Goal: Task Accomplishment & Management: Use online tool/utility

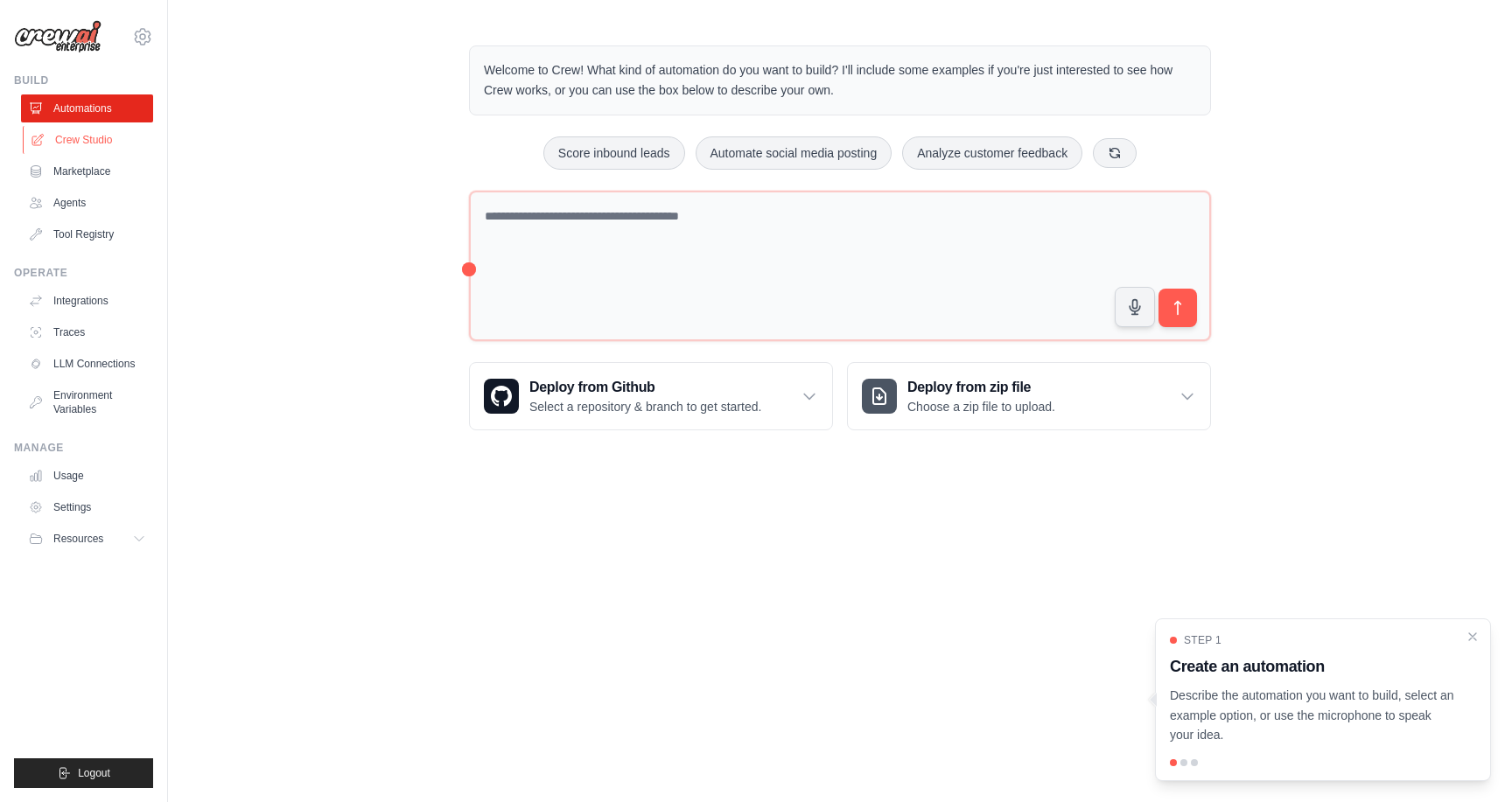
click at [105, 138] on link "Crew Studio" at bounding box center [89, 140] width 132 height 28
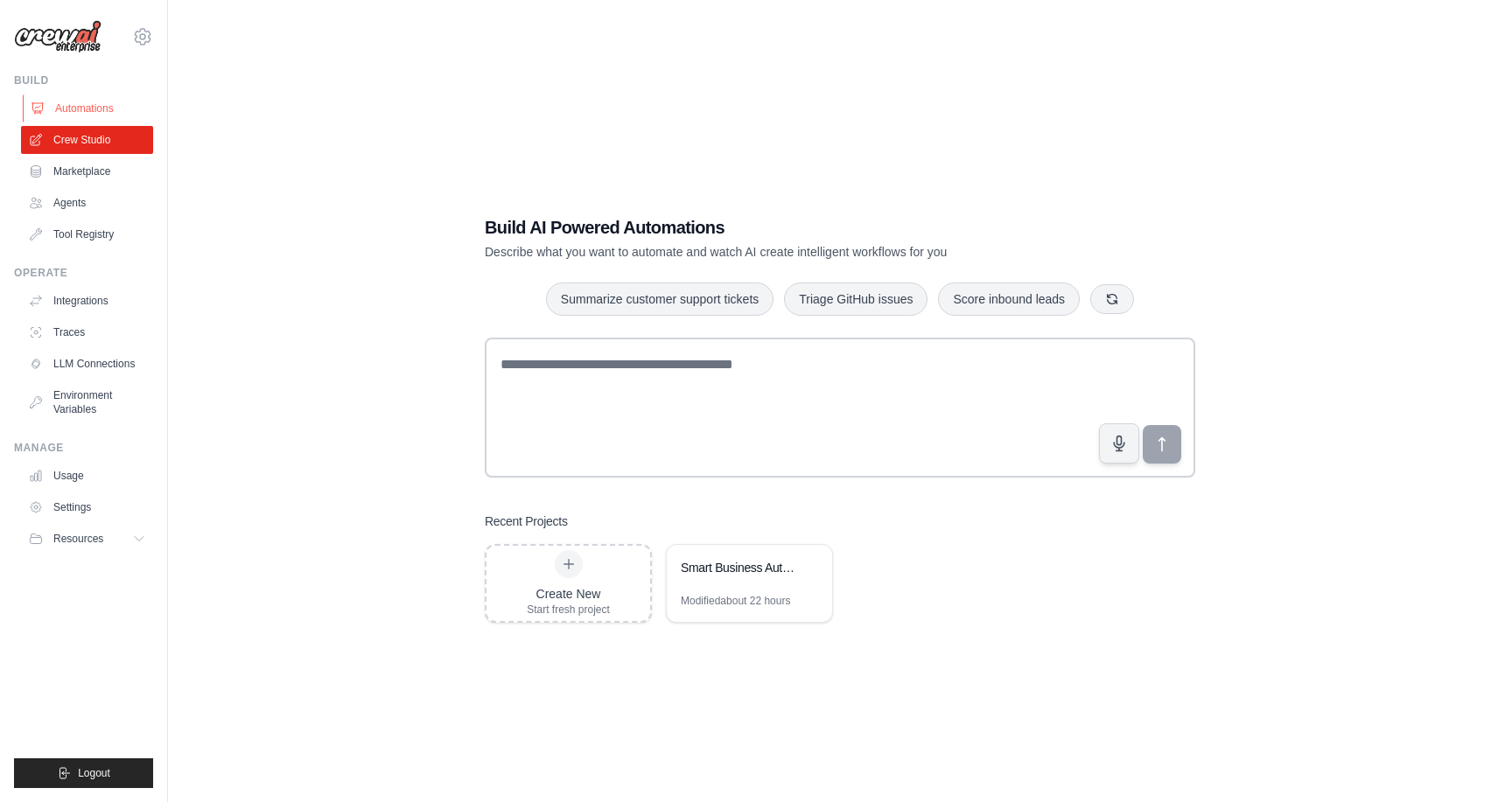
click at [96, 110] on link "Automations" at bounding box center [89, 109] width 132 height 28
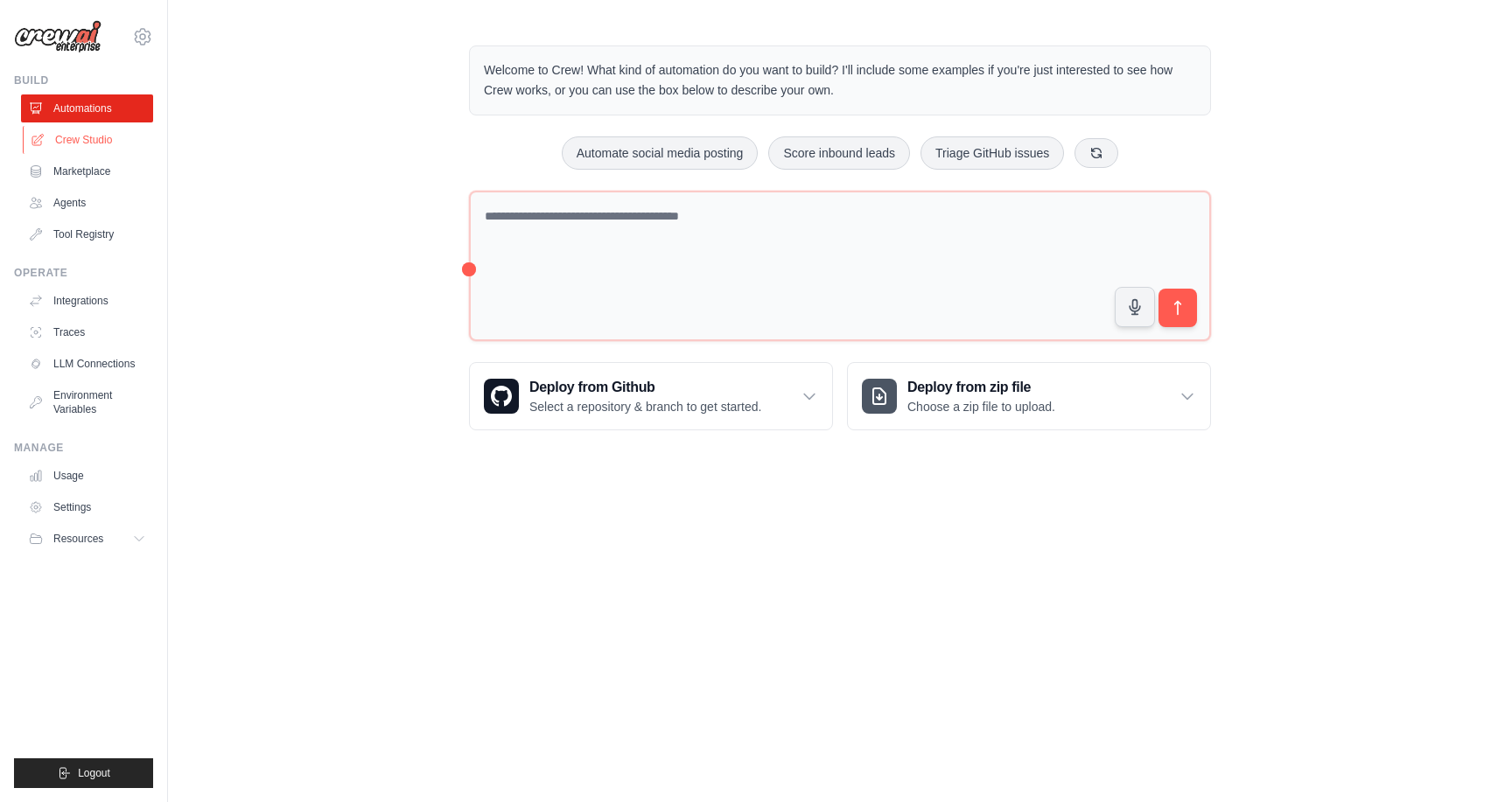
click at [94, 144] on link "Crew Studio" at bounding box center [89, 140] width 132 height 28
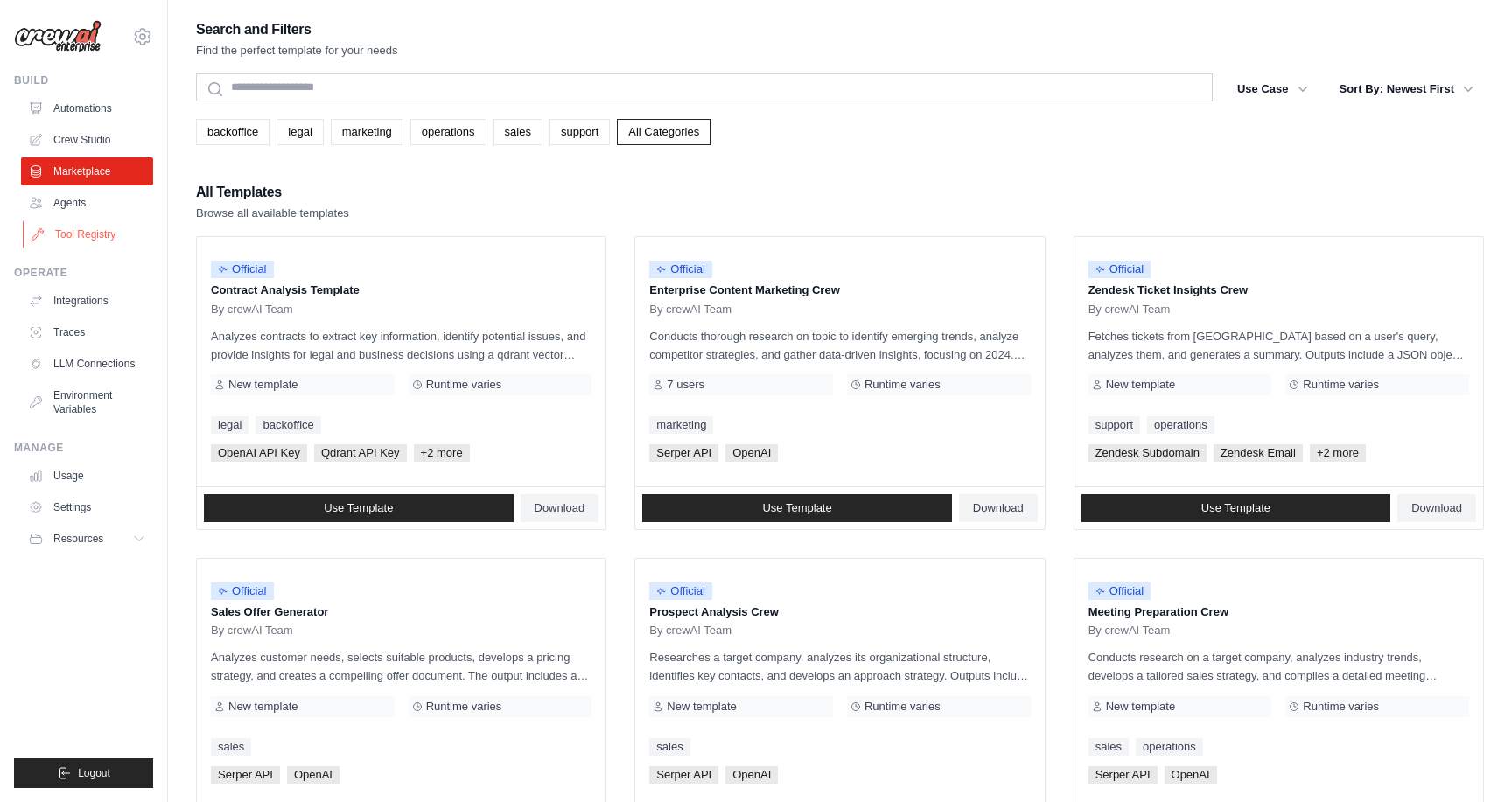
click at [86, 220] on link "Tool Registry" at bounding box center [89, 235] width 132 height 28
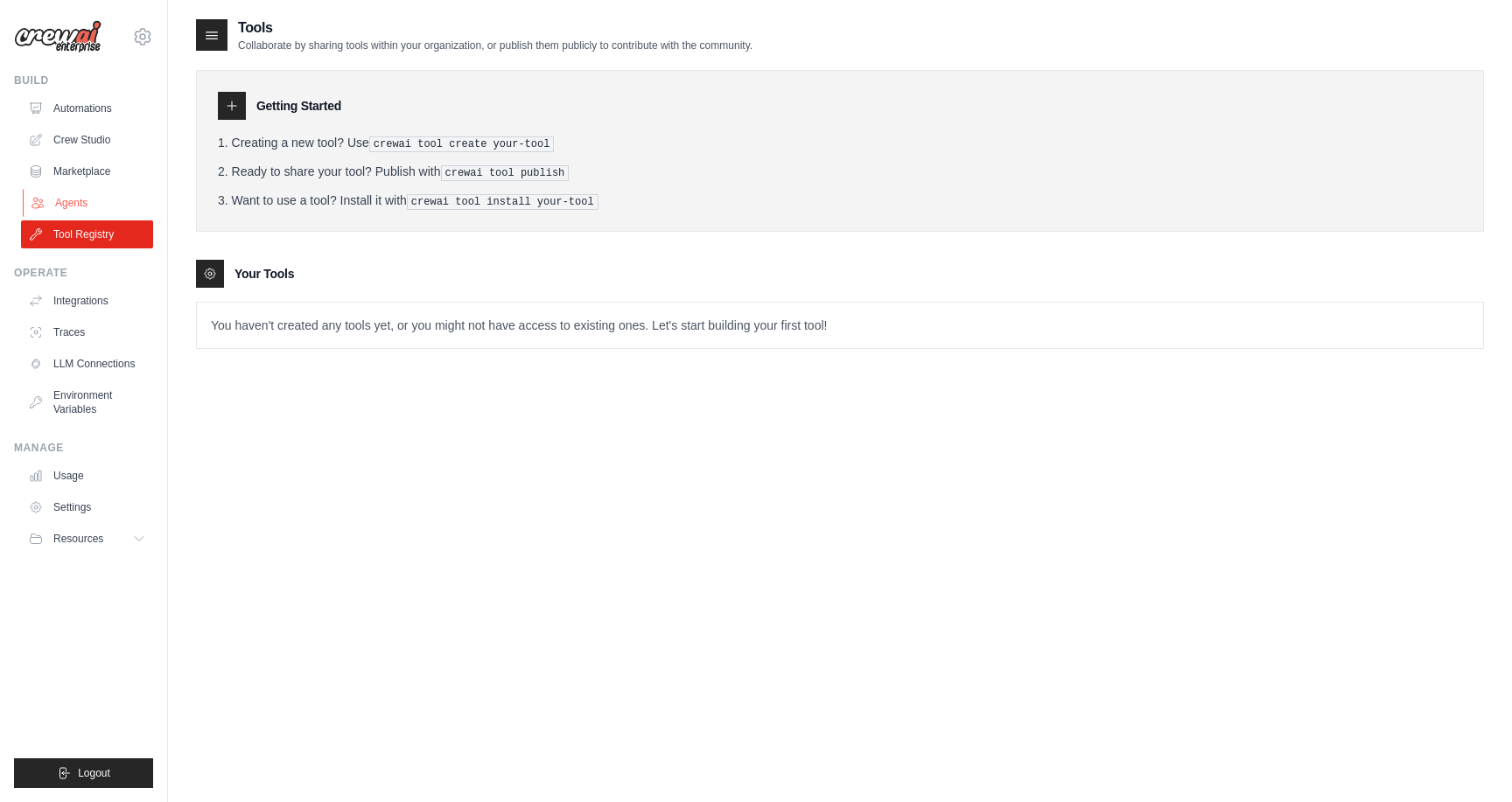
click at [82, 197] on link "Agents" at bounding box center [89, 204] width 132 height 28
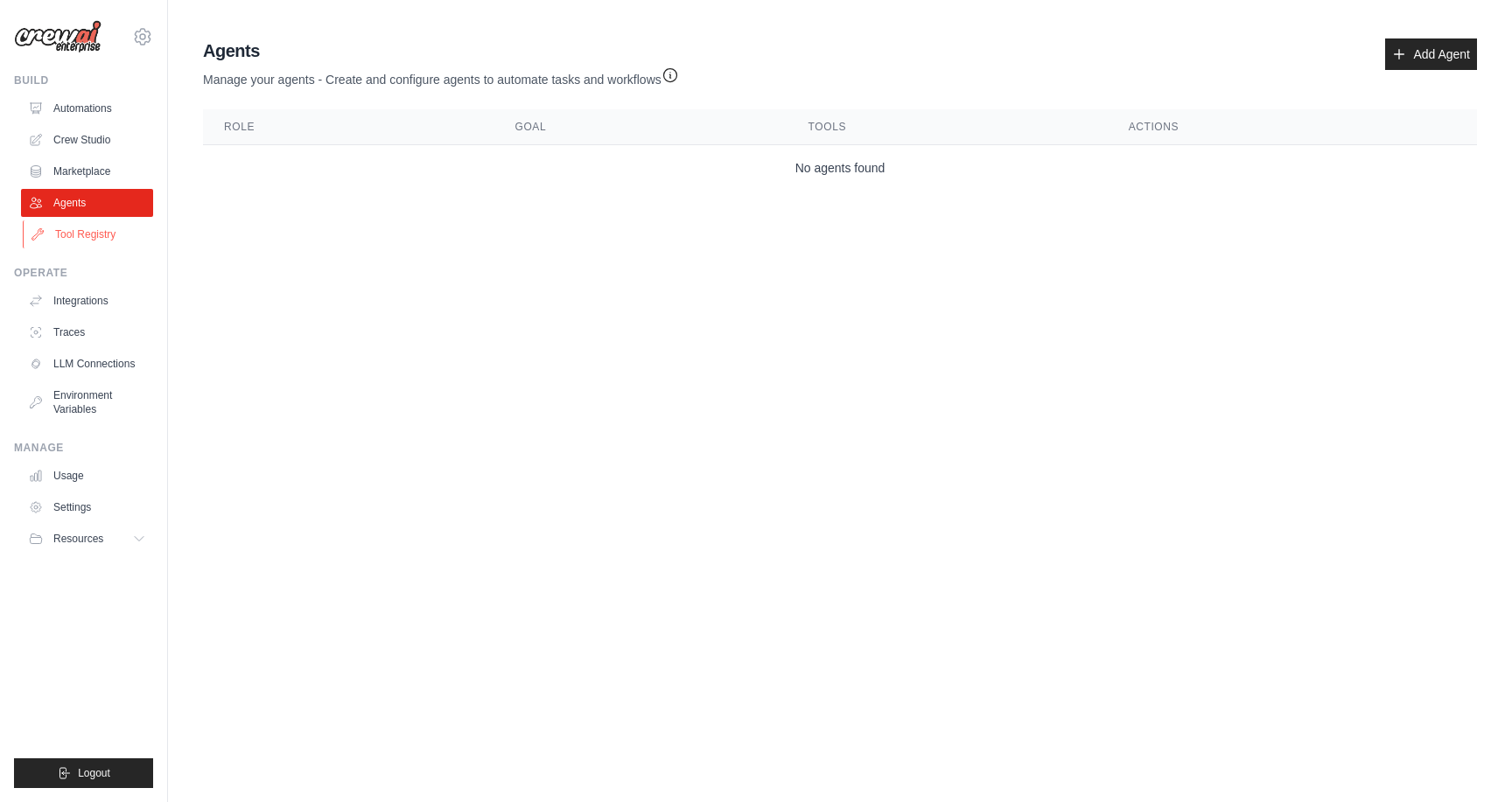
click at [99, 240] on link "Tool Registry" at bounding box center [89, 235] width 132 height 28
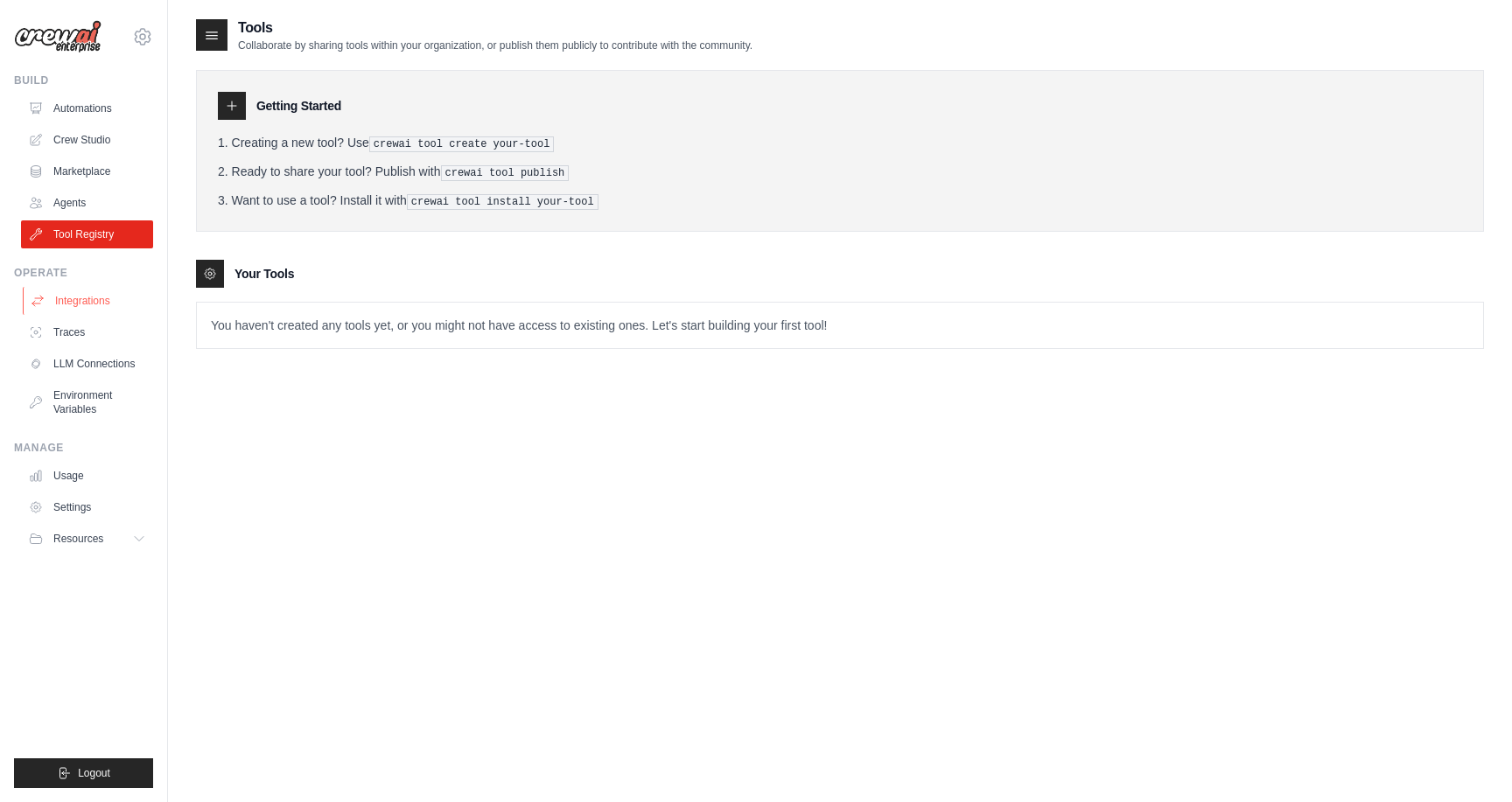
click at [94, 293] on link "Integrations" at bounding box center [89, 301] width 132 height 28
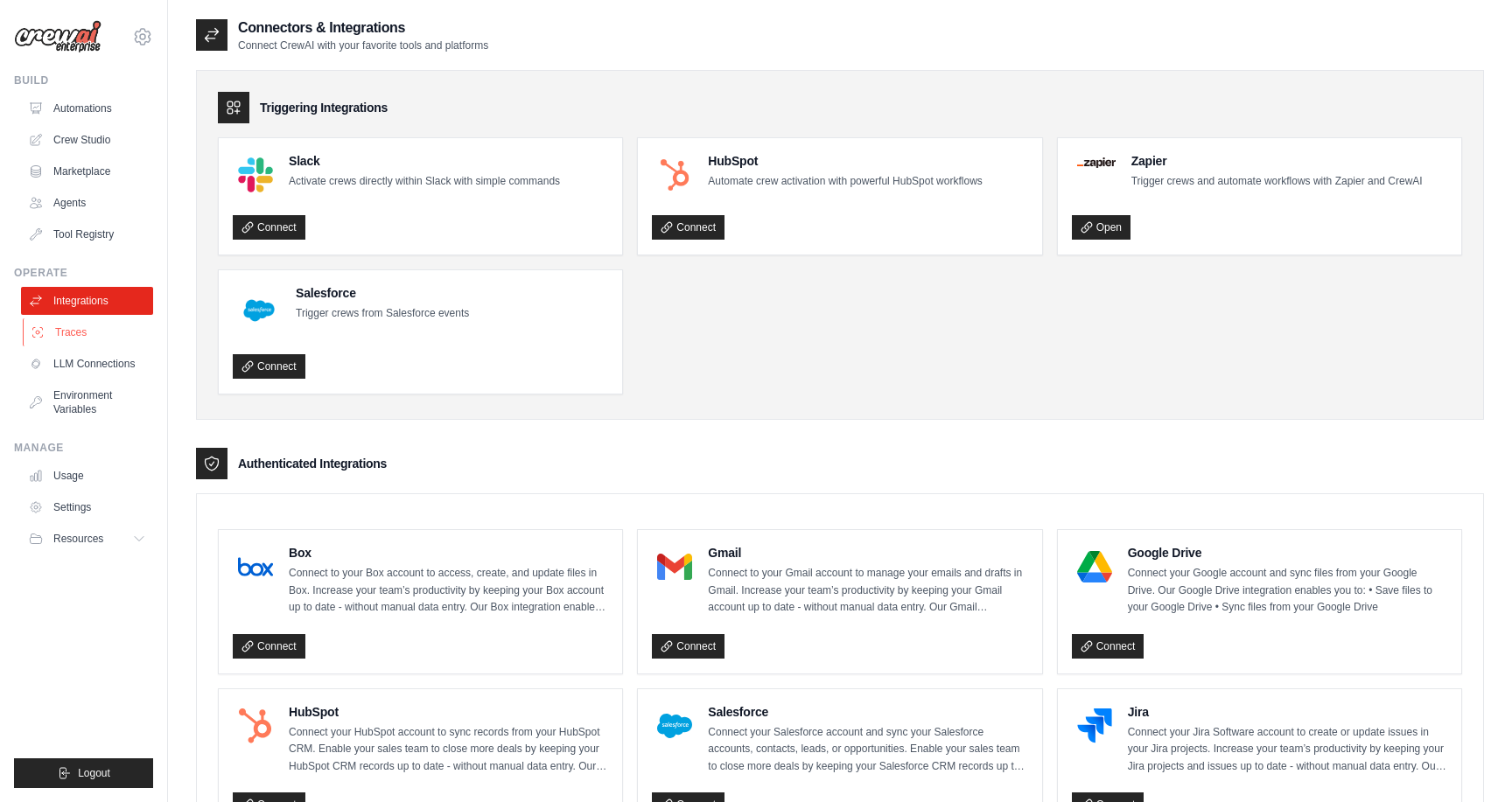
click at [97, 333] on link "Traces" at bounding box center [89, 333] width 132 height 28
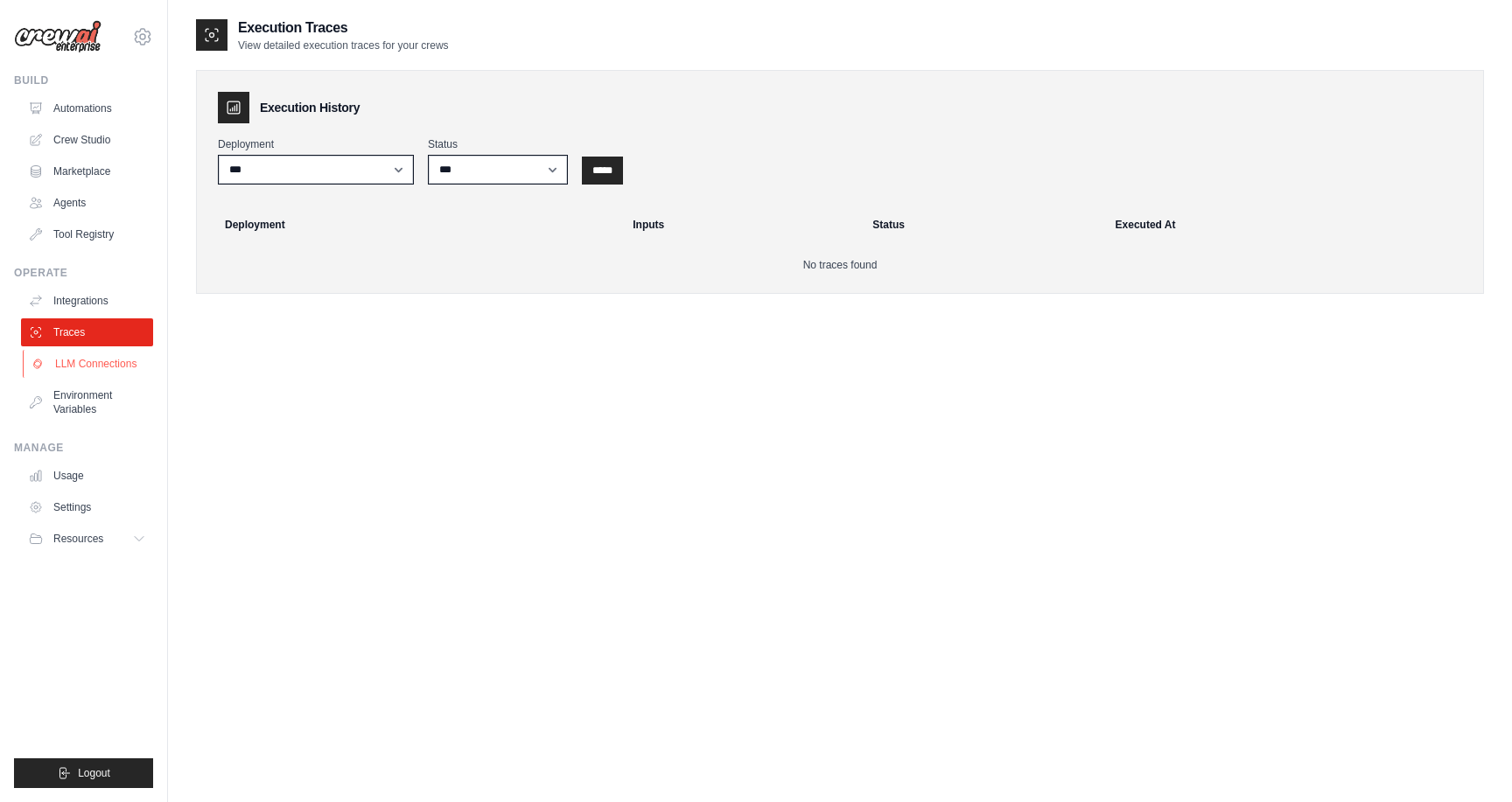
click at [96, 366] on link "LLM Connections" at bounding box center [89, 364] width 132 height 28
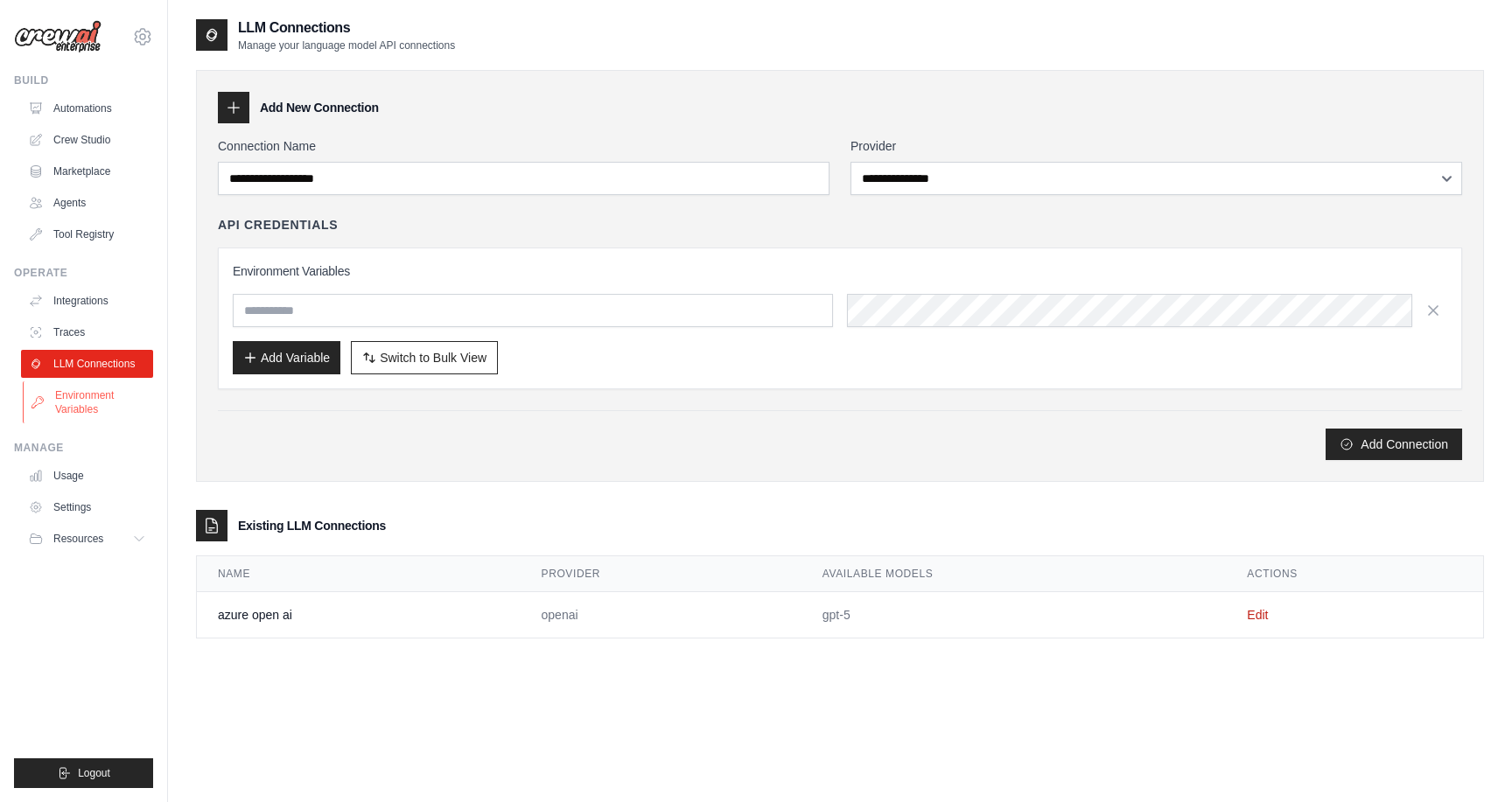
click at [96, 395] on link "Environment Variables" at bounding box center [89, 402] width 132 height 42
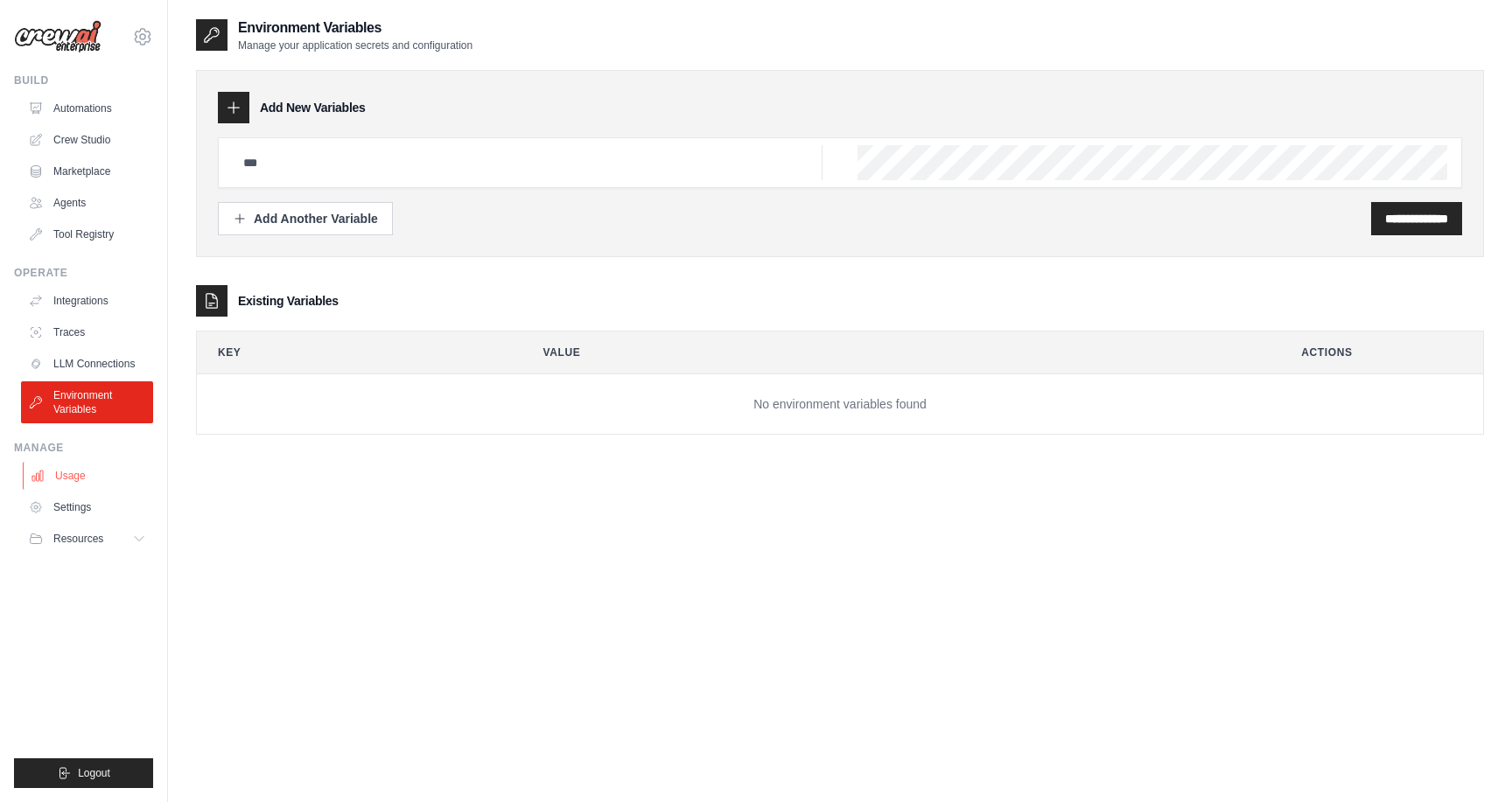
click at [86, 469] on link "Usage" at bounding box center [89, 476] width 132 height 28
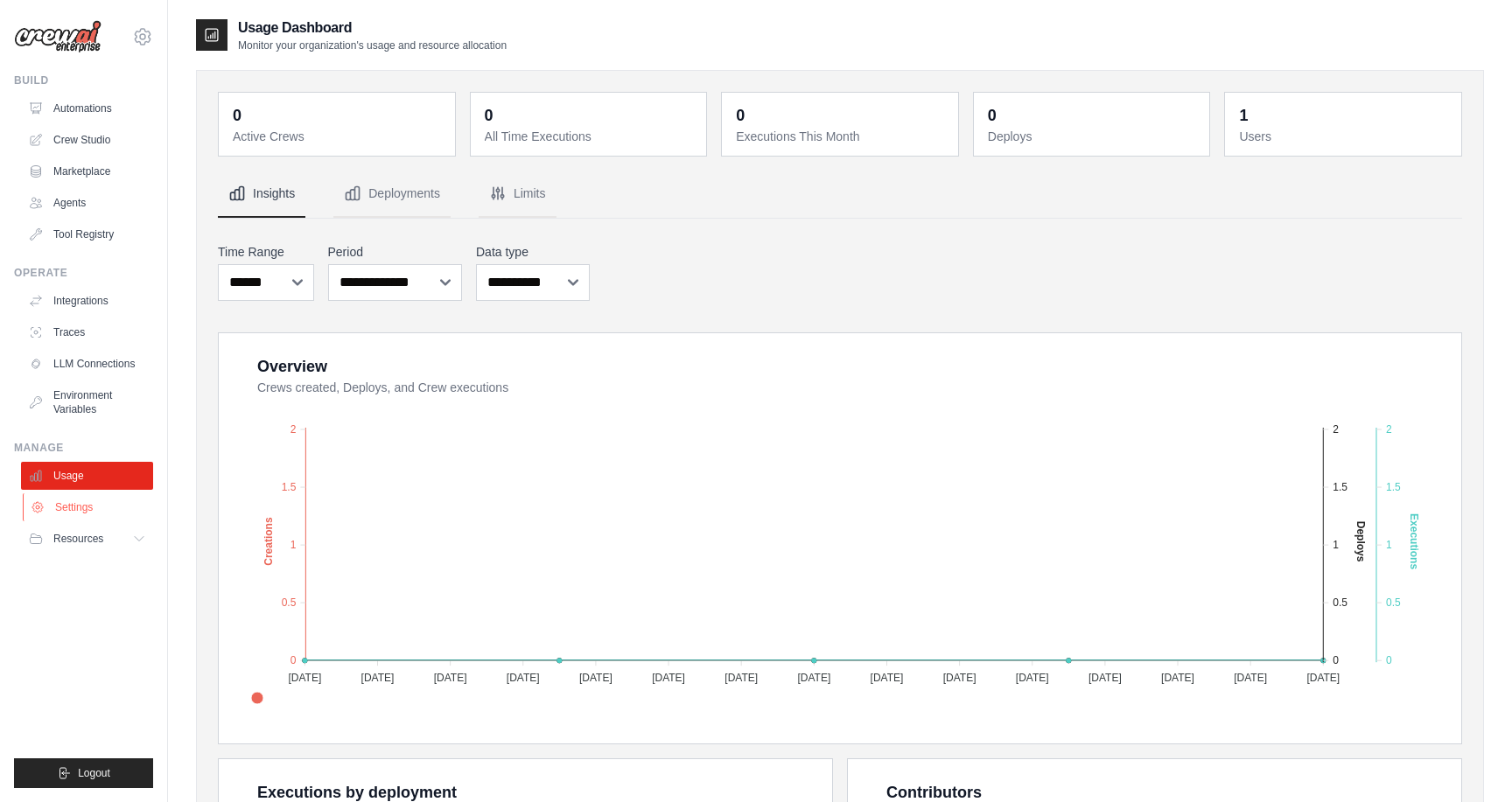
click at [90, 510] on link "Settings" at bounding box center [89, 508] width 132 height 28
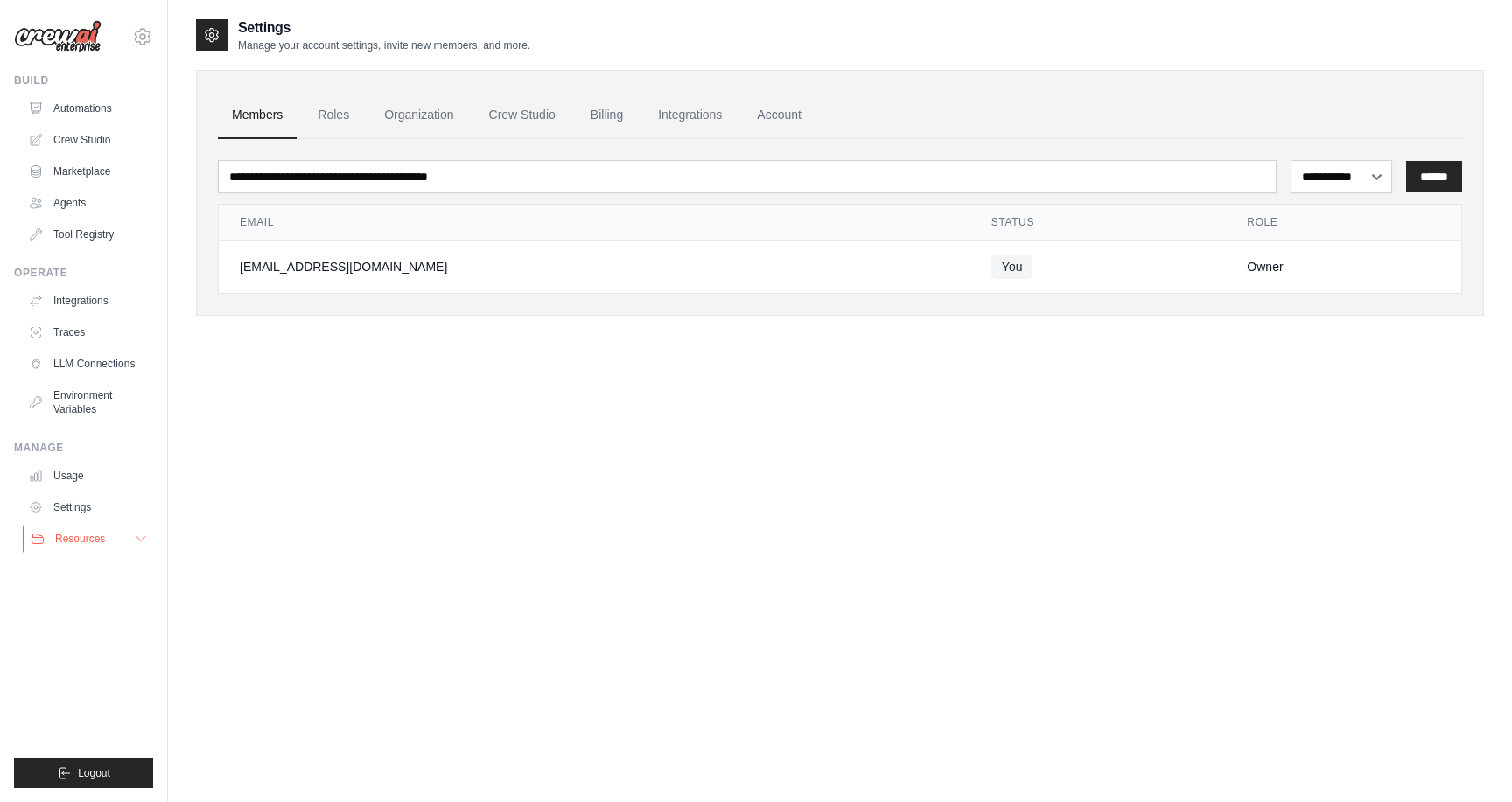
click at [99, 540] on span "Resources" at bounding box center [80, 539] width 50 height 14
click at [105, 564] on span "Documentation" at bounding box center [97, 569] width 71 height 14
click at [81, 40] on img at bounding box center [58, 37] width 88 height 34
click at [42, 116] on link "Automations" at bounding box center [89, 109] width 132 height 28
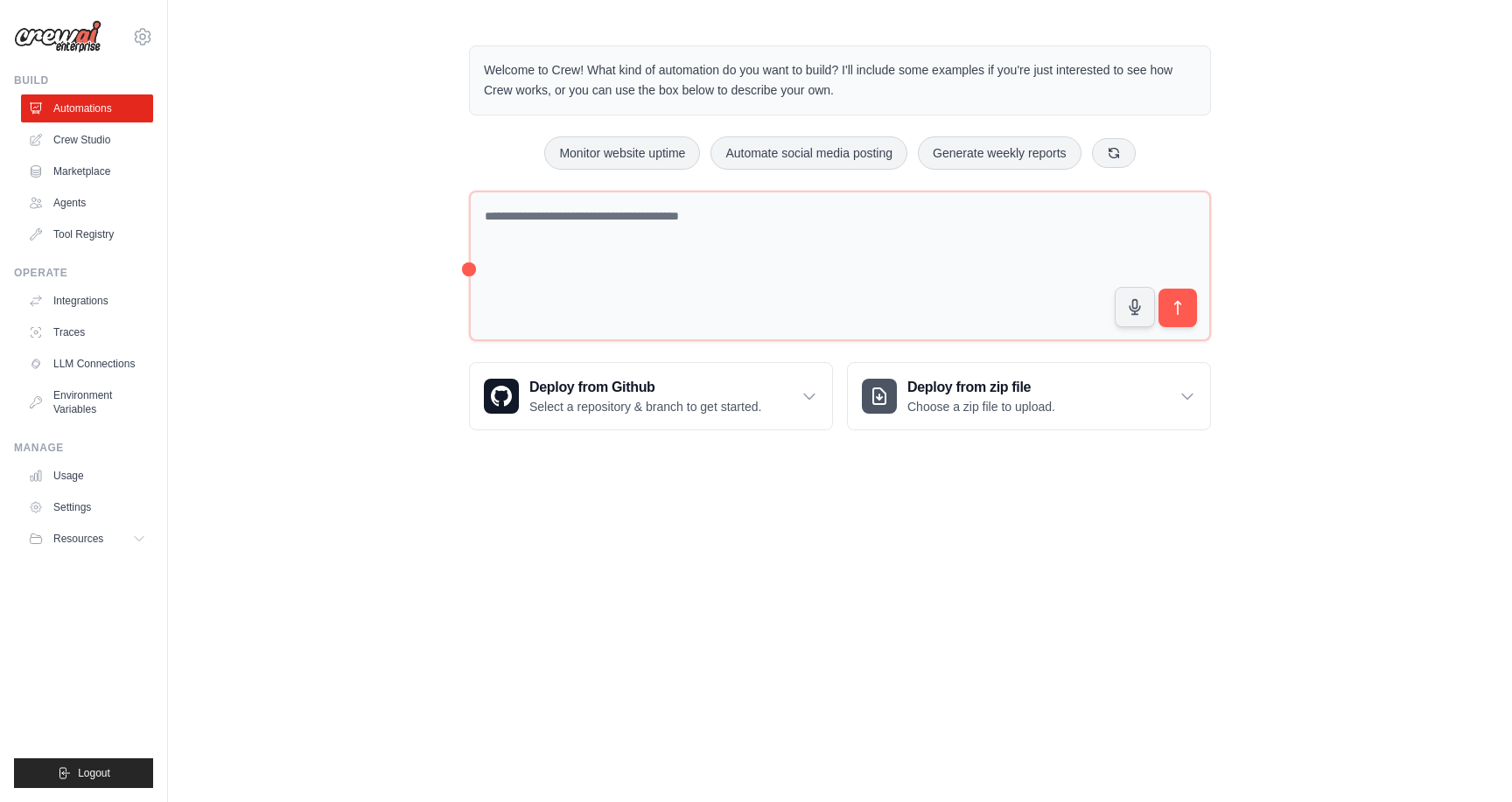
drag, startPoint x: 563, startPoint y: 78, endPoint x: 736, endPoint y: 85, distance: 173.1
click at [736, 85] on p "Welcome to Crew! What kind of automation do you want to build? I'll include som…" at bounding box center [840, 80] width 713 height 40
click at [104, 174] on link "Marketplace" at bounding box center [89, 172] width 132 height 28
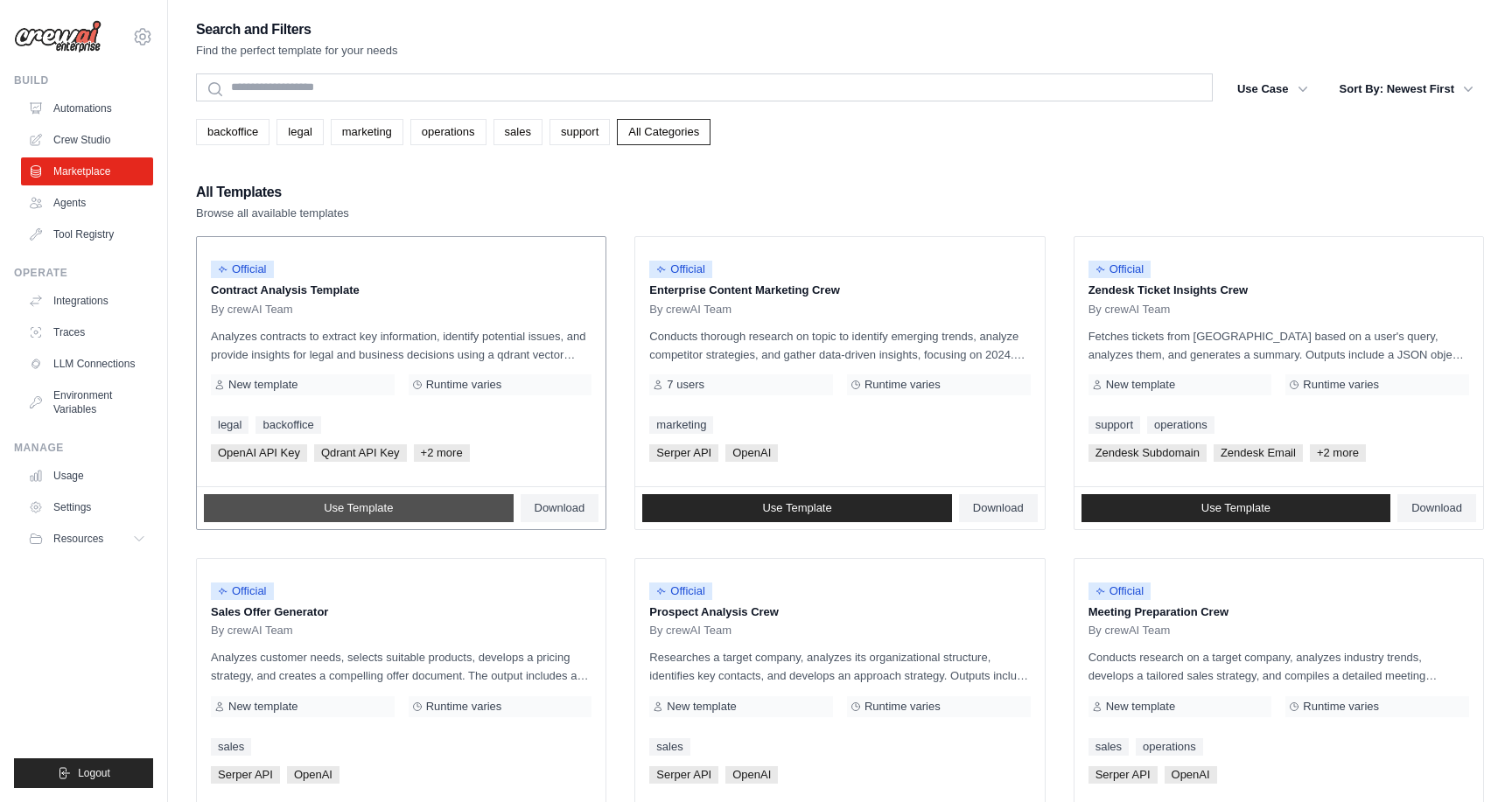
click at [397, 512] on link "Use Template" at bounding box center [359, 509] width 310 height 28
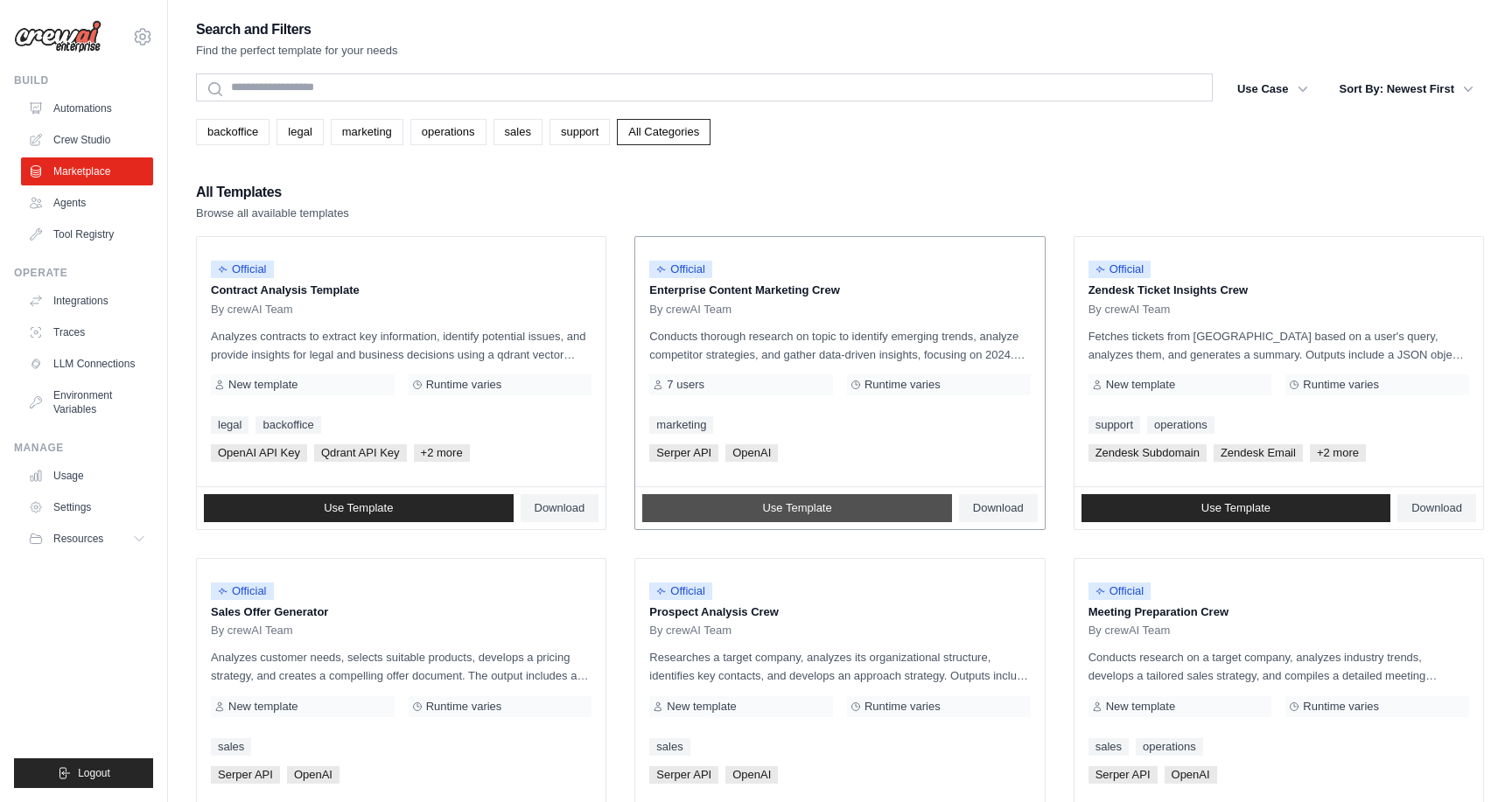
click at [797, 515] on link "Use Template" at bounding box center [798, 509] width 310 height 28
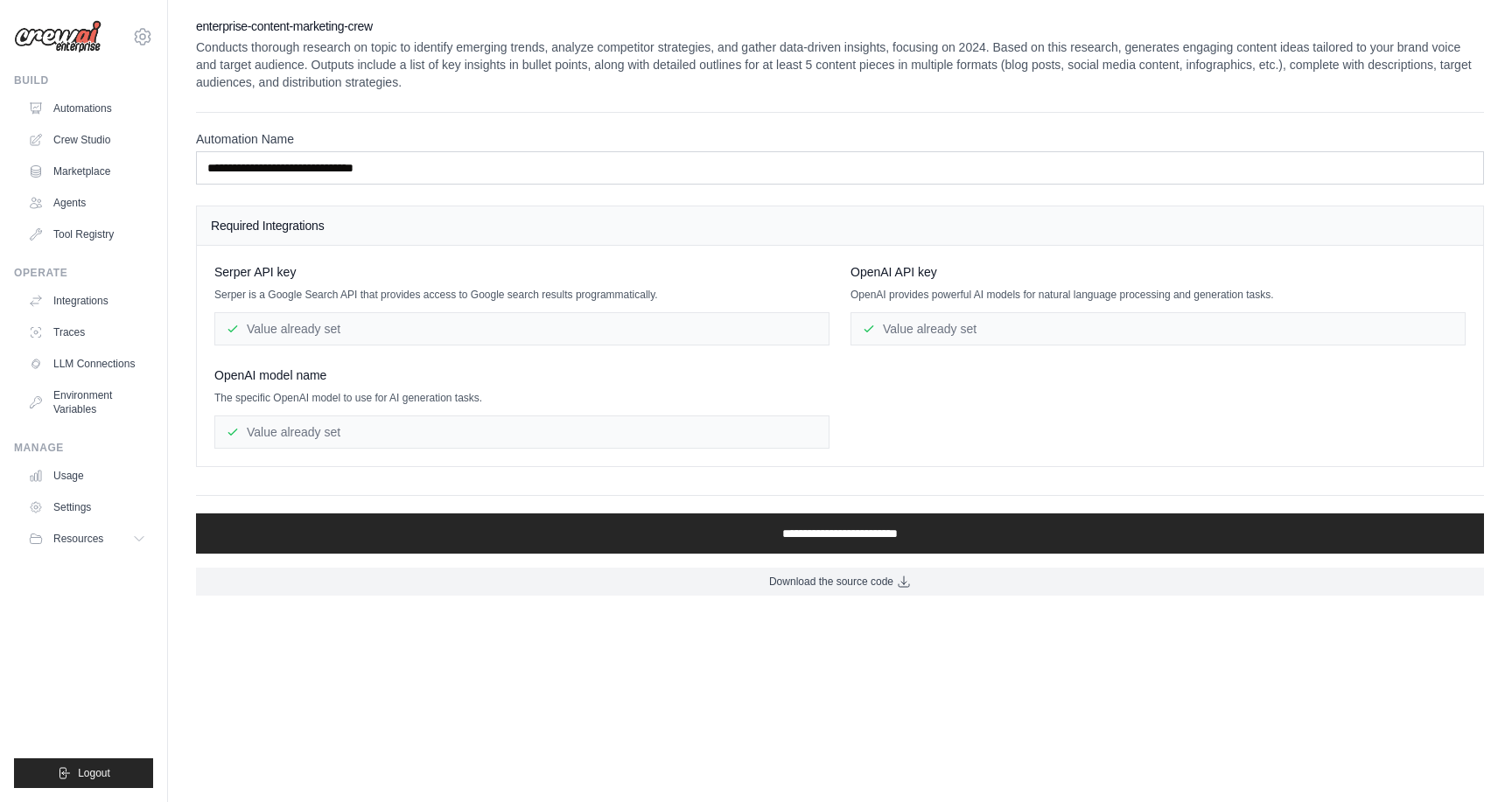
click at [522, 330] on div "Value already set" at bounding box center [521, 329] width 615 height 34
click at [297, 332] on div "Value already set" at bounding box center [521, 329] width 615 height 34
click at [321, 428] on div "Value already set" at bounding box center [521, 433] width 615 height 34
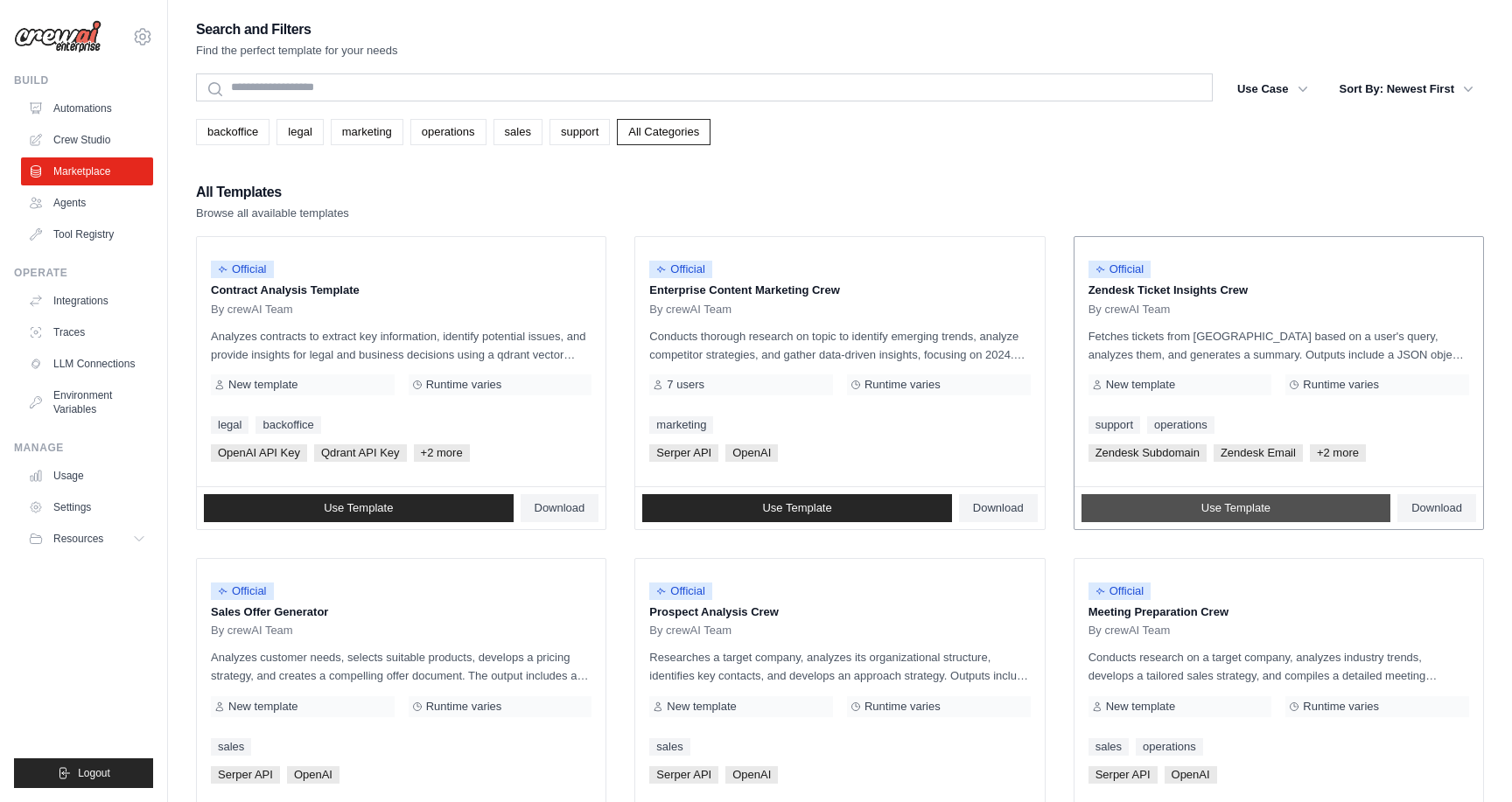
click at [1162, 514] on link "Use Template" at bounding box center [1237, 509] width 310 height 28
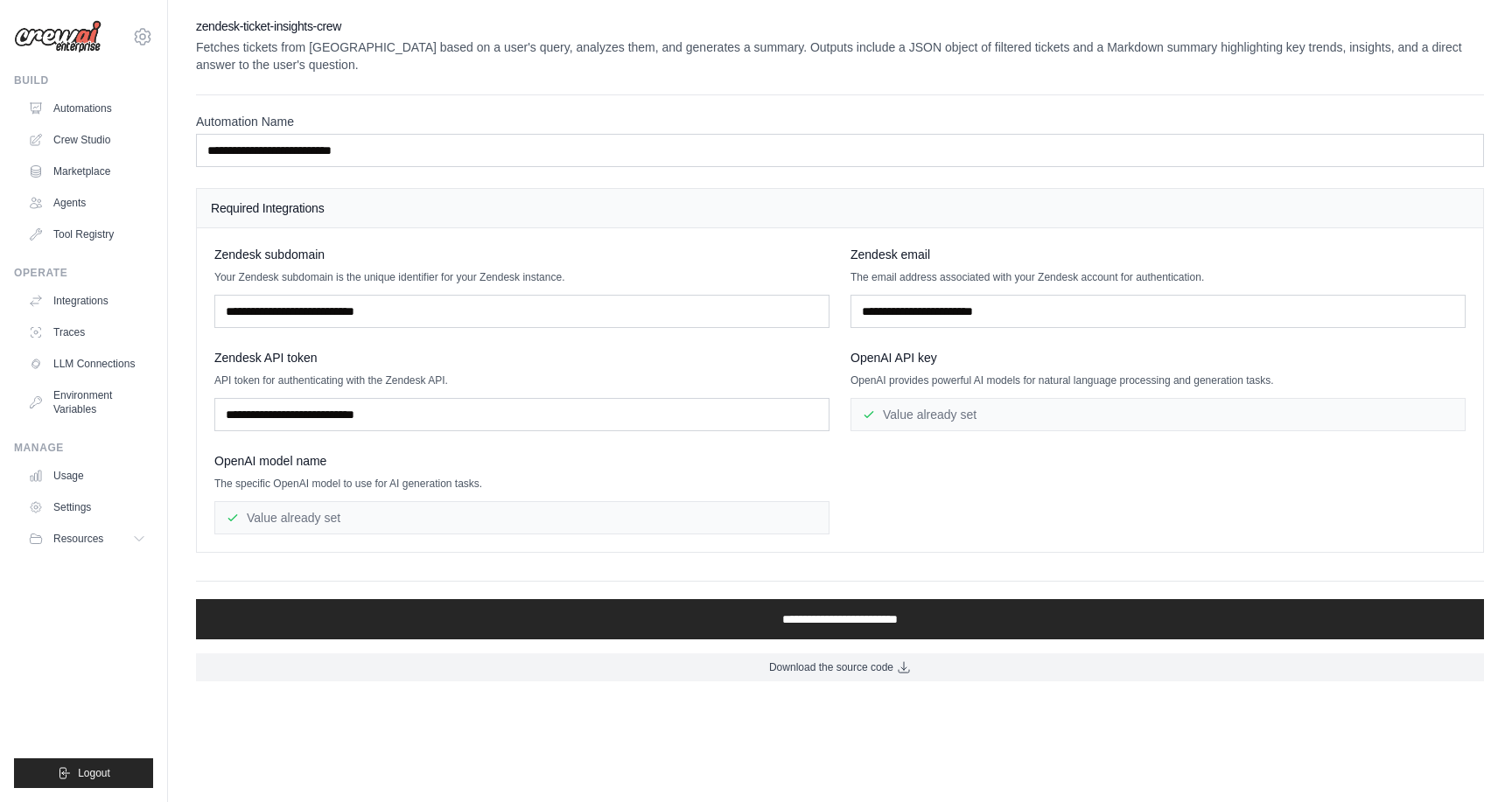
click at [310, 274] on div "Zendesk subdomain Your Zendesk subdomain is the unique identifier for your Zend…" at bounding box center [521, 287] width 615 height 82
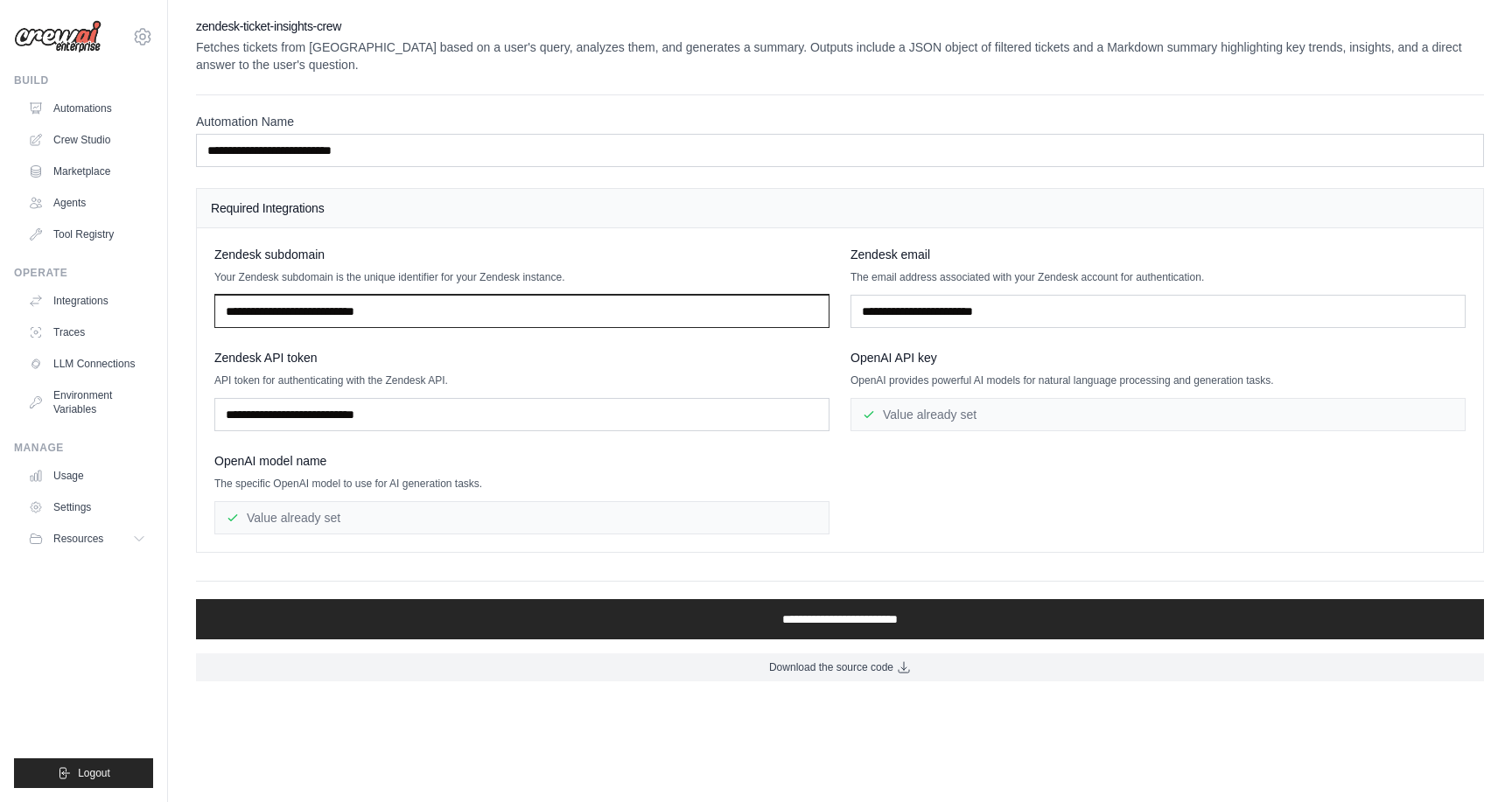
click at [320, 295] on input "text" at bounding box center [521, 312] width 615 height 34
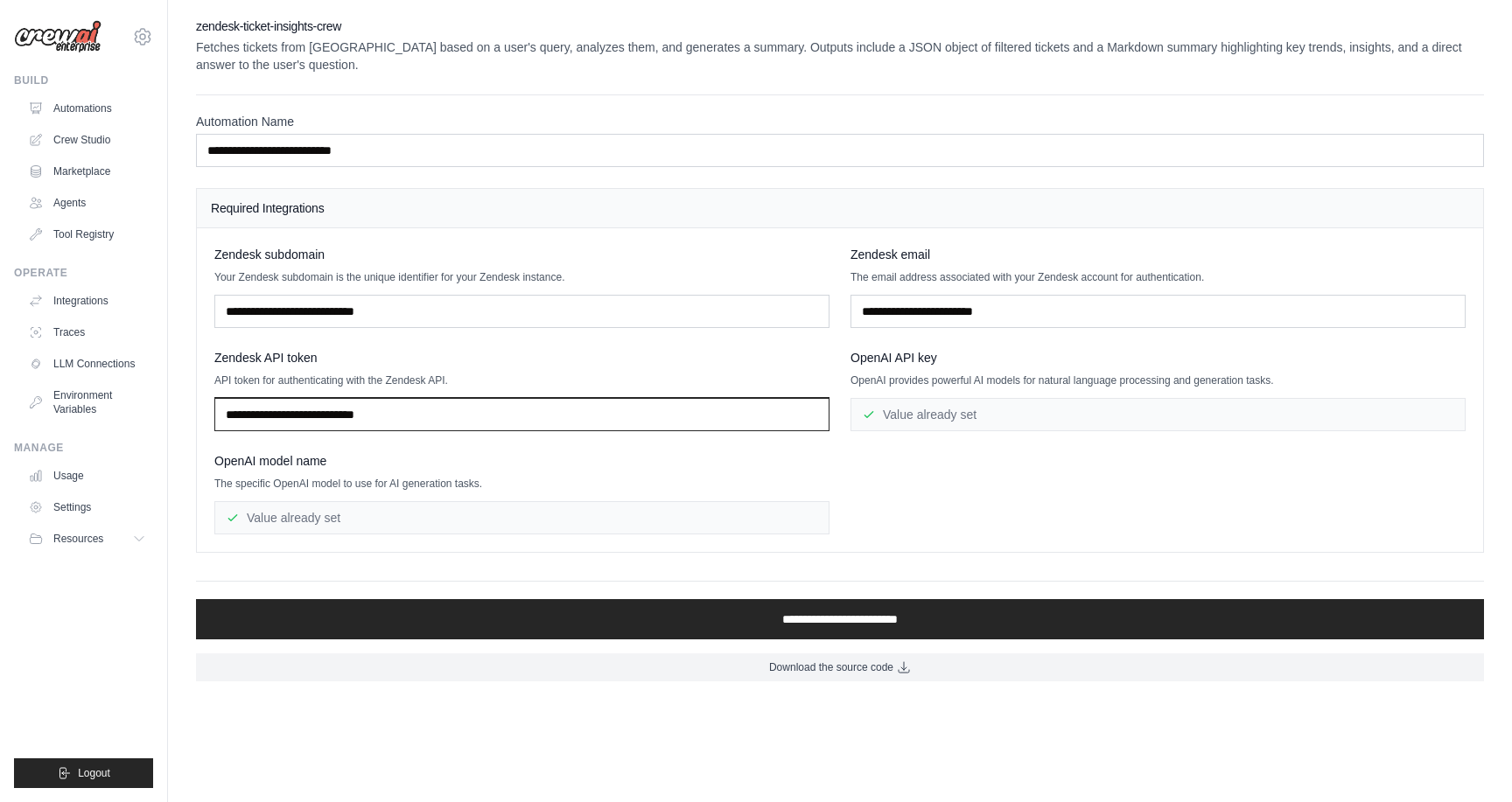
click at [382, 400] on input "text" at bounding box center [521, 415] width 615 height 34
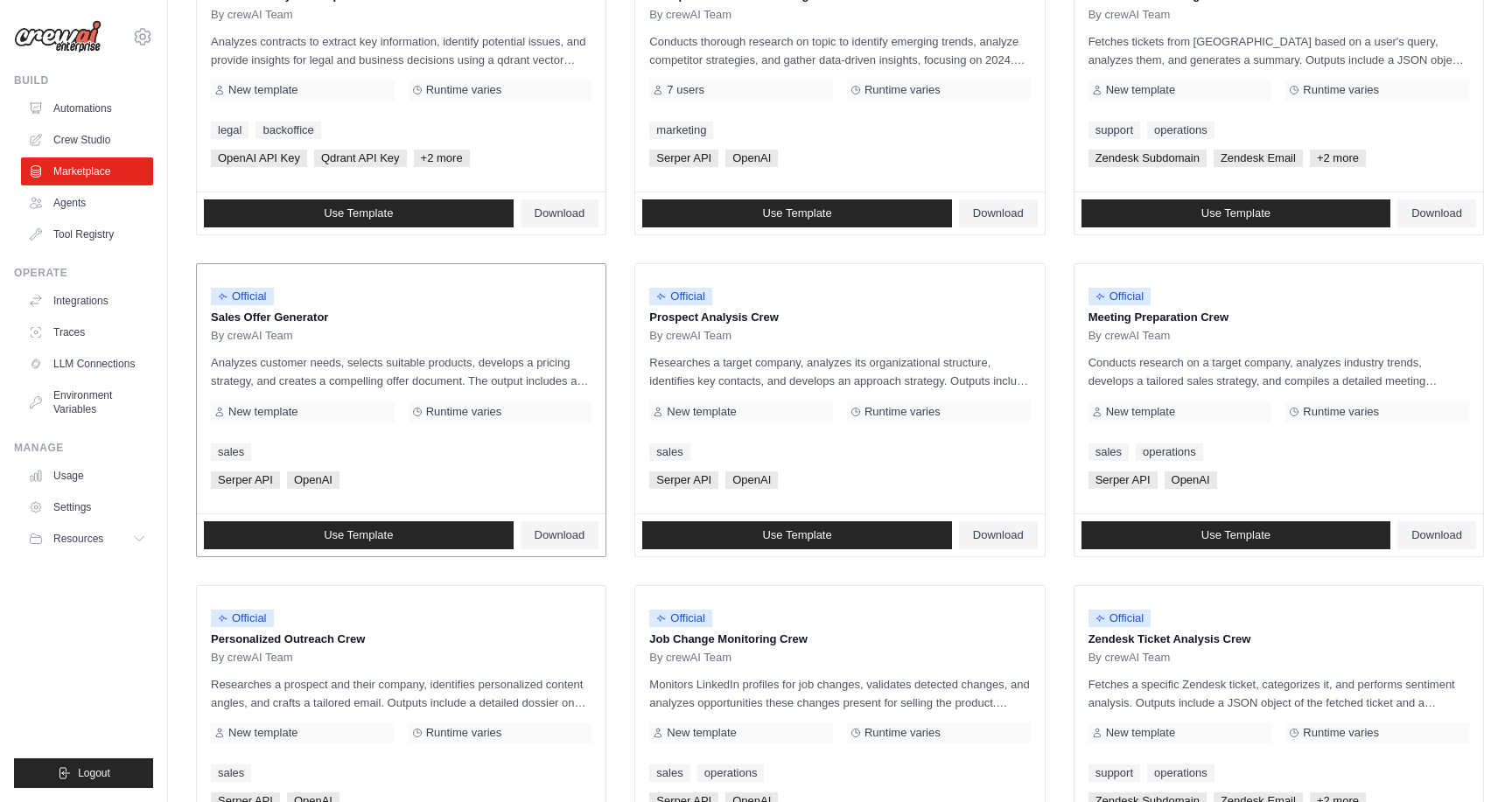
scroll to position [298, 0]
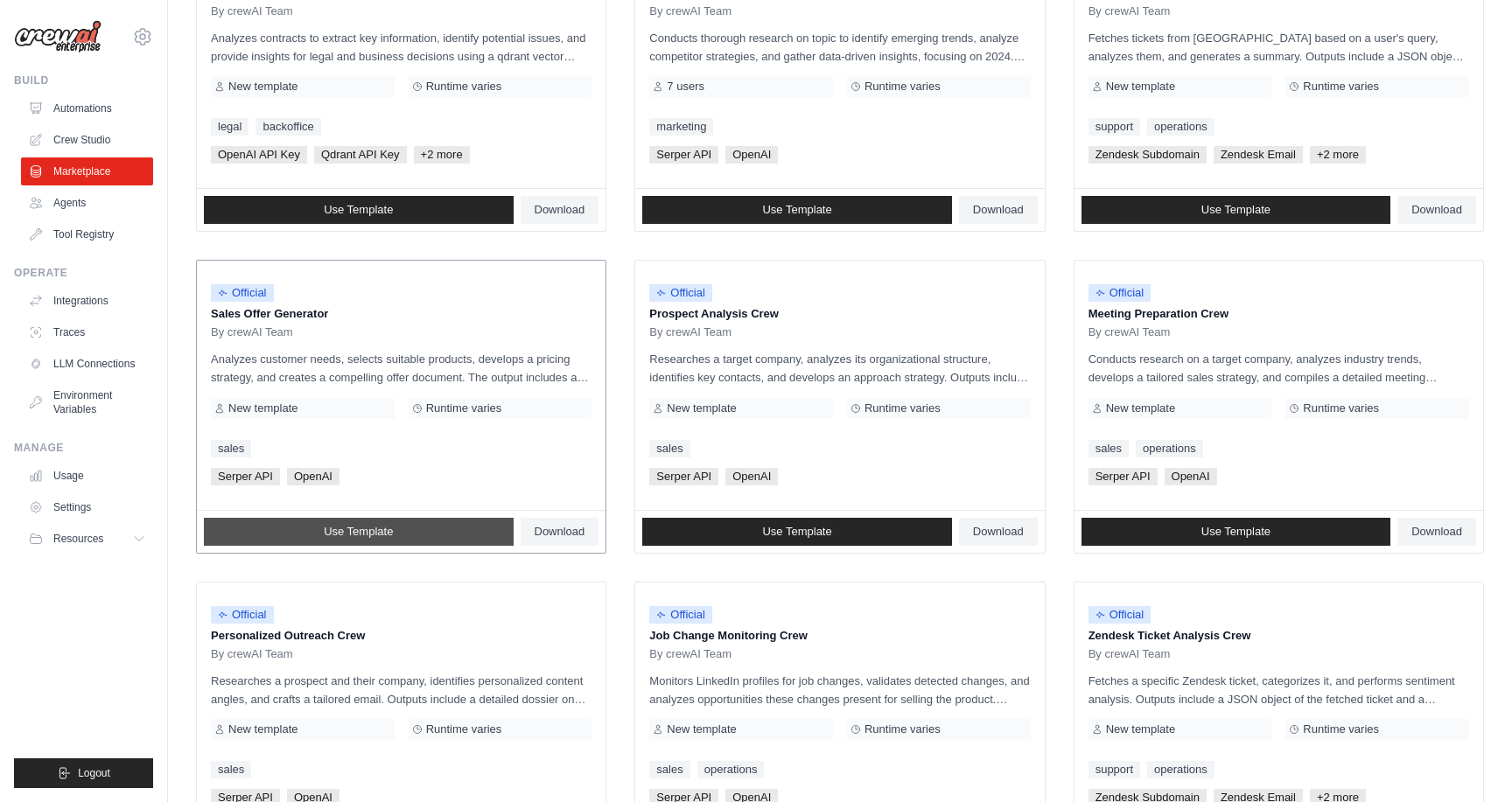
click at [386, 528] on span "Use Template" at bounding box center [359, 532] width 69 height 14
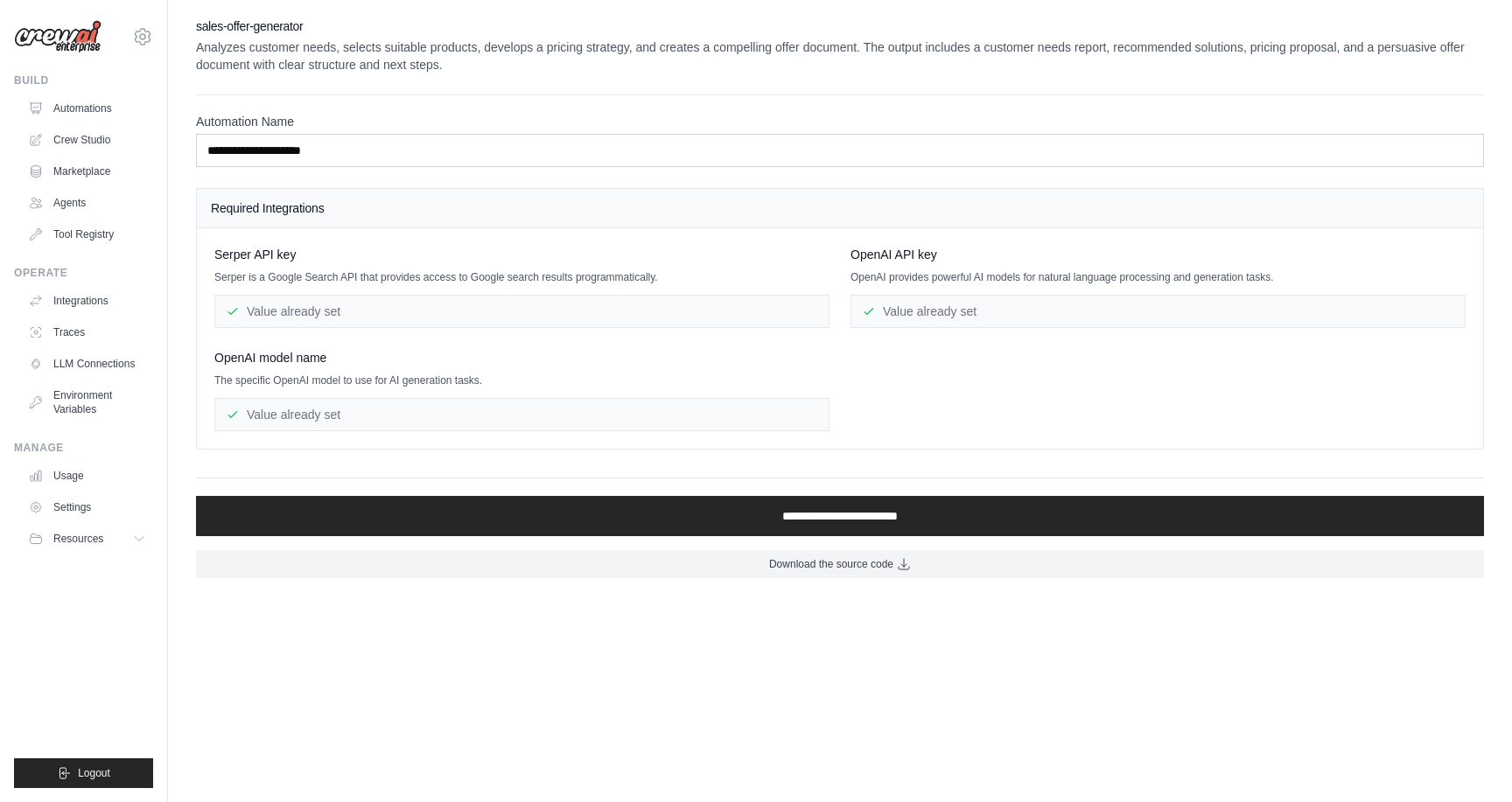
scroll to position [298, 0]
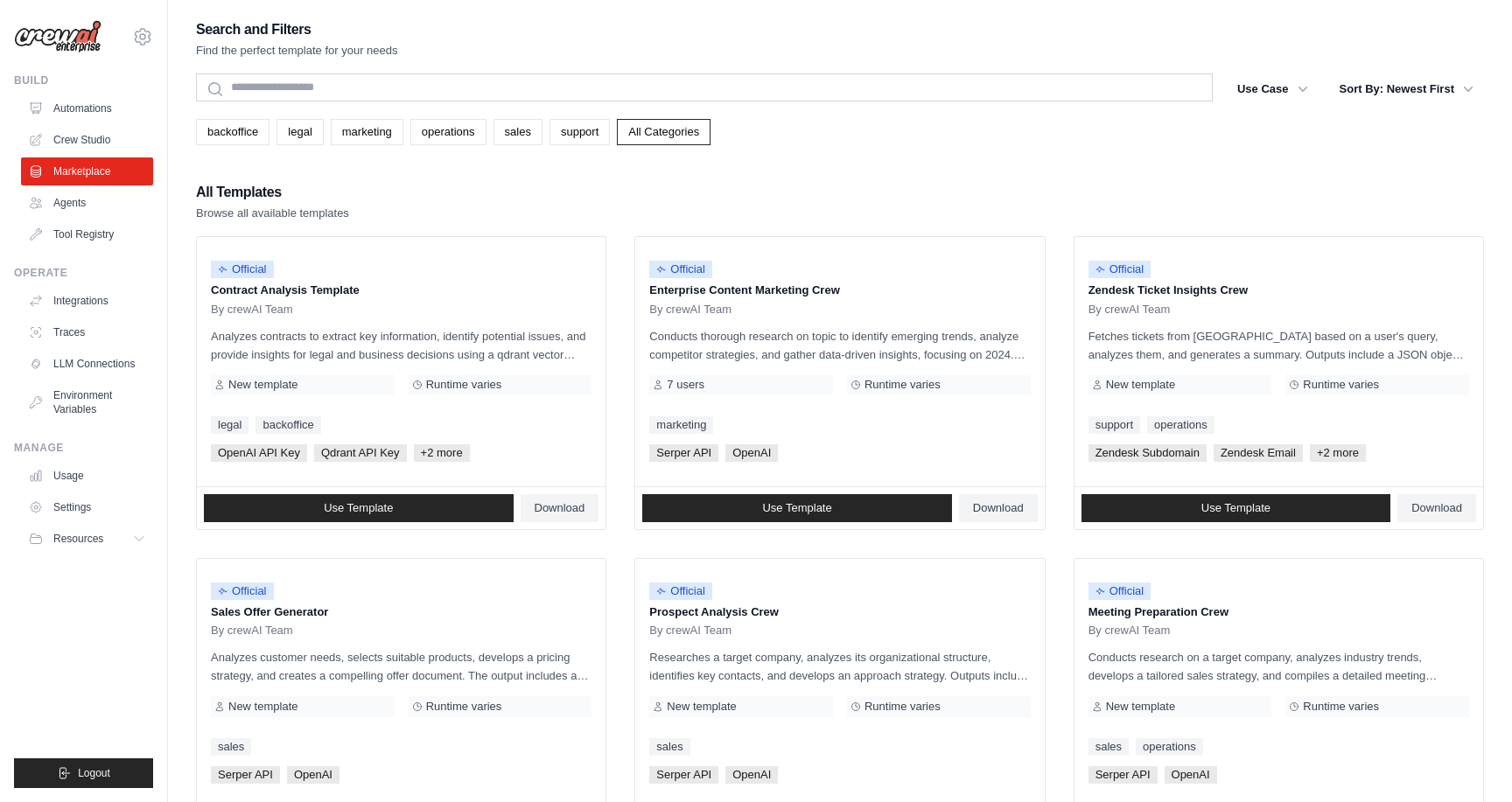
scroll to position [298, 0]
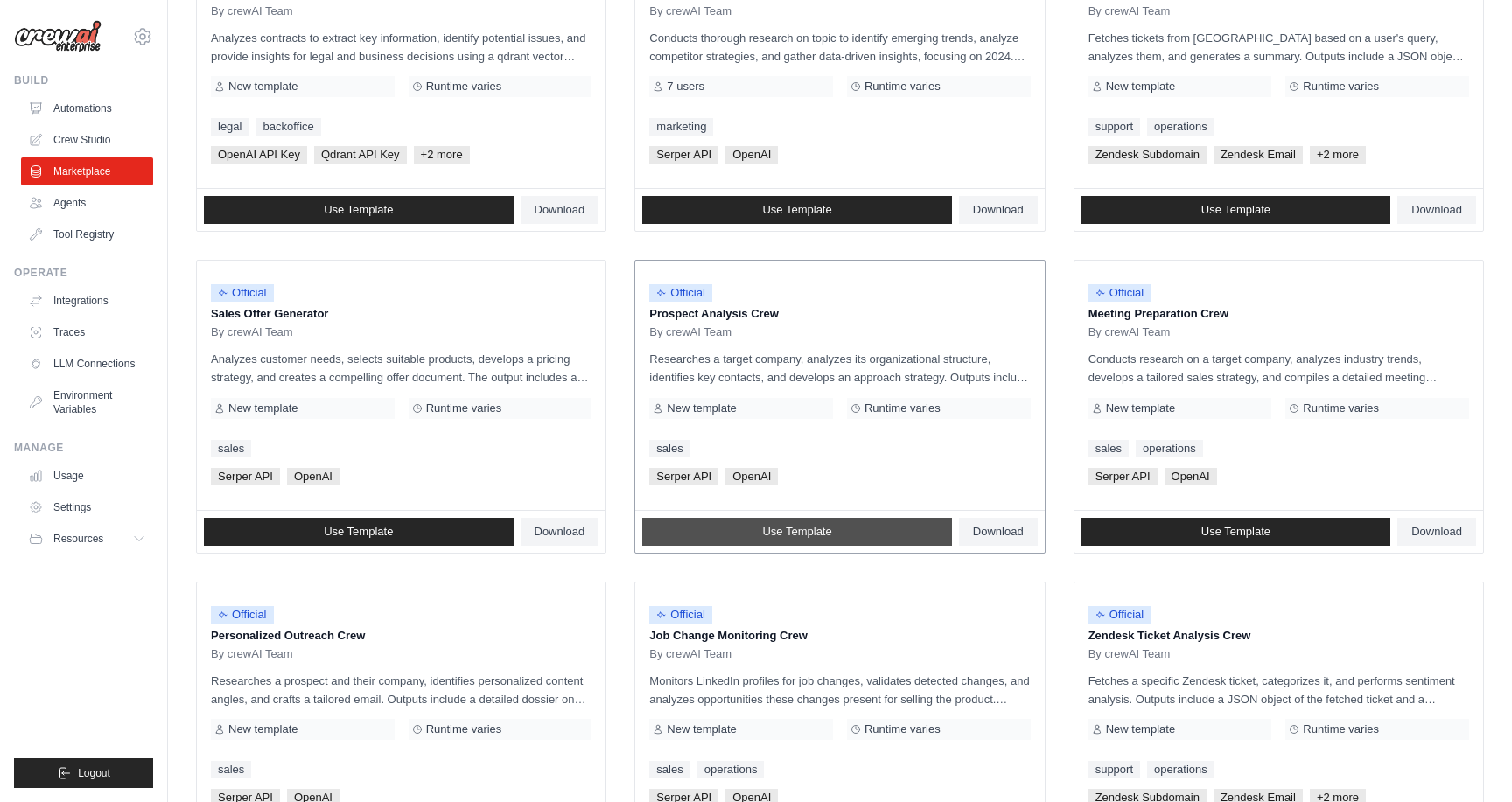
click at [748, 532] on link "Use Template" at bounding box center [798, 532] width 310 height 28
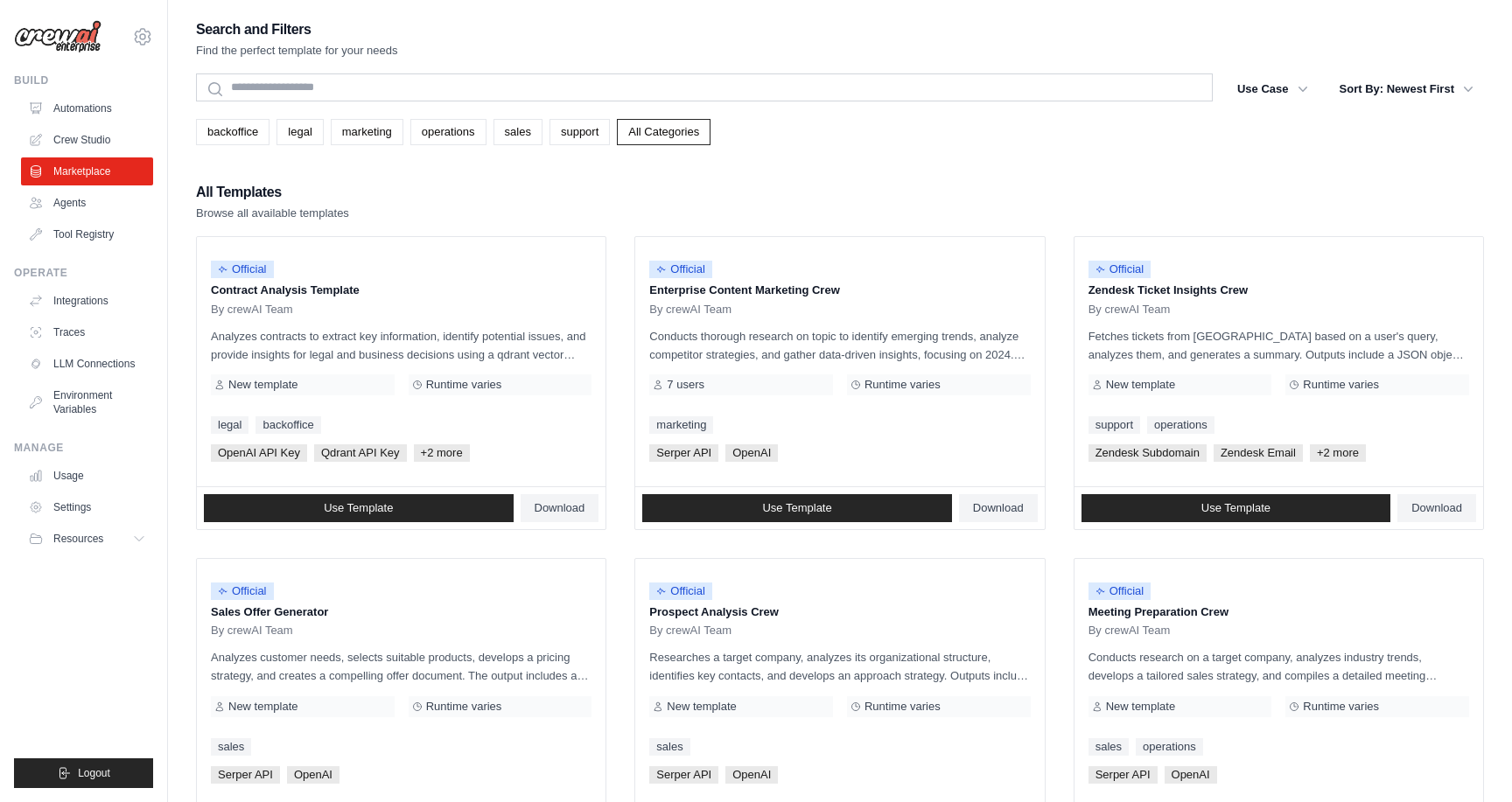
scroll to position [298, 0]
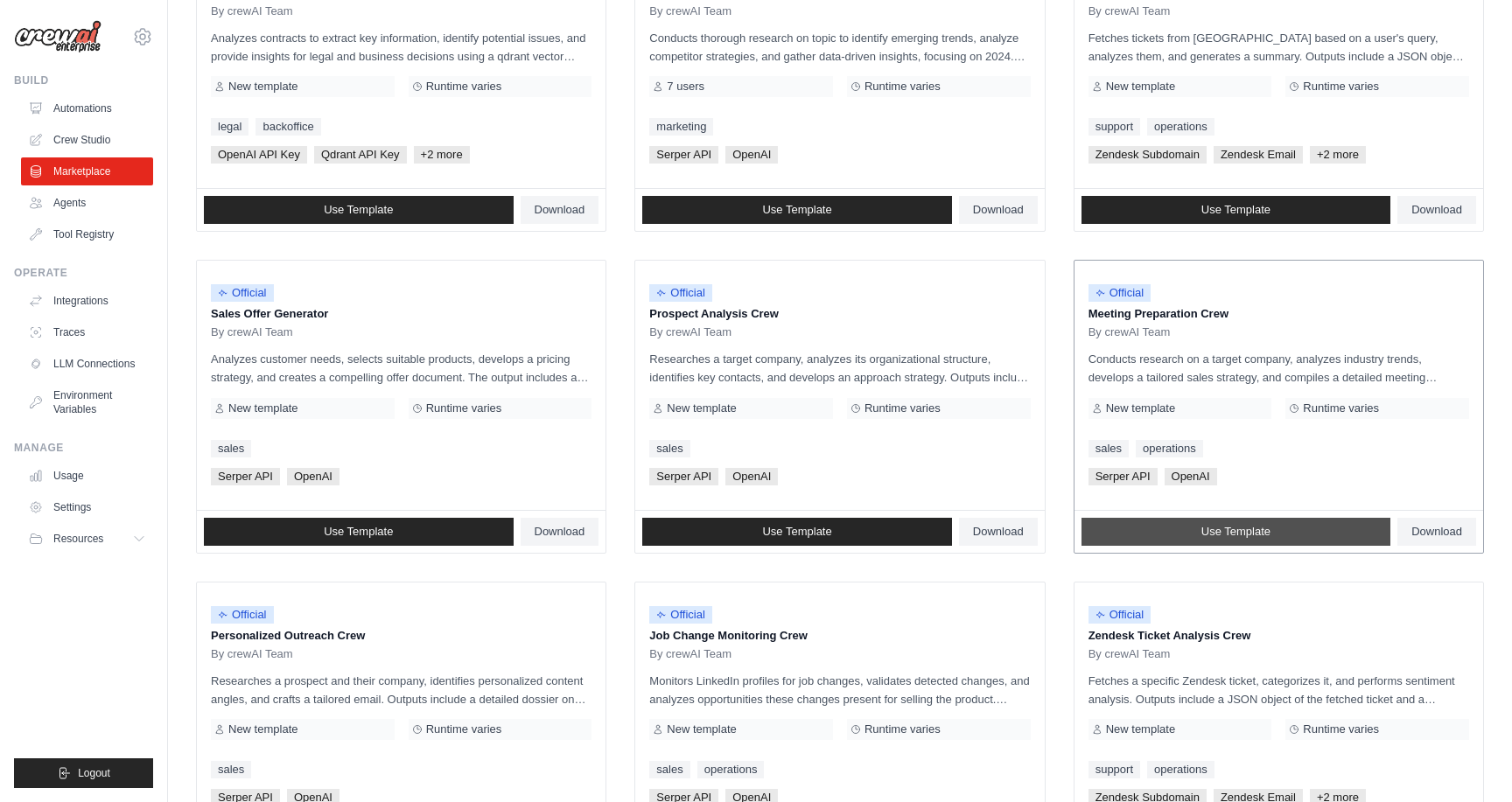
click at [1218, 528] on span "Use Template" at bounding box center [1236, 532] width 69 height 14
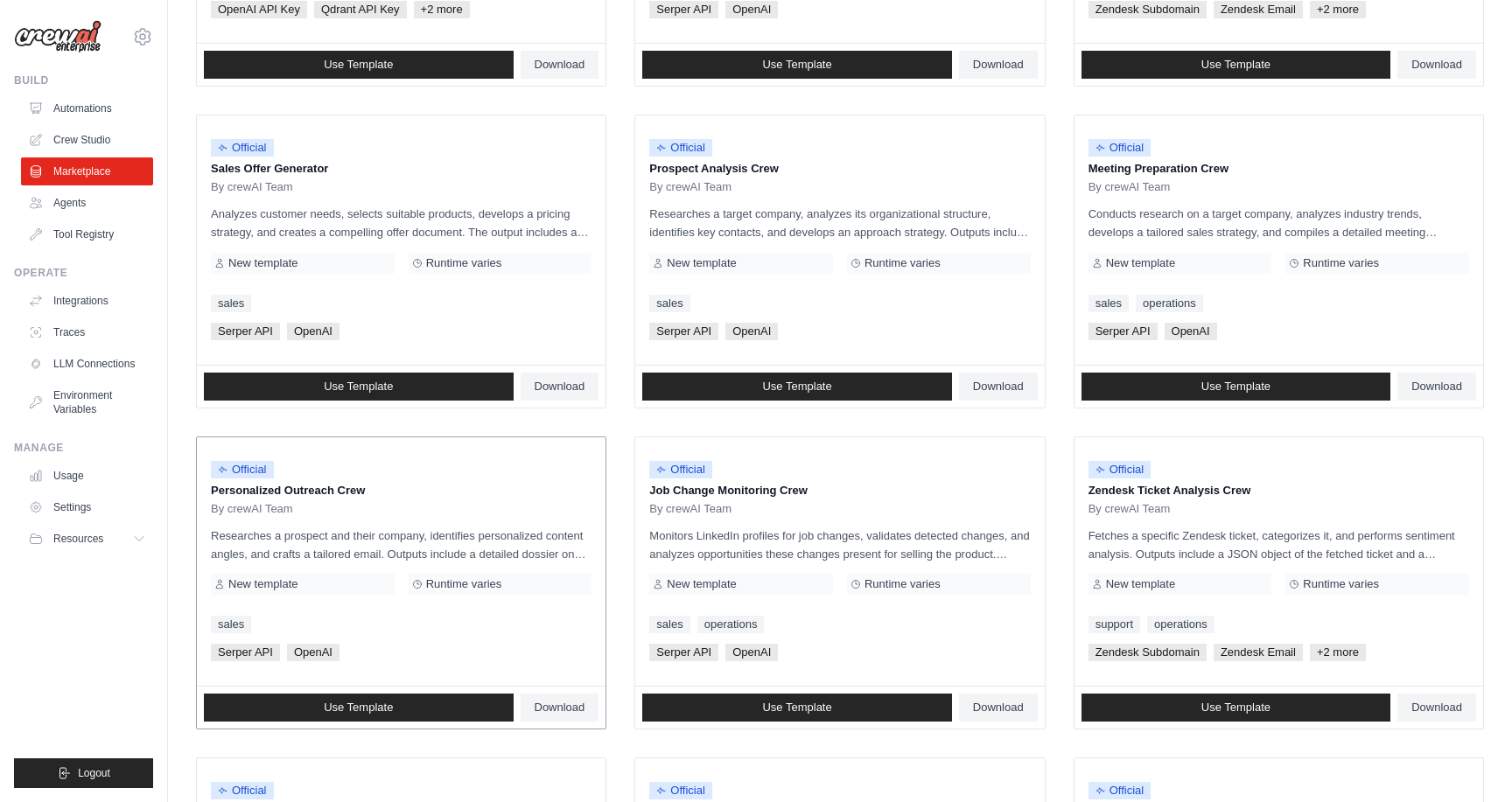
scroll to position [451, 0]
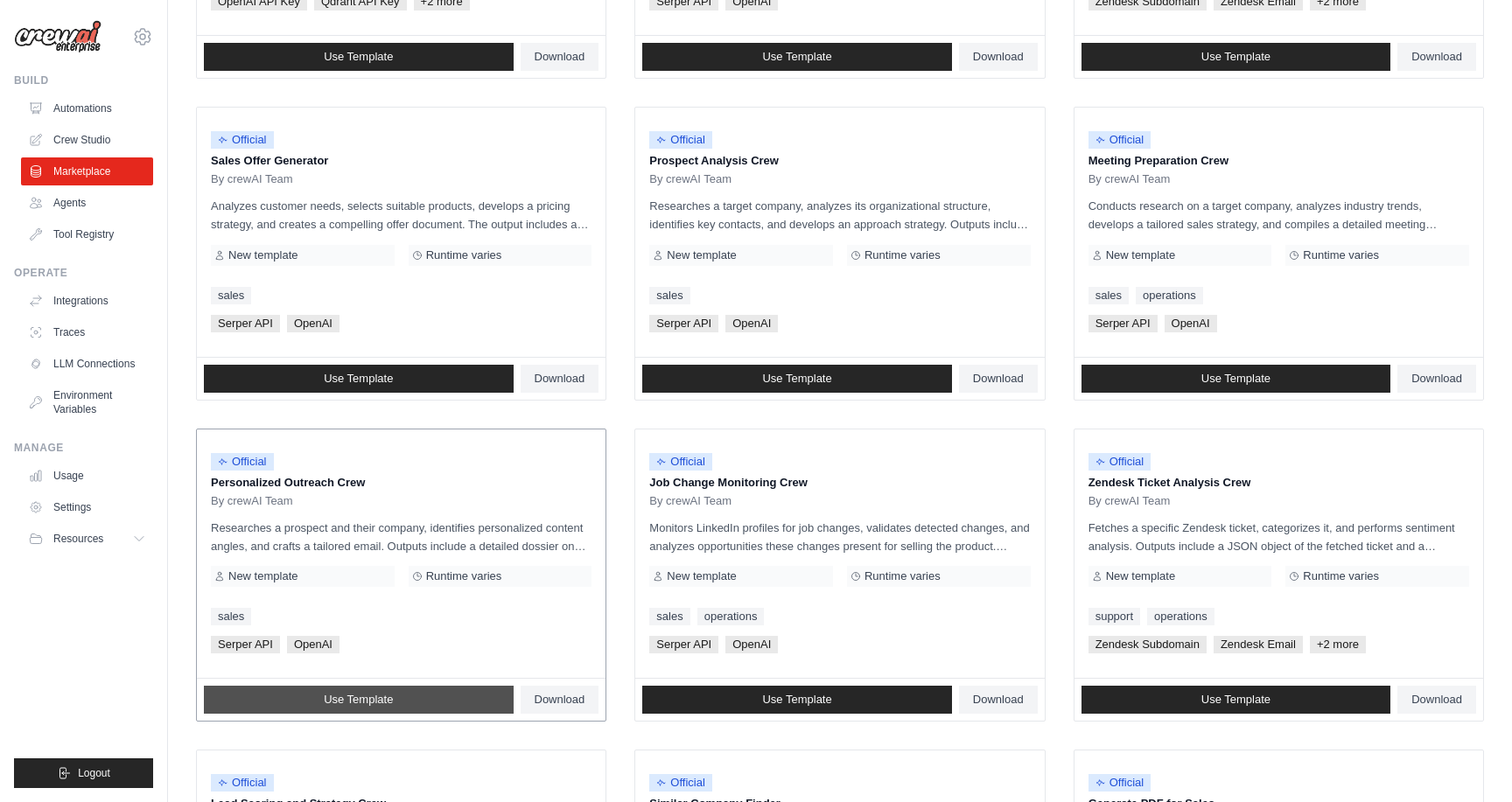
click at [382, 707] on span "Use Template" at bounding box center [359, 700] width 69 height 14
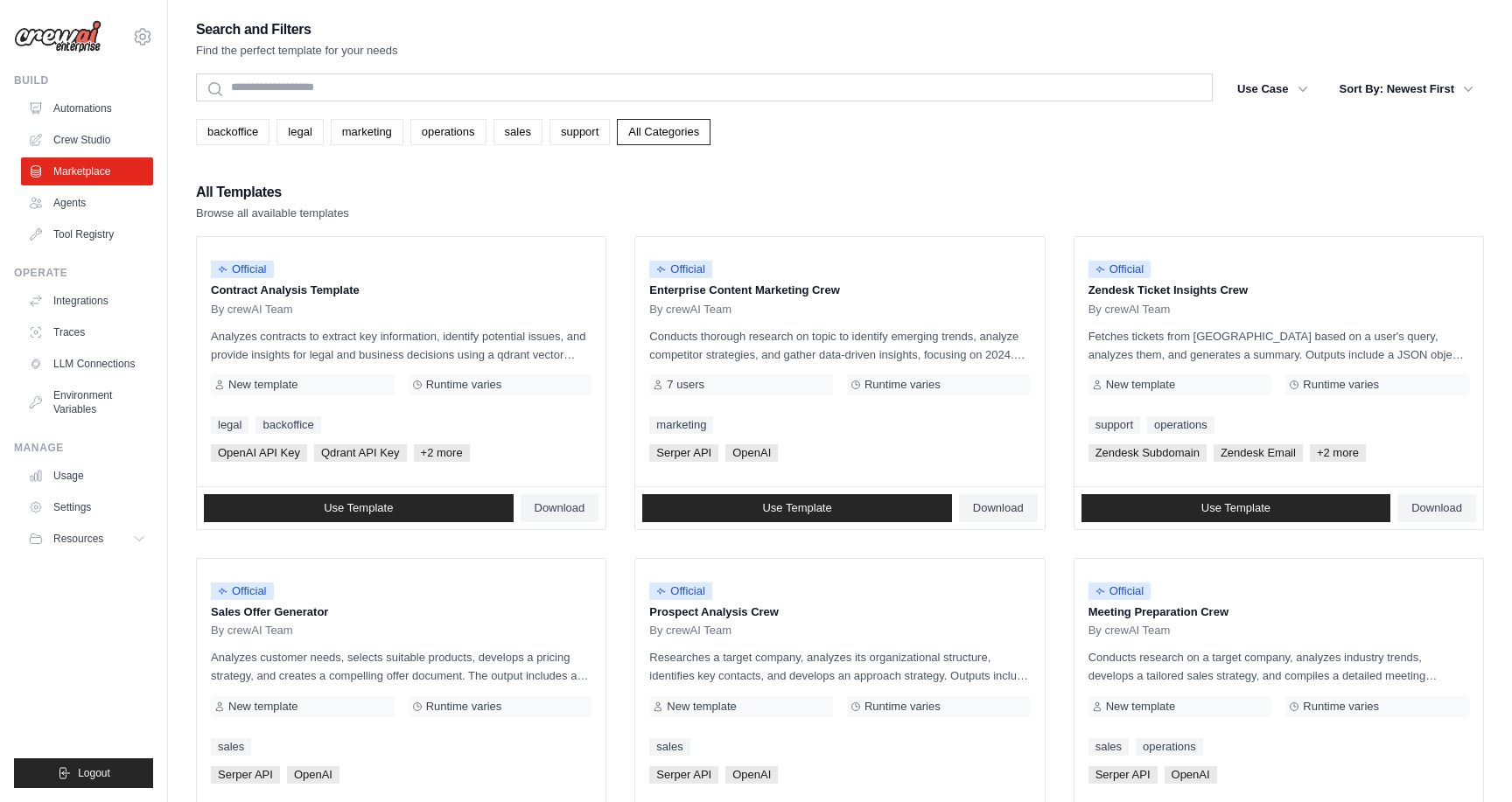
scroll to position [451, 0]
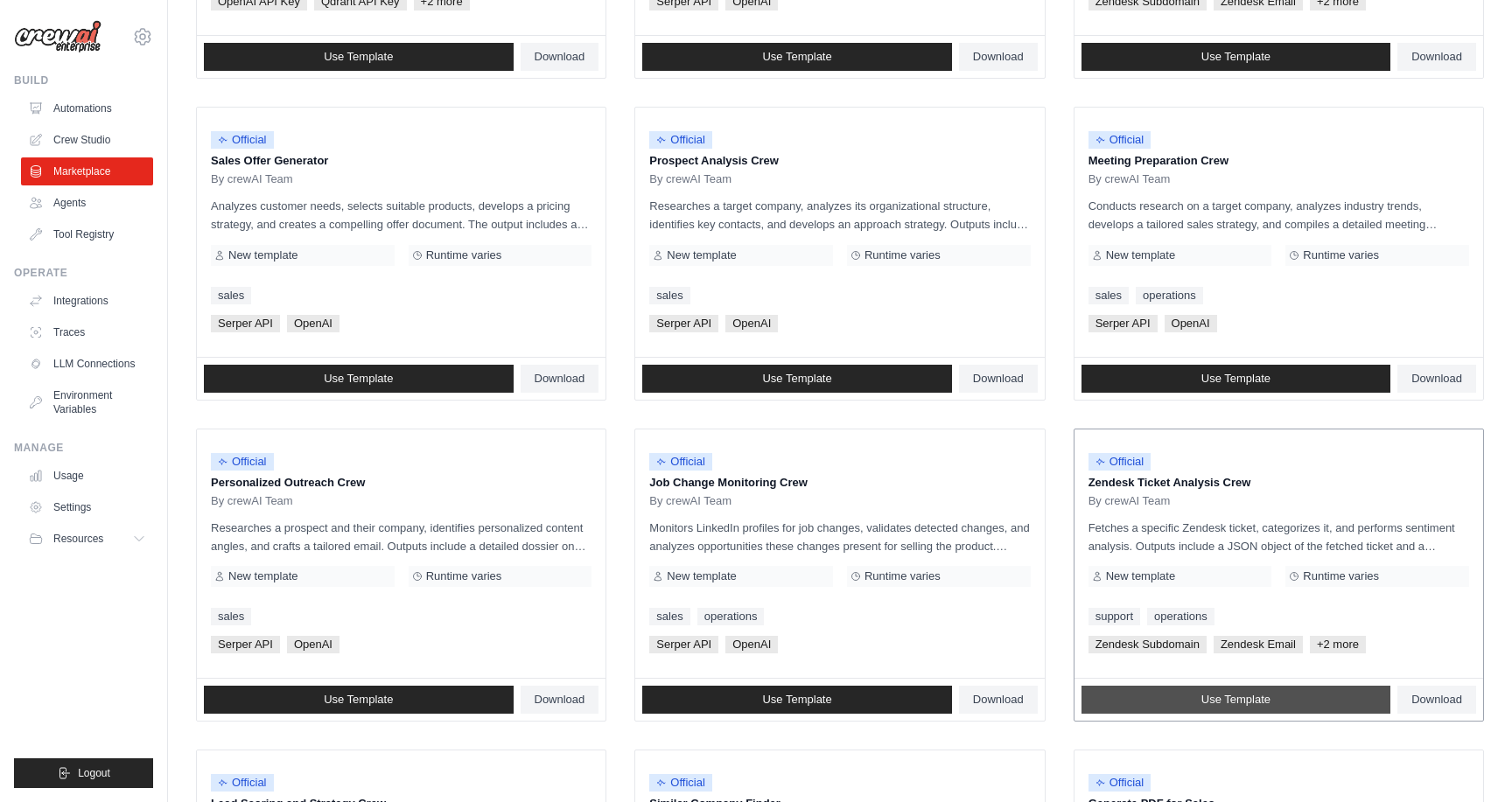
click at [1242, 708] on link "Use Template" at bounding box center [1237, 700] width 310 height 28
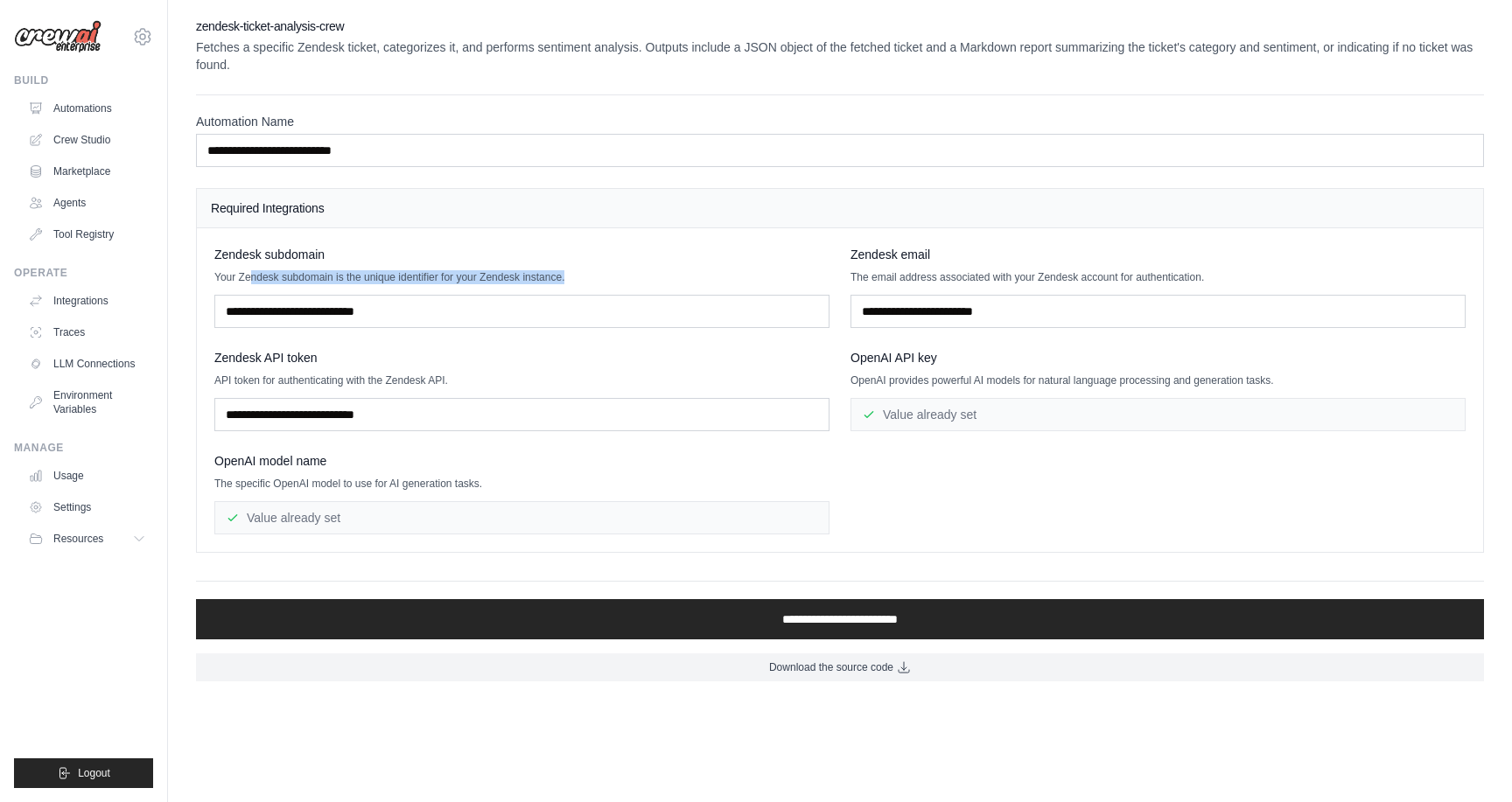
drag, startPoint x: 250, startPoint y: 258, endPoint x: 388, endPoint y: 266, distance: 138.2
click at [388, 266] on div "Zendesk subdomain Your Zendesk subdomain is the unique identifier for your Zend…" at bounding box center [521, 287] width 615 height 82
drag, startPoint x: 350, startPoint y: 258, endPoint x: 470, endPoint y: 258, distance: 120.0
click at [470, 270] on p "Your Zendesk subdomain is the unique identifier for your Zendesk instance." at bounding box center [521, 277] width 615 height 14
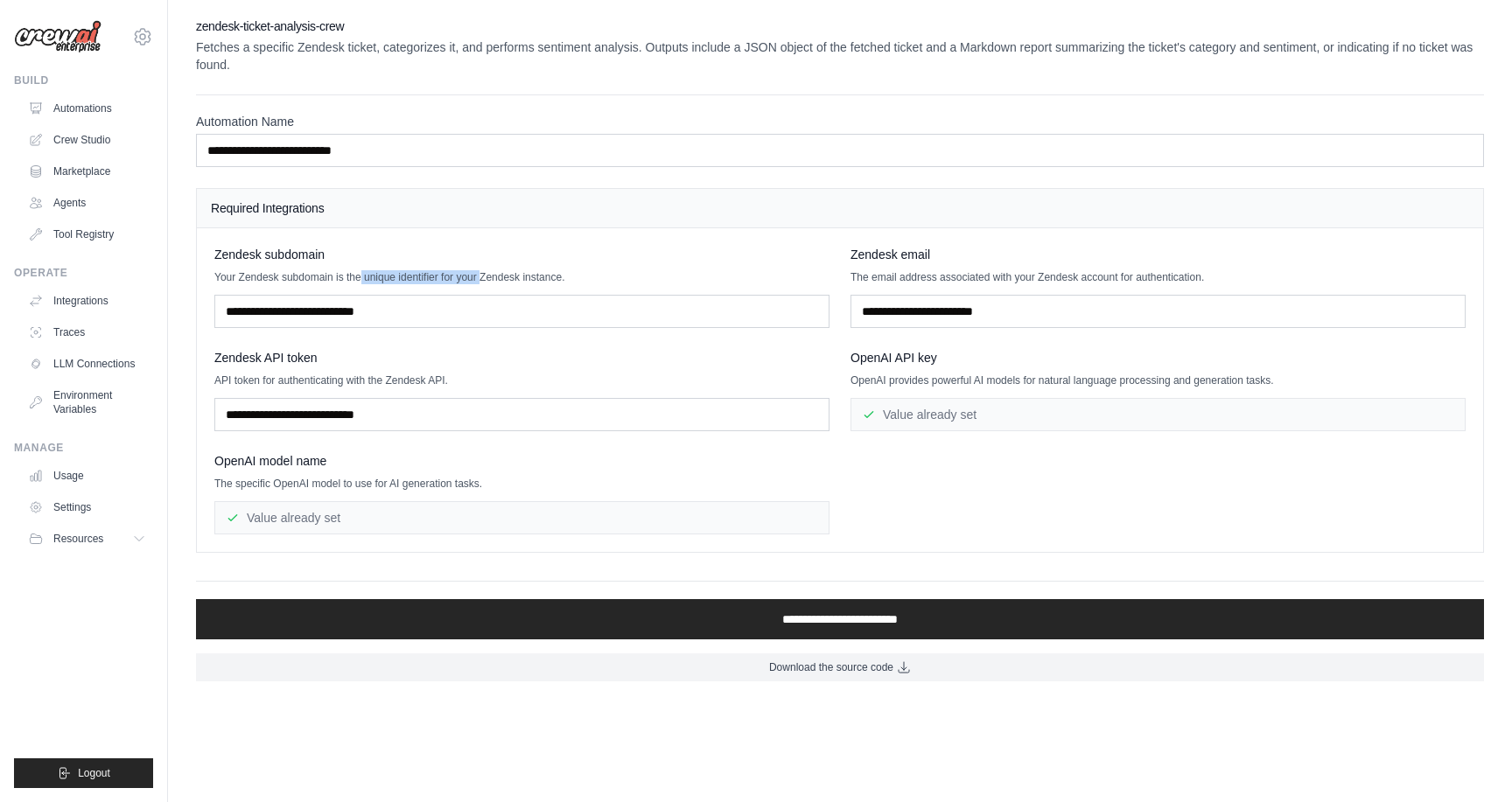
click at [470, 270] on p "Your Zendesk subdomain is the unique identifier for your Zendesk instance." at bounding box center [521, 277] width 615 height 14
drag, startPoint x: 485, startPoint y: 262, endPoint x: 355, endPoint y: 250, distance: 130.6
click at [354, 250] on div "Zendesk subdomain Your Zendesk subdomain is the unique identifier for your Zend…" at bounding box center [521, 287] width 615 height 82
click at [355, 250] on div "Zendesk subdomain Your Zendesk subdomain is the unique identifier for your Zend…" at bounding box center [521, 287] width 615 height 82
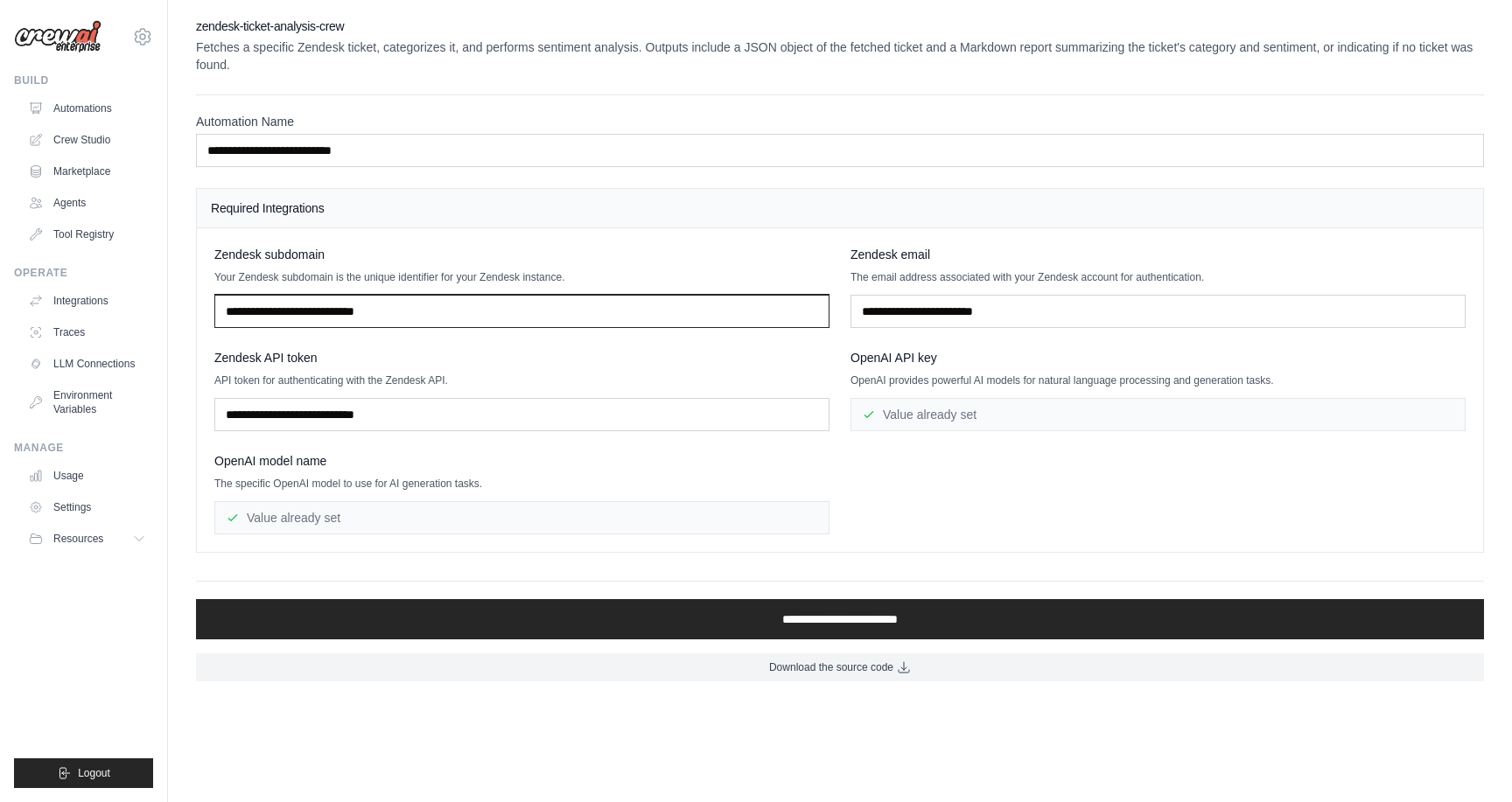
click at [355, 305] on input "text" at bounding box center [521, 312] width 615 height 34
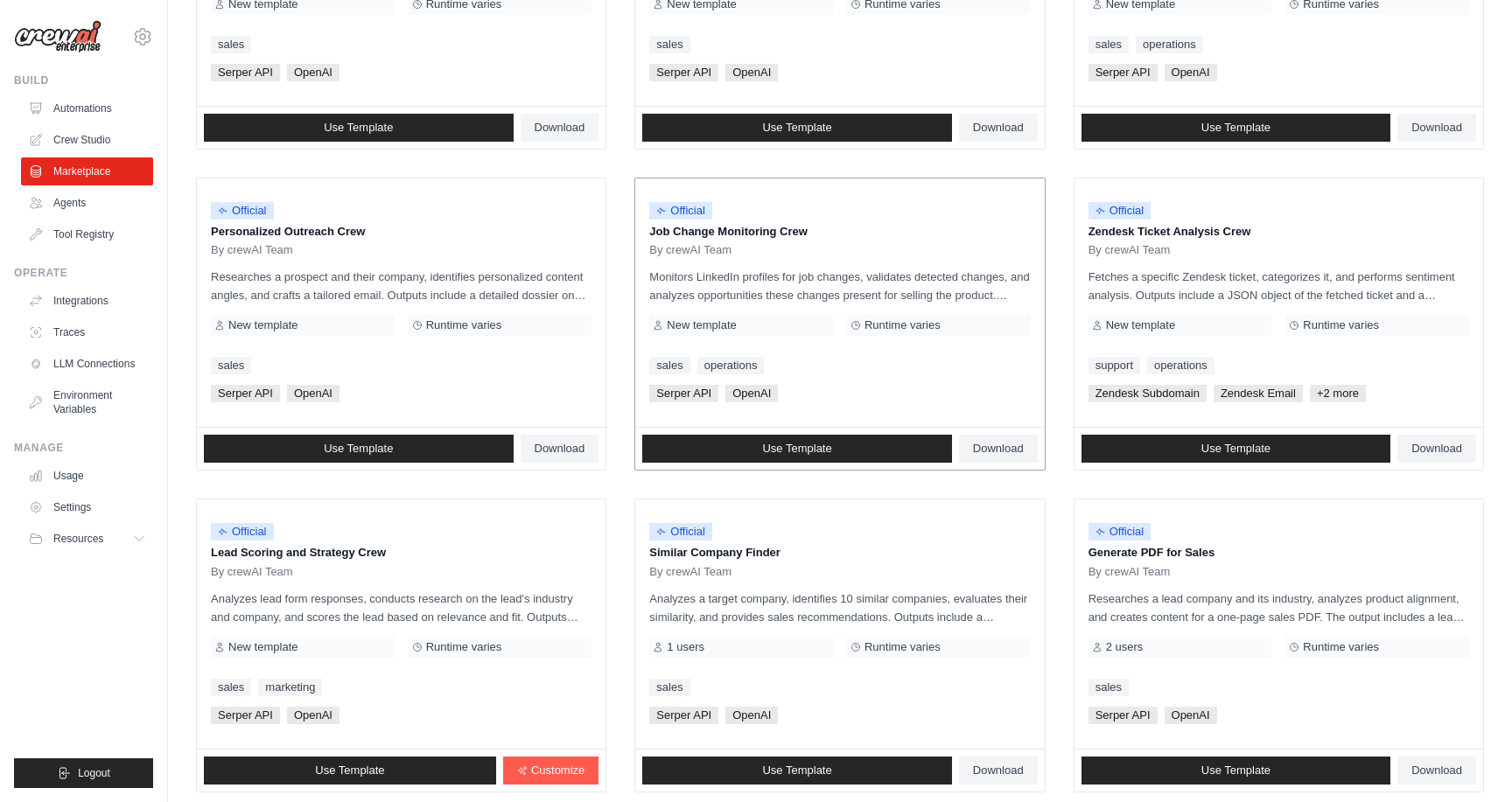
scroll to position [819, 0]
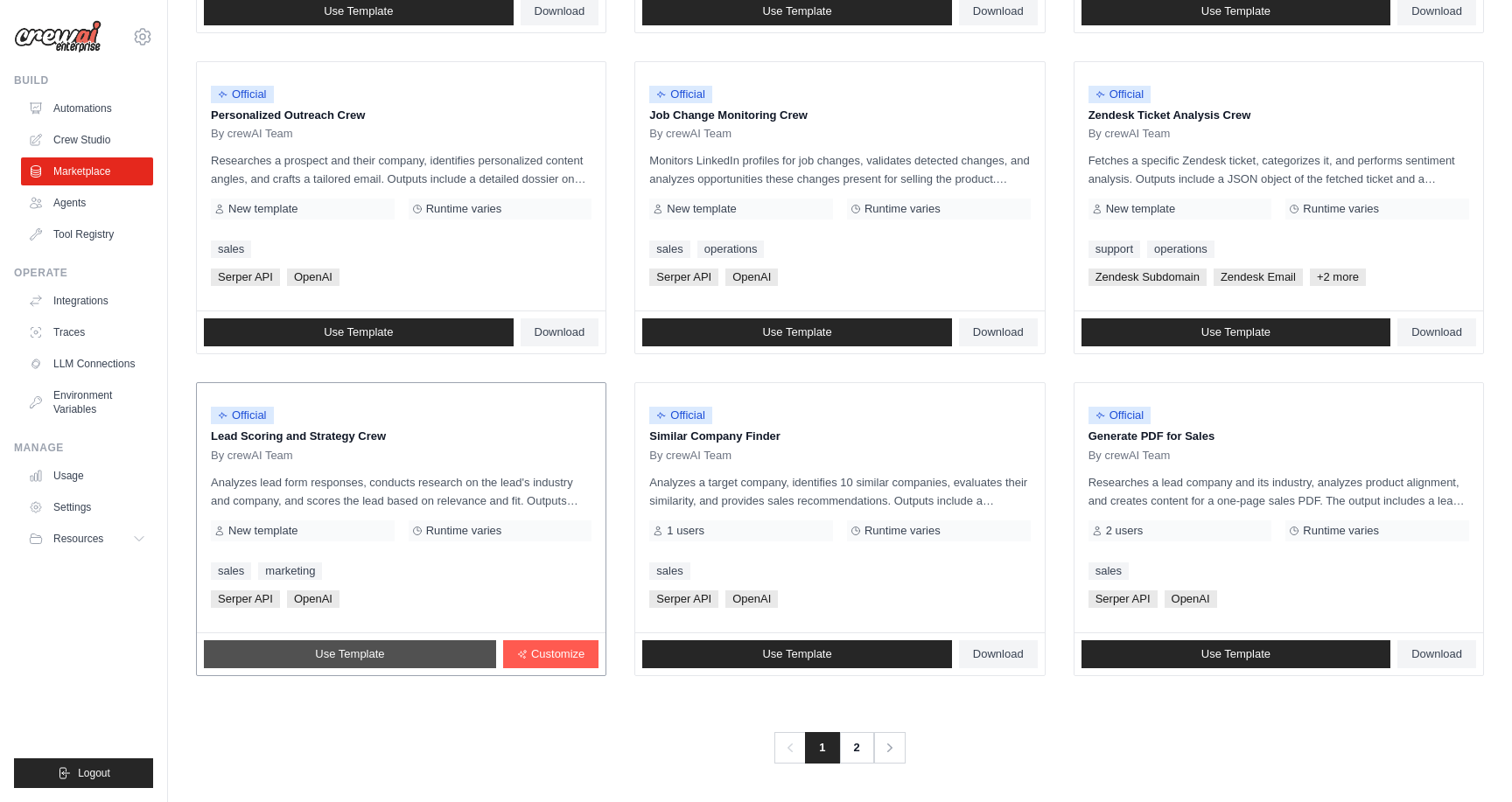
click at [392, 666] on link "Use Template" at bounding box center [350, 655] width 292 height 28
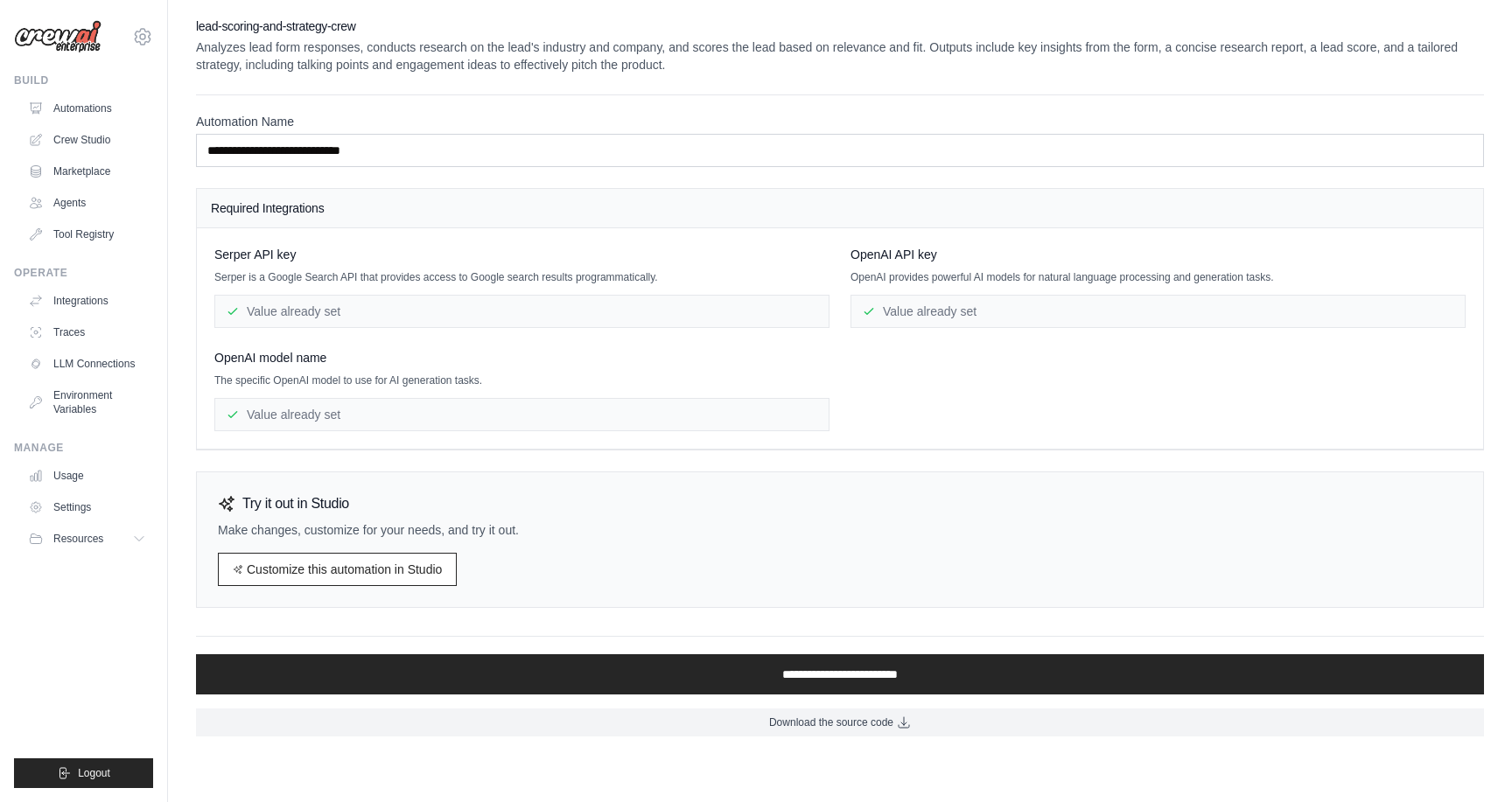
scroll to position [819, 0]
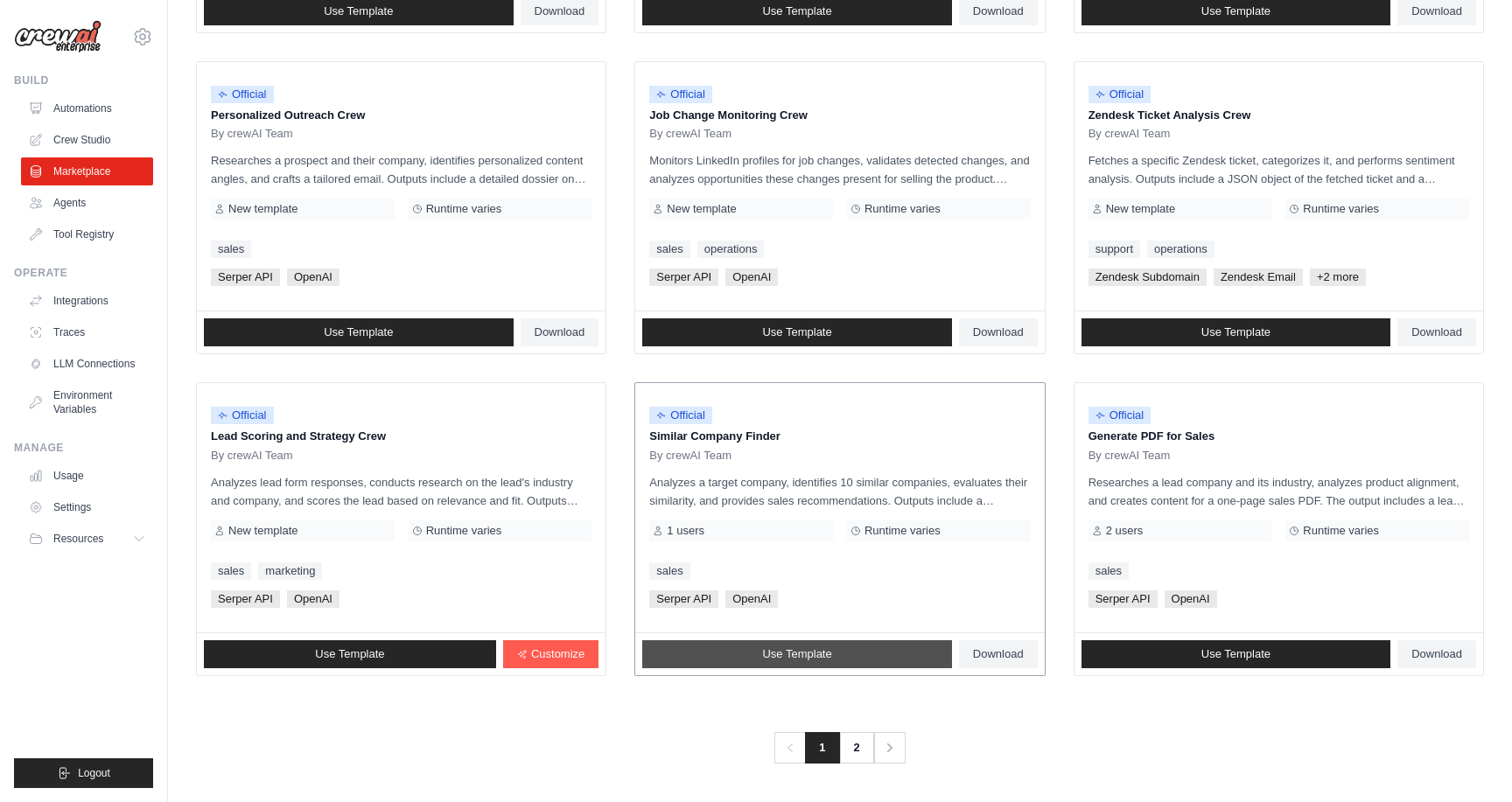
click at [817, 660] on span "Use Template" at bounding box center [797, 655] width 69 height 14
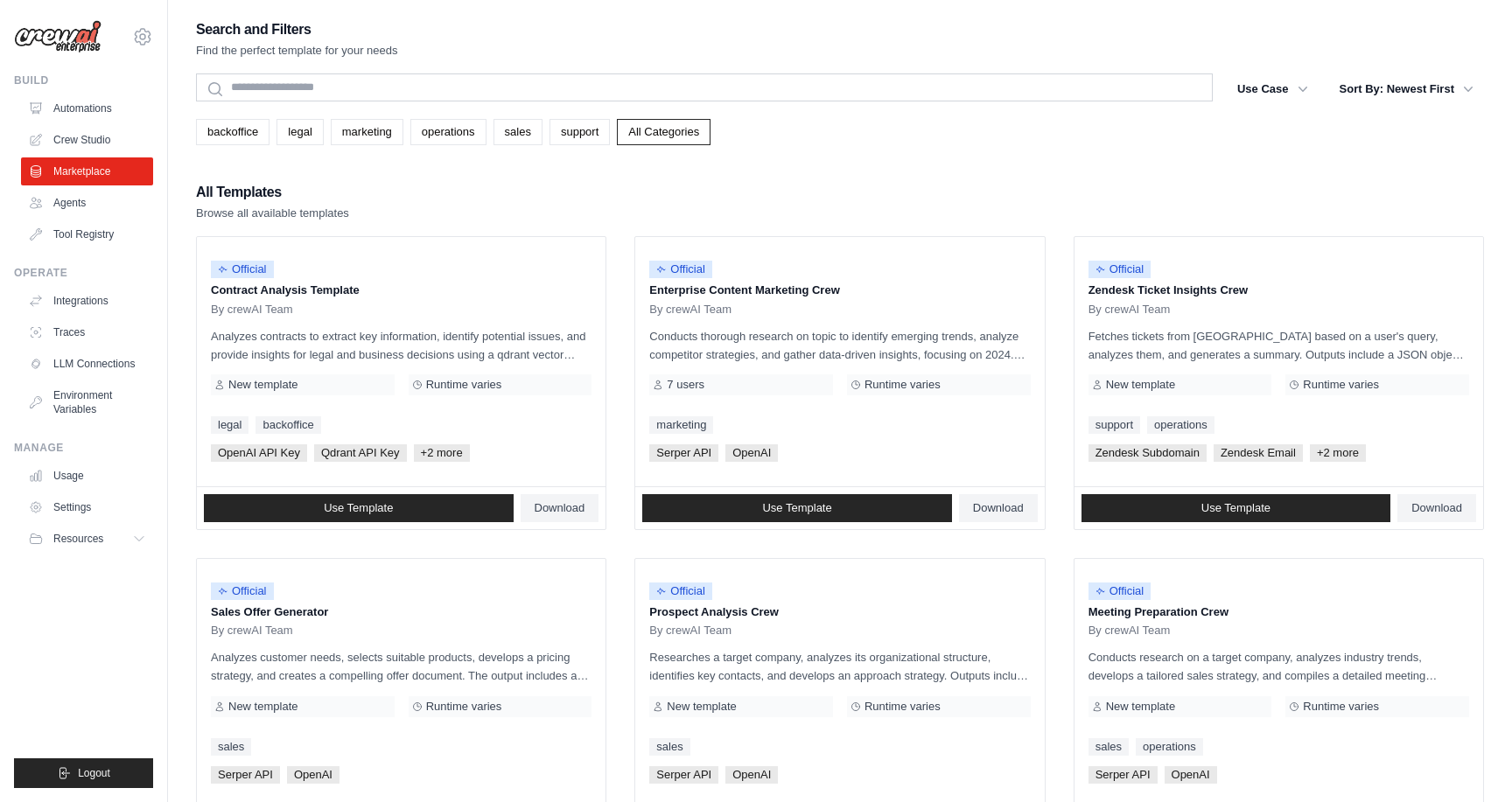
scroll to position [819, 0]
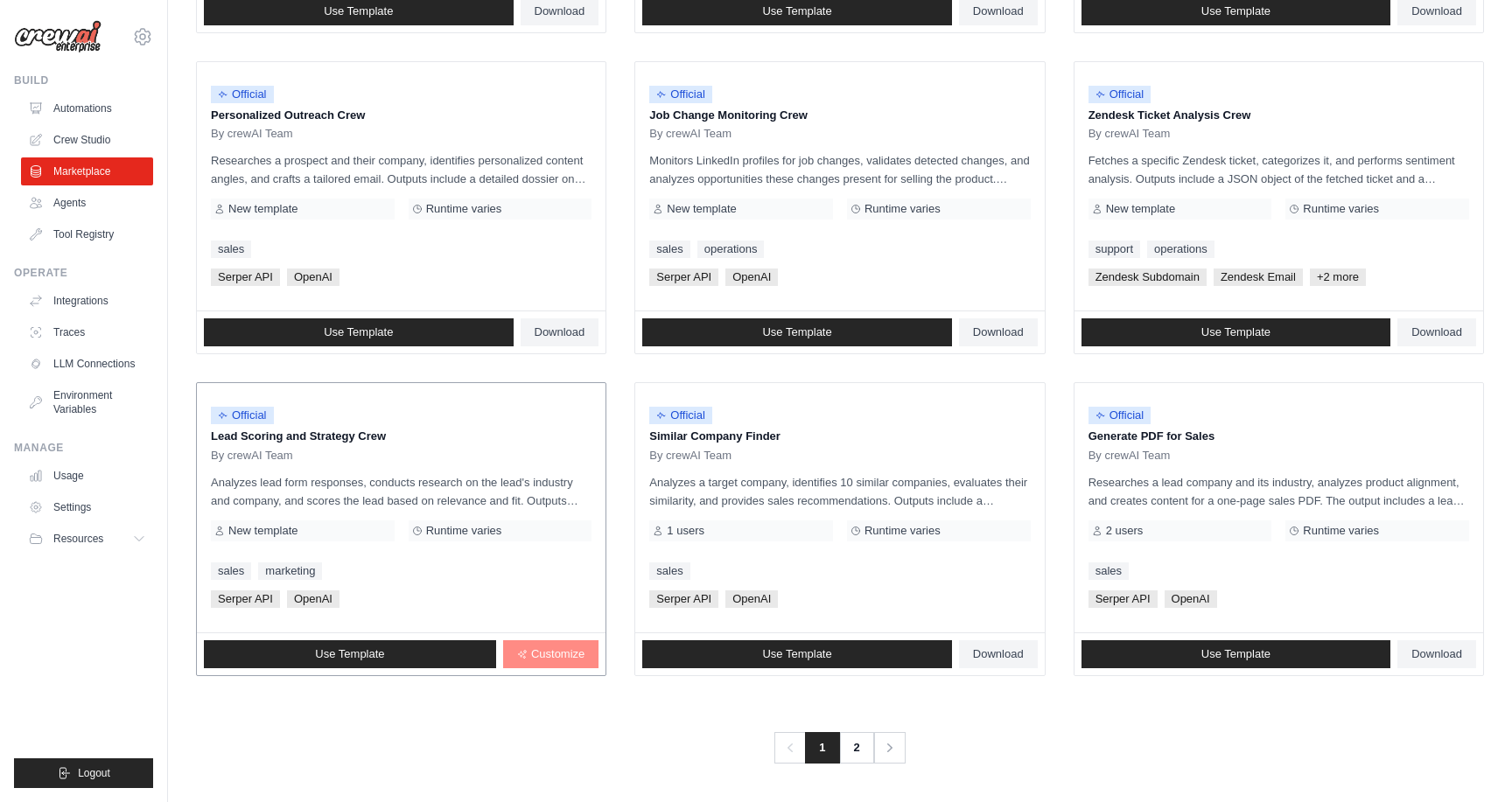
click at [554, 660] on span "Customize" at bounding box center [558, 655] width 53 height 14
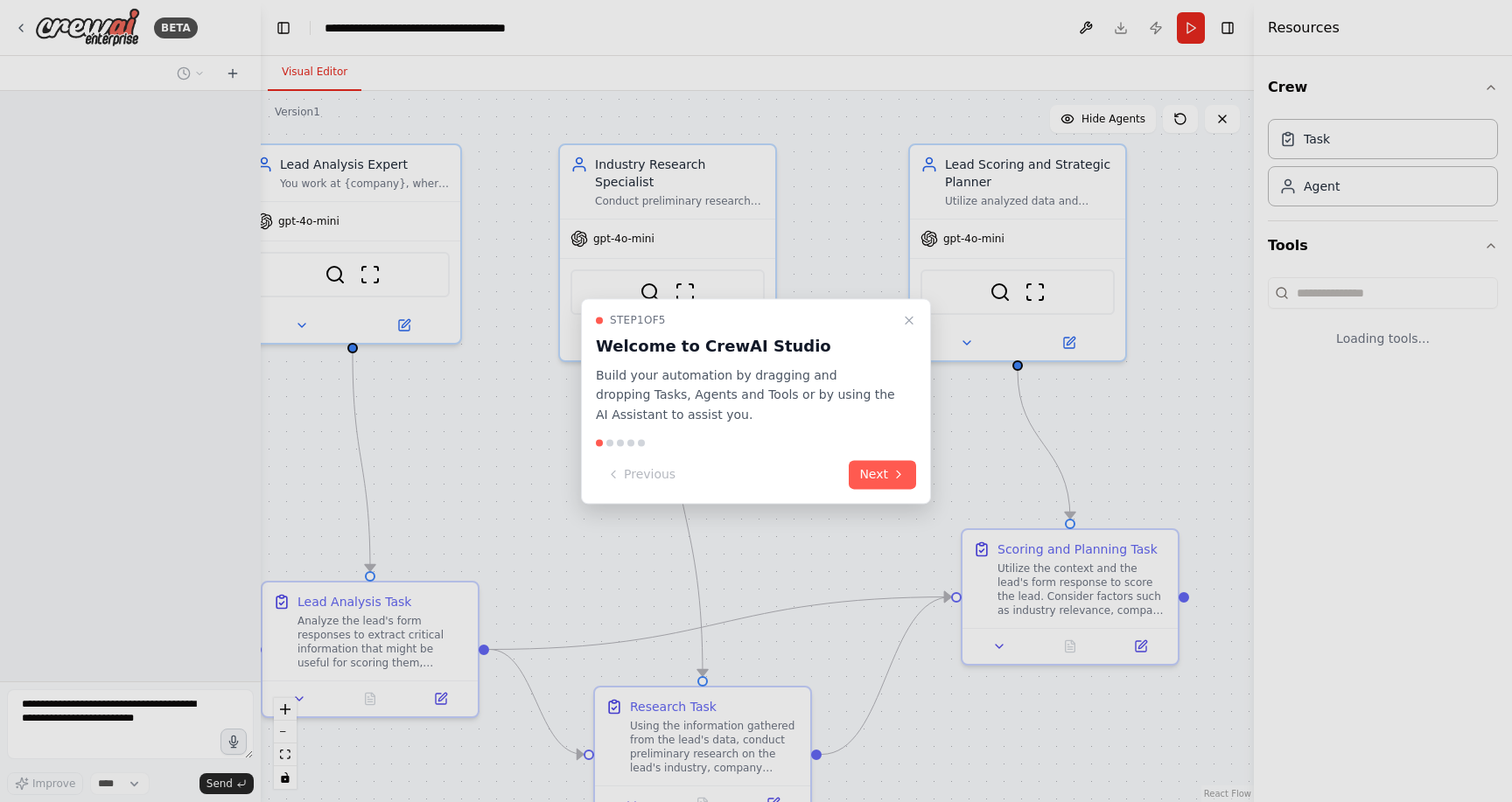
click at [571, 652] on div at bounding box center [756, 401] width 1512 height 802
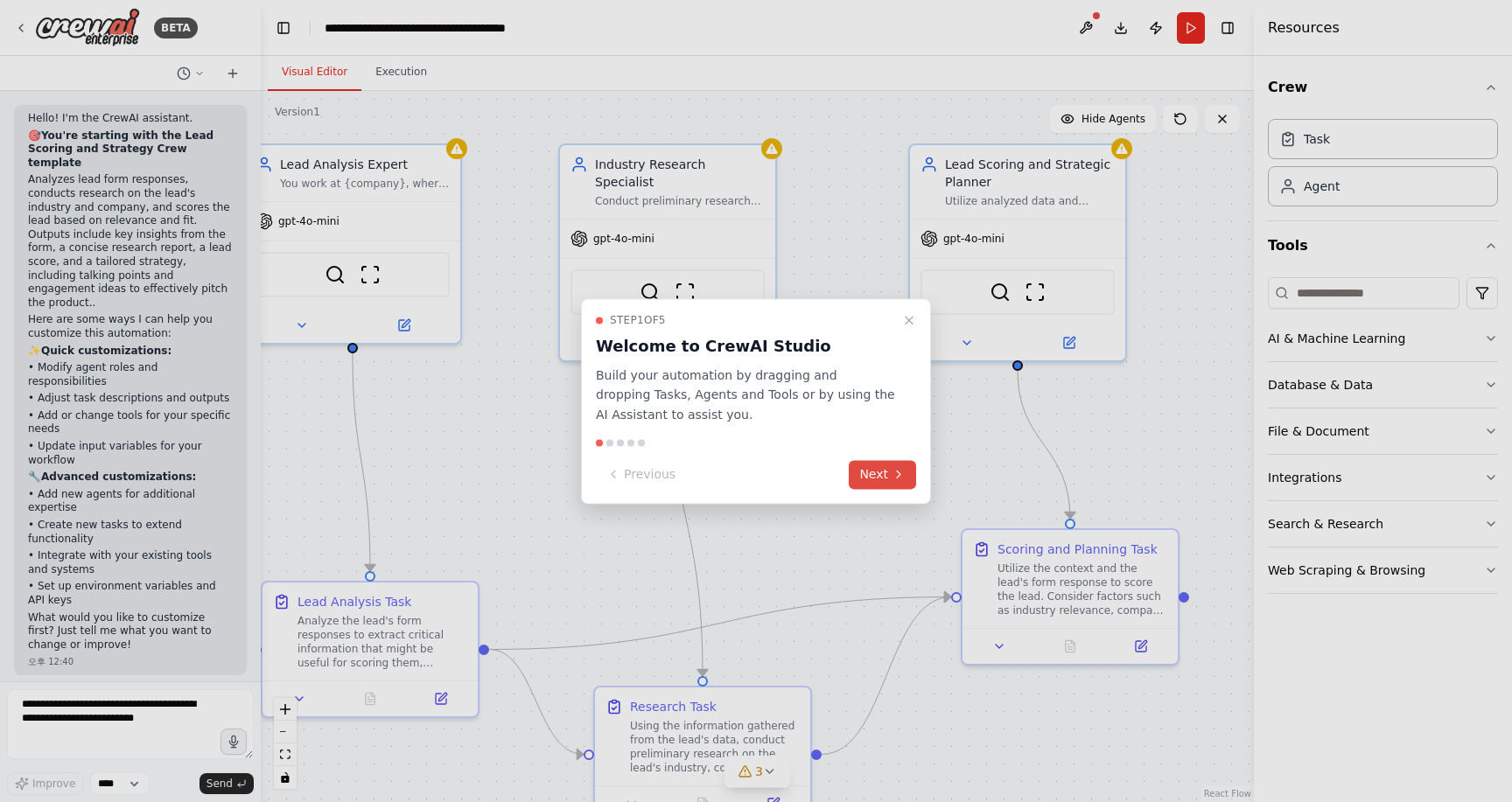
click at [881, 480] on button "Next" at bounding box center [883, 474] width 67 height 29
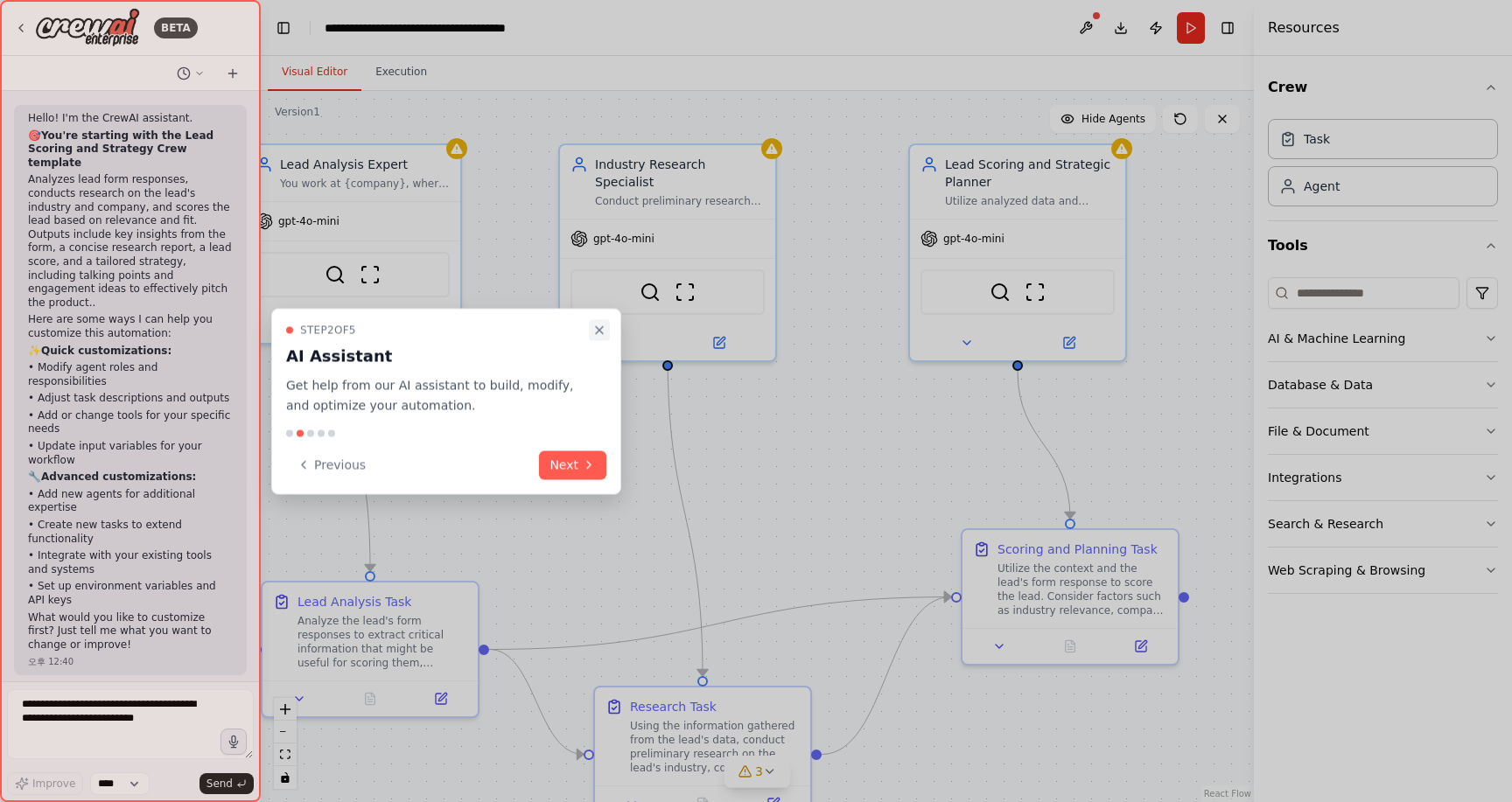
click at [609, 334] on button "Close walkthrough" at bounding box center [599, 331] width 21 height 21
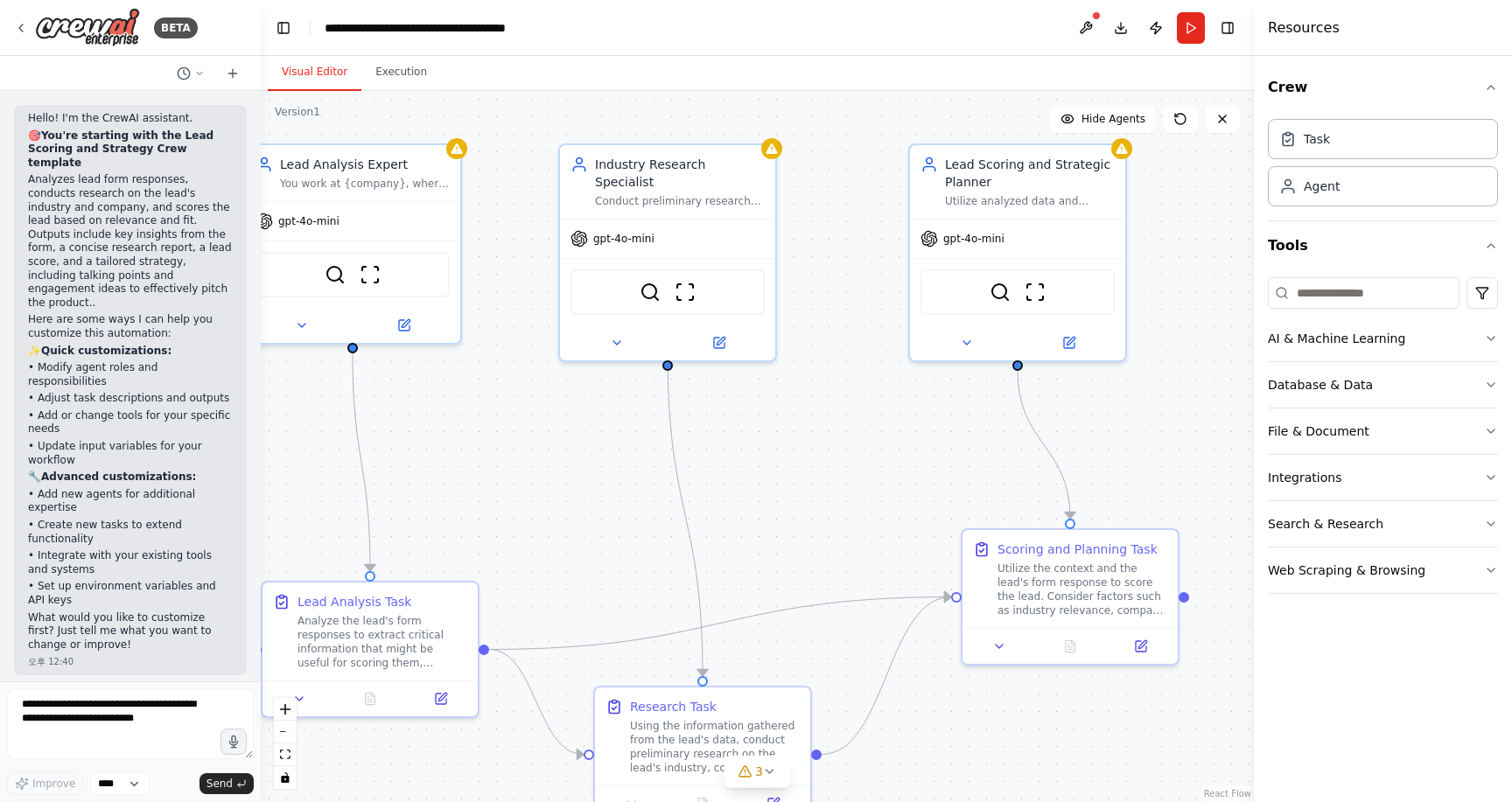
click at [125, 313] on p "Here are some ways I can help you customize this automation:" at bounding box center [130, 327] width 204 height 27
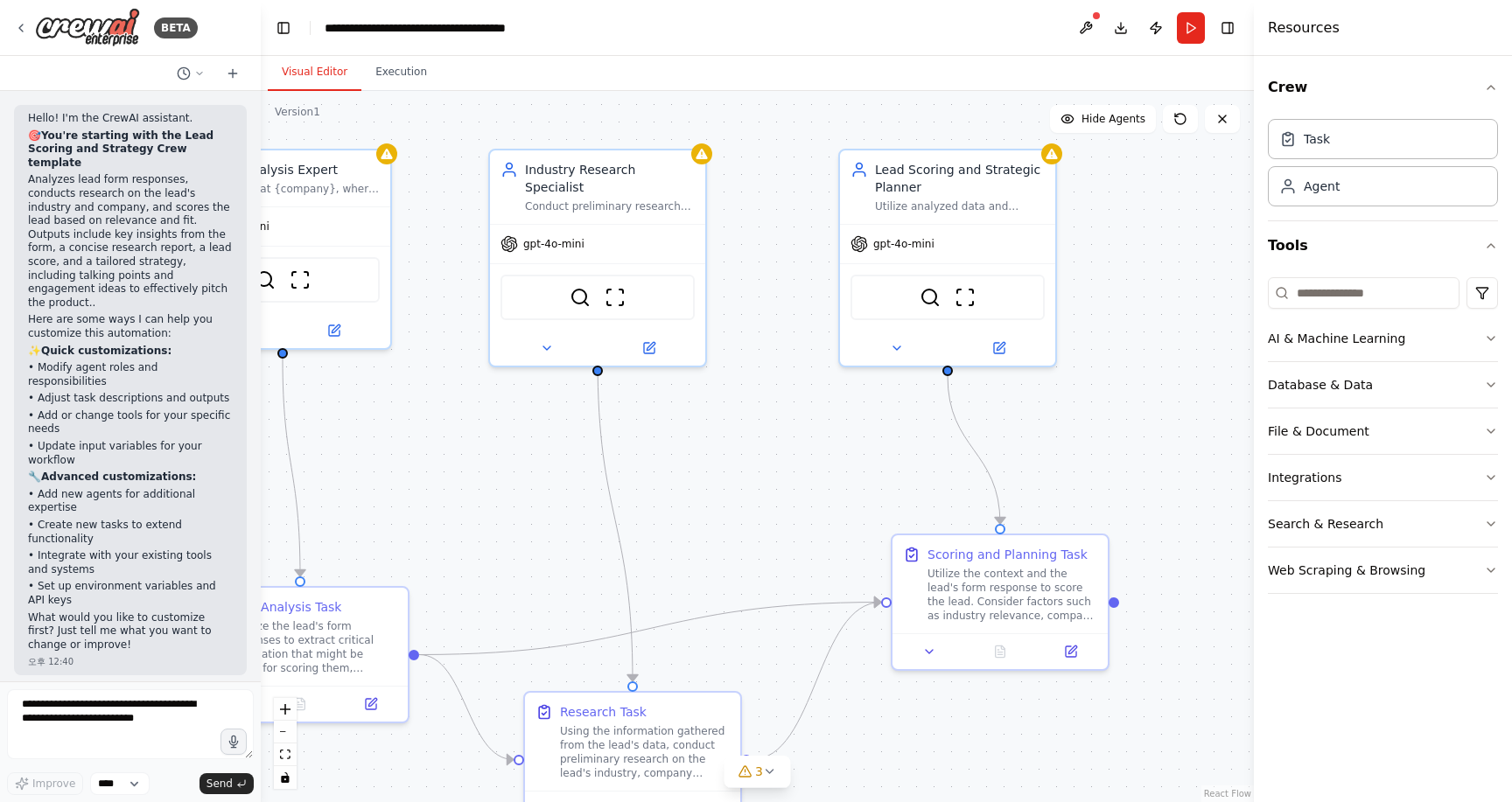
drag, startPoint x: 603, startPoint y: 445, endPoint x: 533, endPoint y: 448, distance: 70.1
click at [533, 449] on div ".deletable-edge-delete-btn { width: 20px; height: 20px; border: 0px solid #ffff…" at bounding box center [758, 447] width 993 height 712
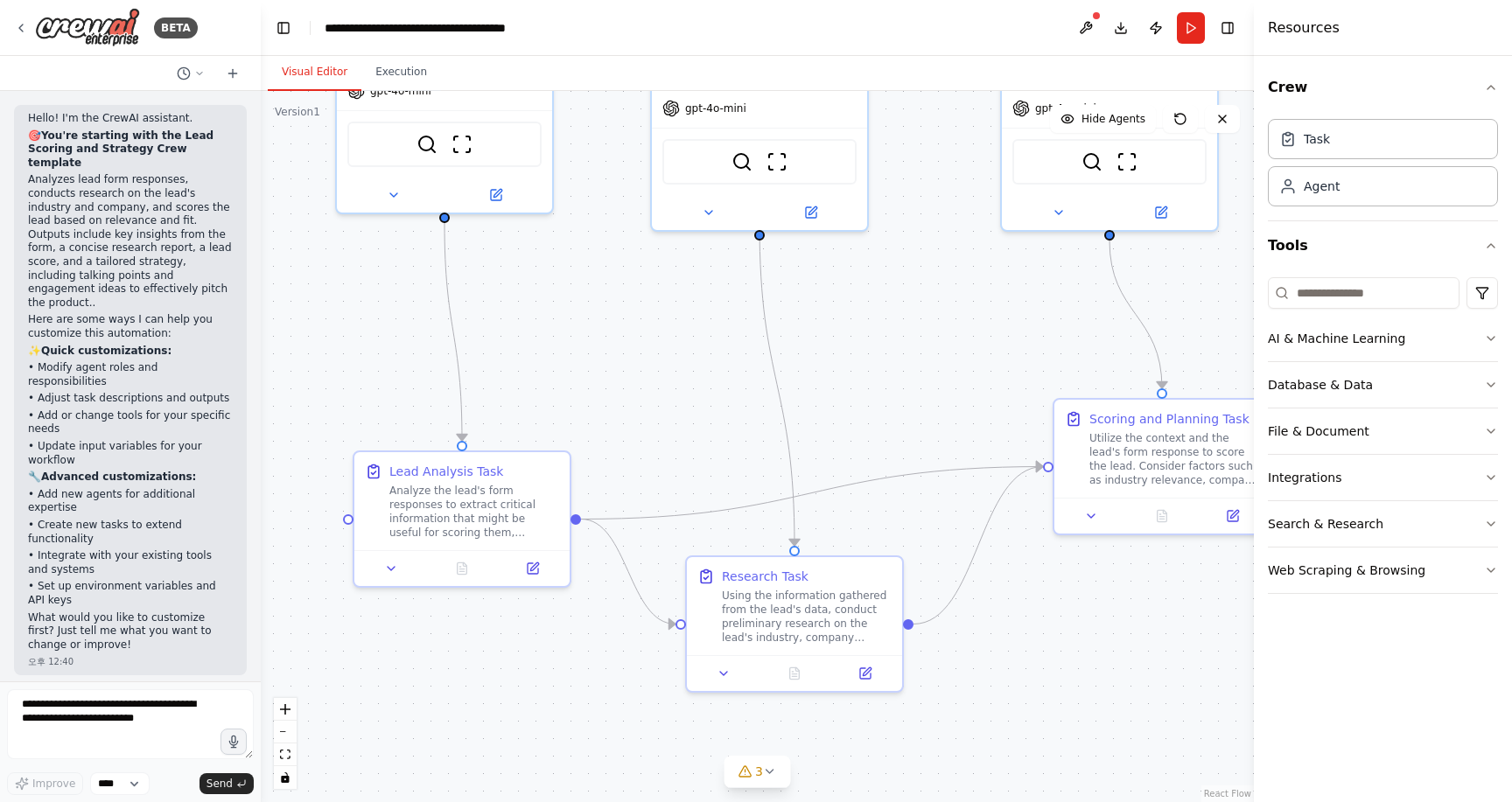
drag, startPoint x: 536, startPoint y: 479, endPoint x: 698, endPoint y: 343, distance: 211.5
click at [698, 343] on div ".deletable-edge-delete-btn { width: 20px; height: 20px; border: 0px solid #ffff…" at bounding box center [758, 447] width 993 height 712
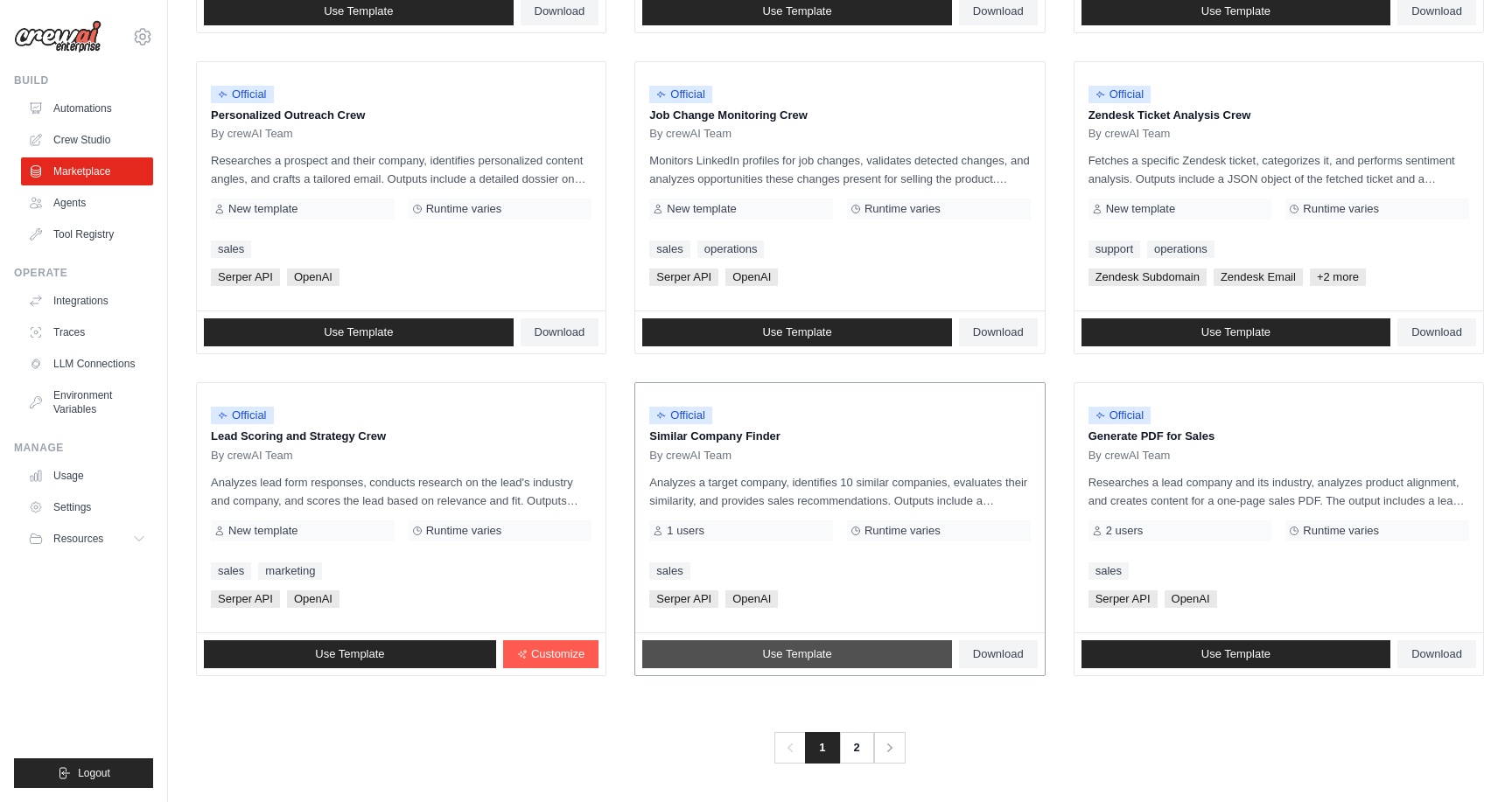
click at [829, 660] on span "Use Template" at bounding box center [797, 655] width 69 height 14
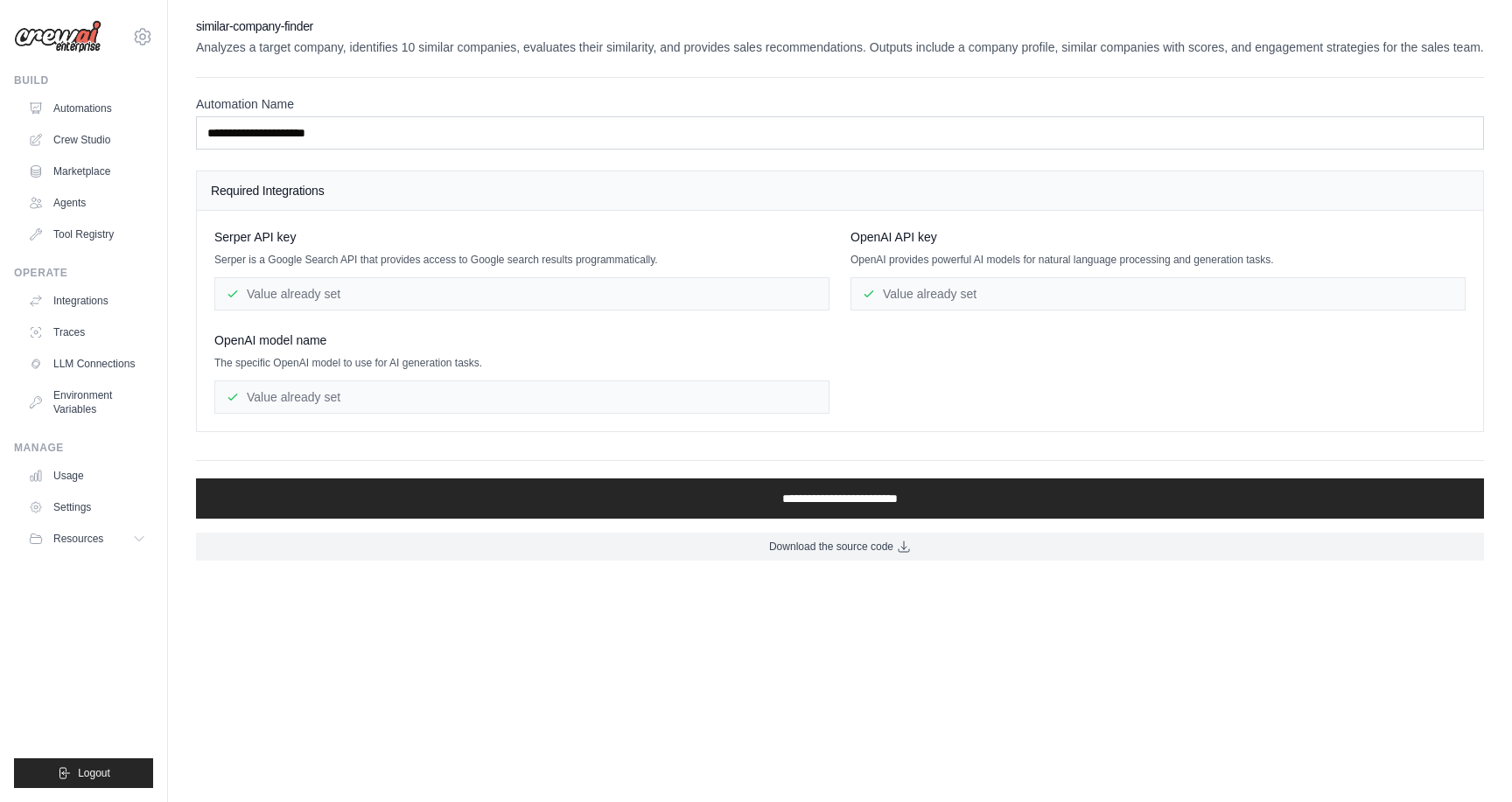
scroll to position [819, 0]
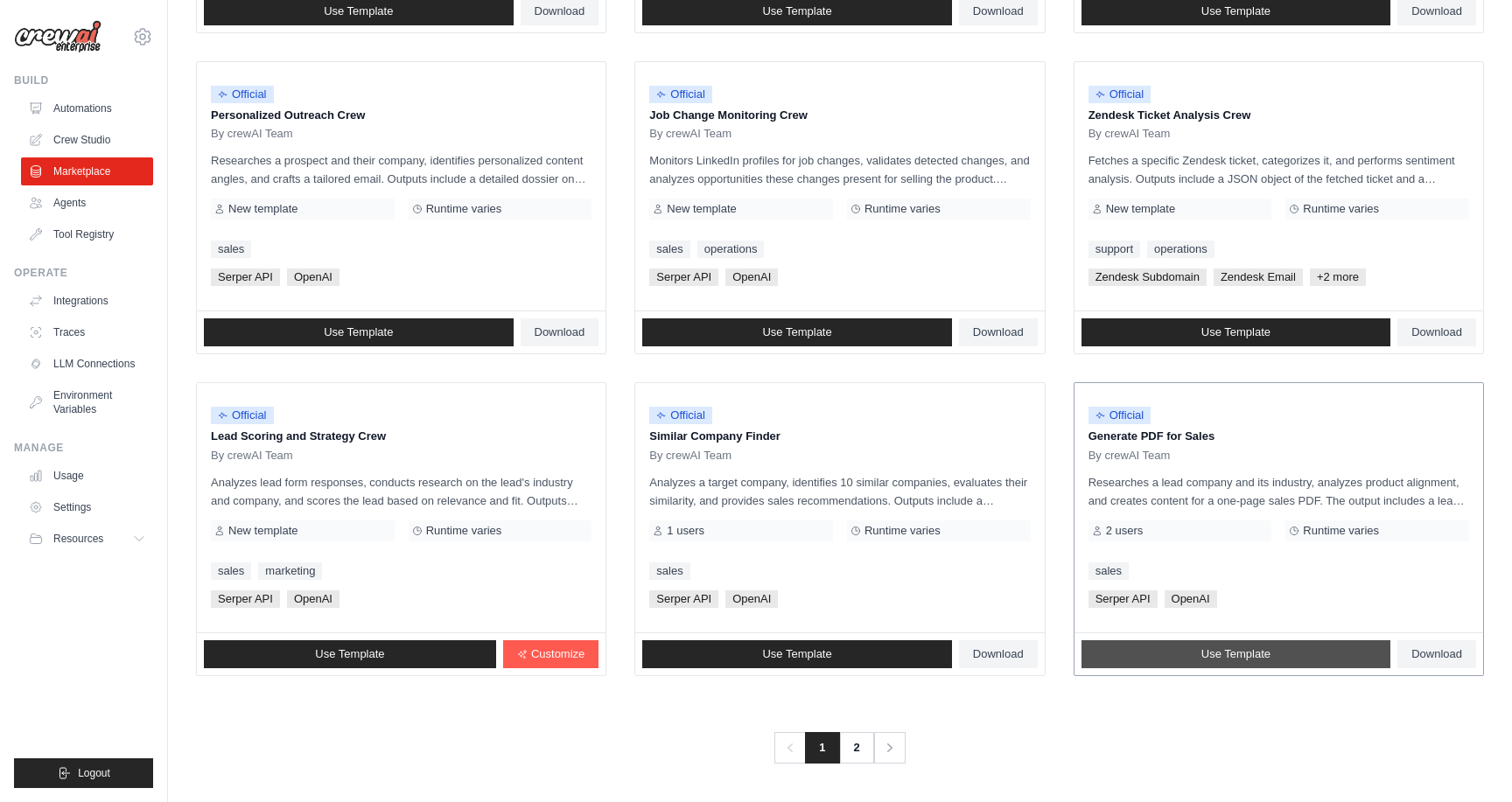
click at [1301, 648] on link "Use Template" at bounding box center [1237, 655] width 310 height 28
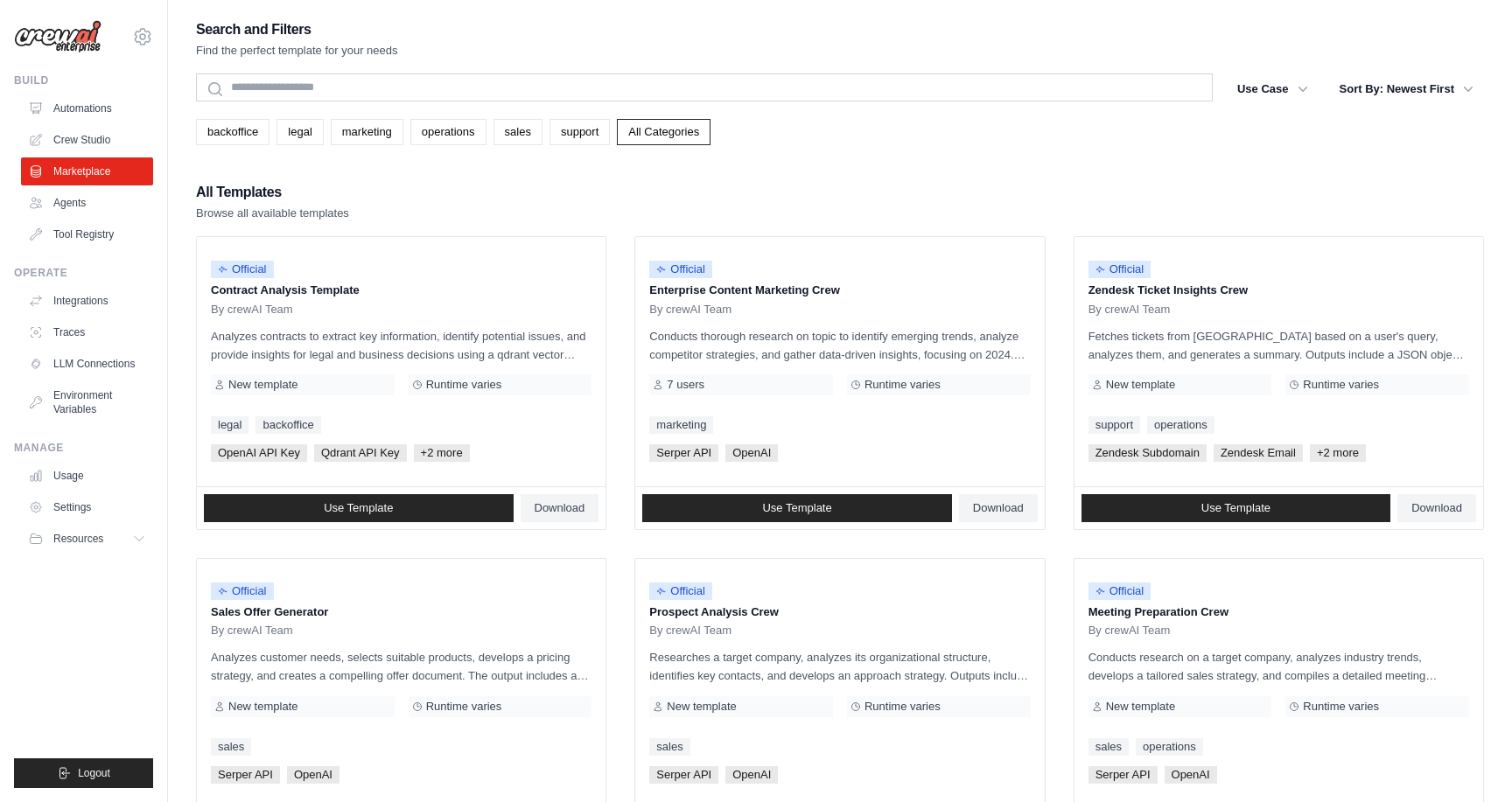
scroll to position [819, 0]
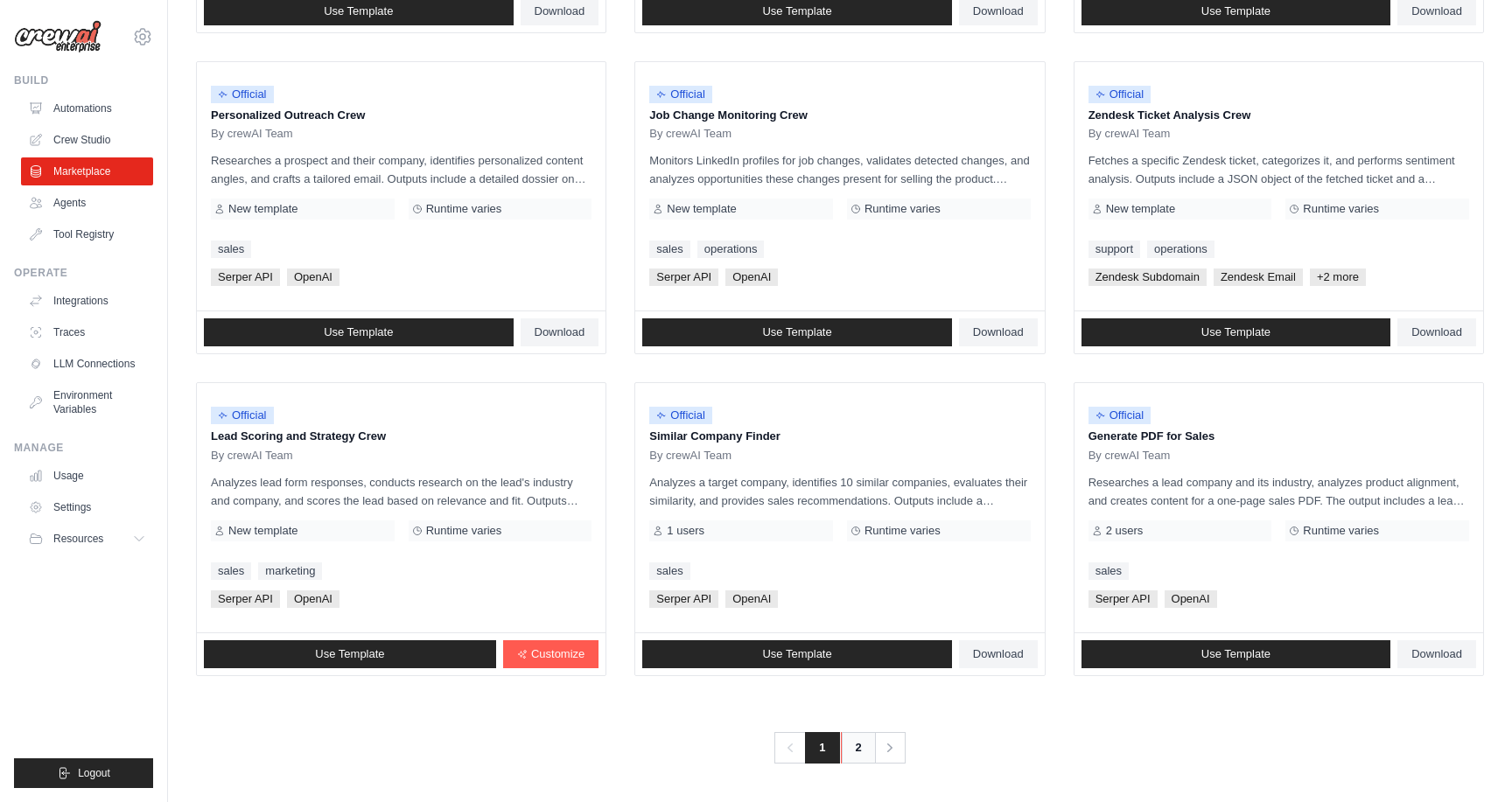
click at [848, 751] on link "2" at bounding box center [859, 748] width 35 height 32
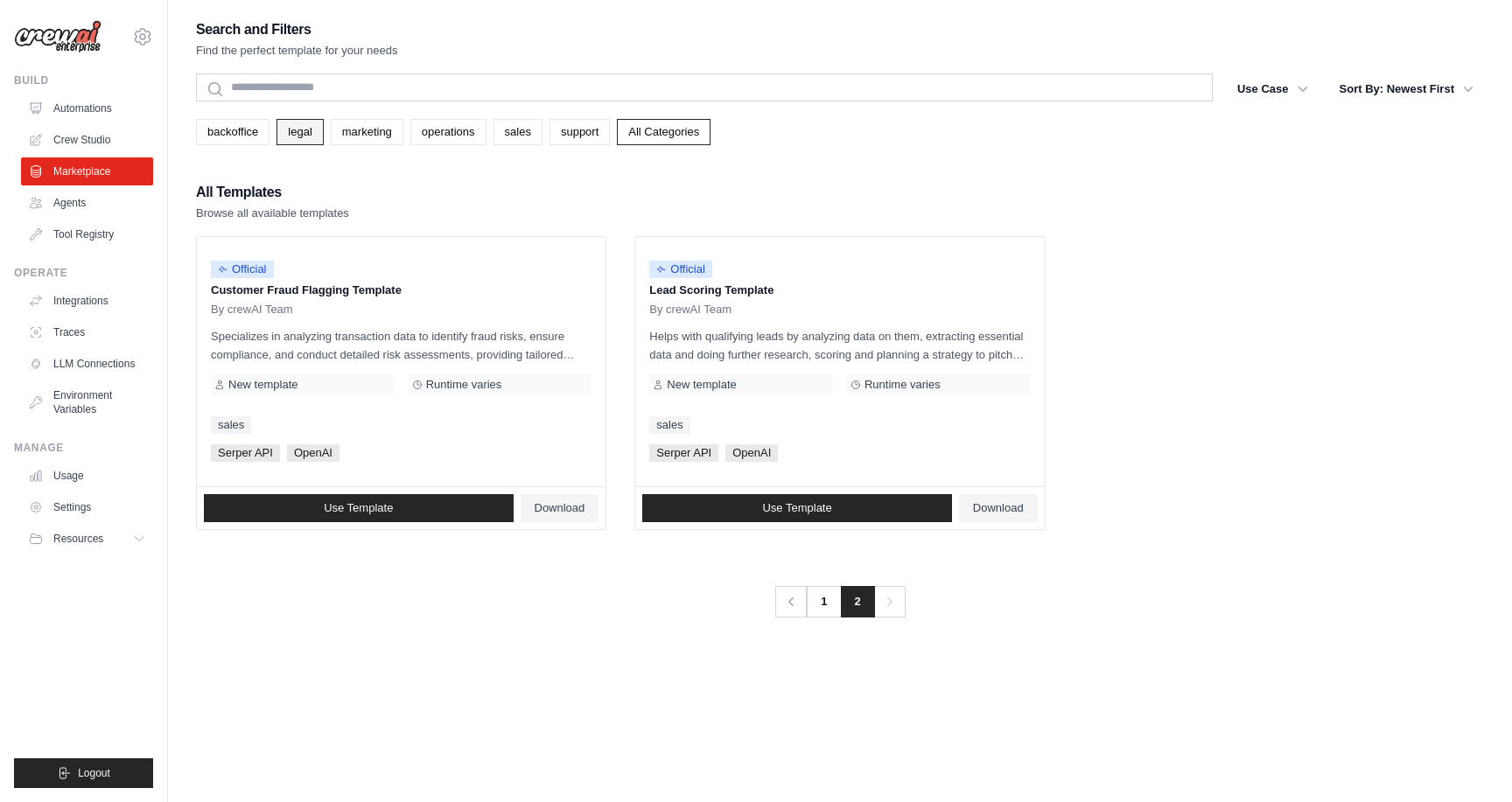
click at [305, 132] on link "legal" at bounding box center [299, 132] width 46 height 27
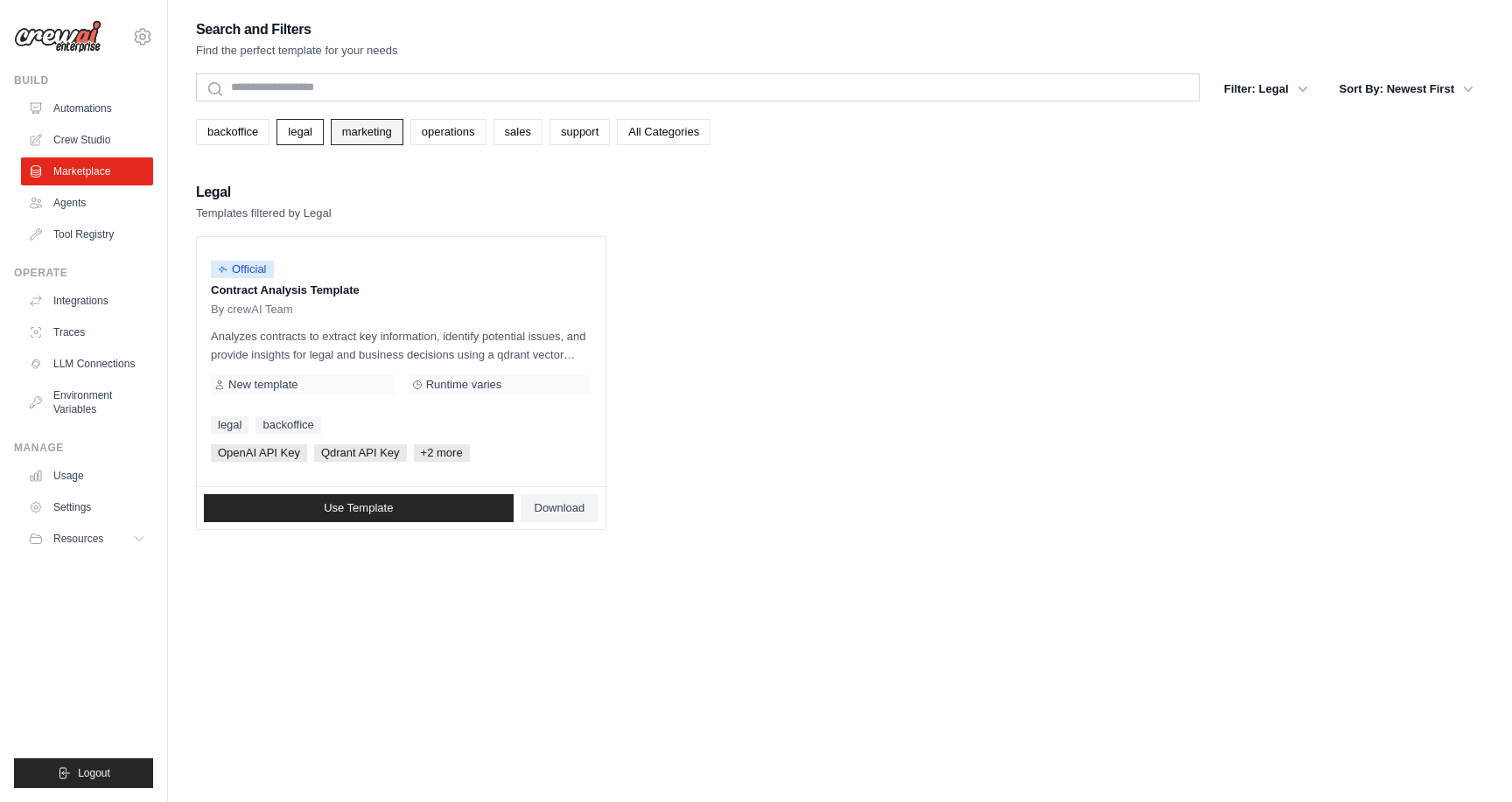
click at [364, 136] on link "marketing" at bounding box center [367, 132] width 73 height 27
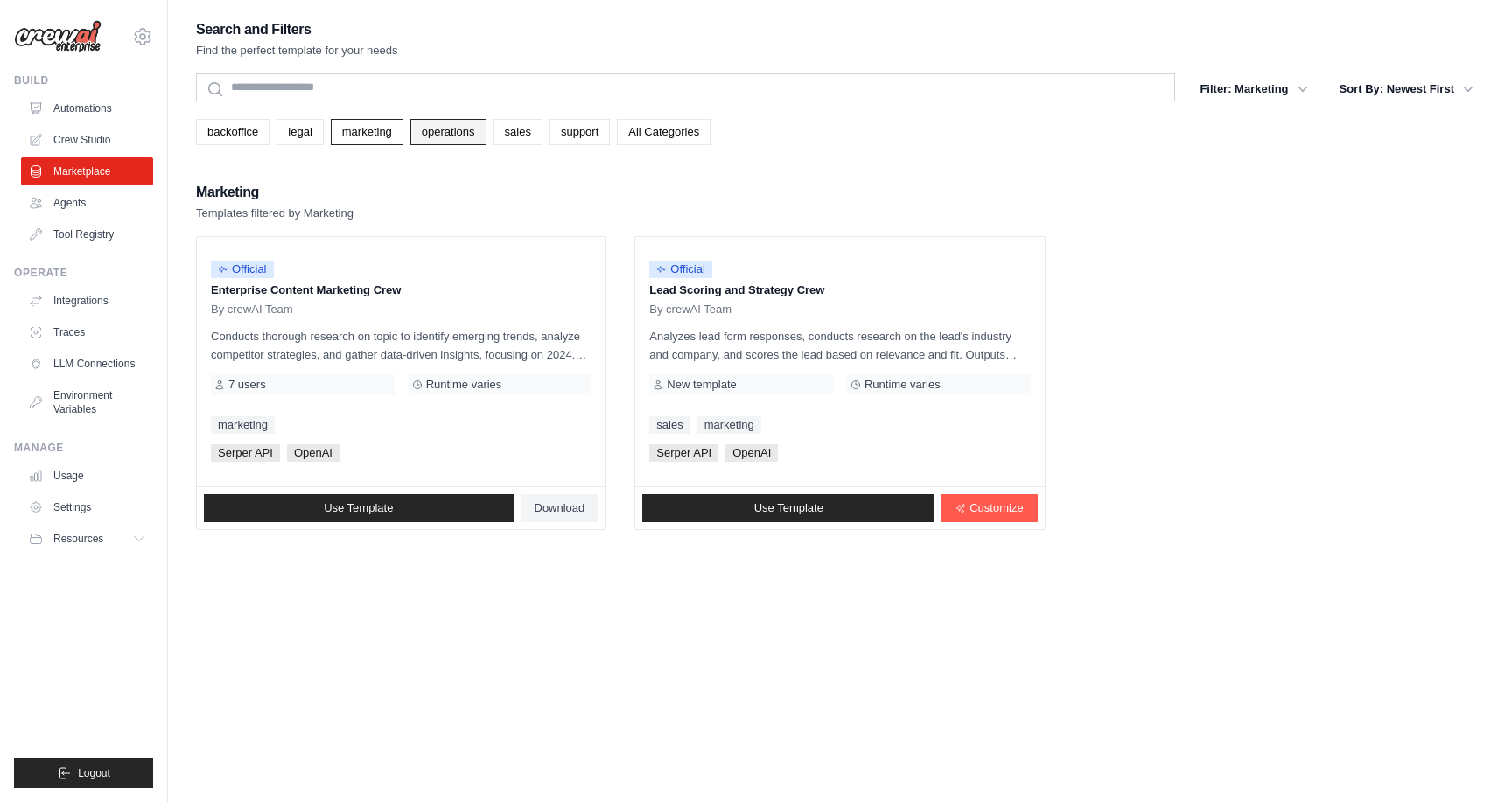
click at [454, 141] on link "operations" at bounding box center [449, 132] width 76 height 27
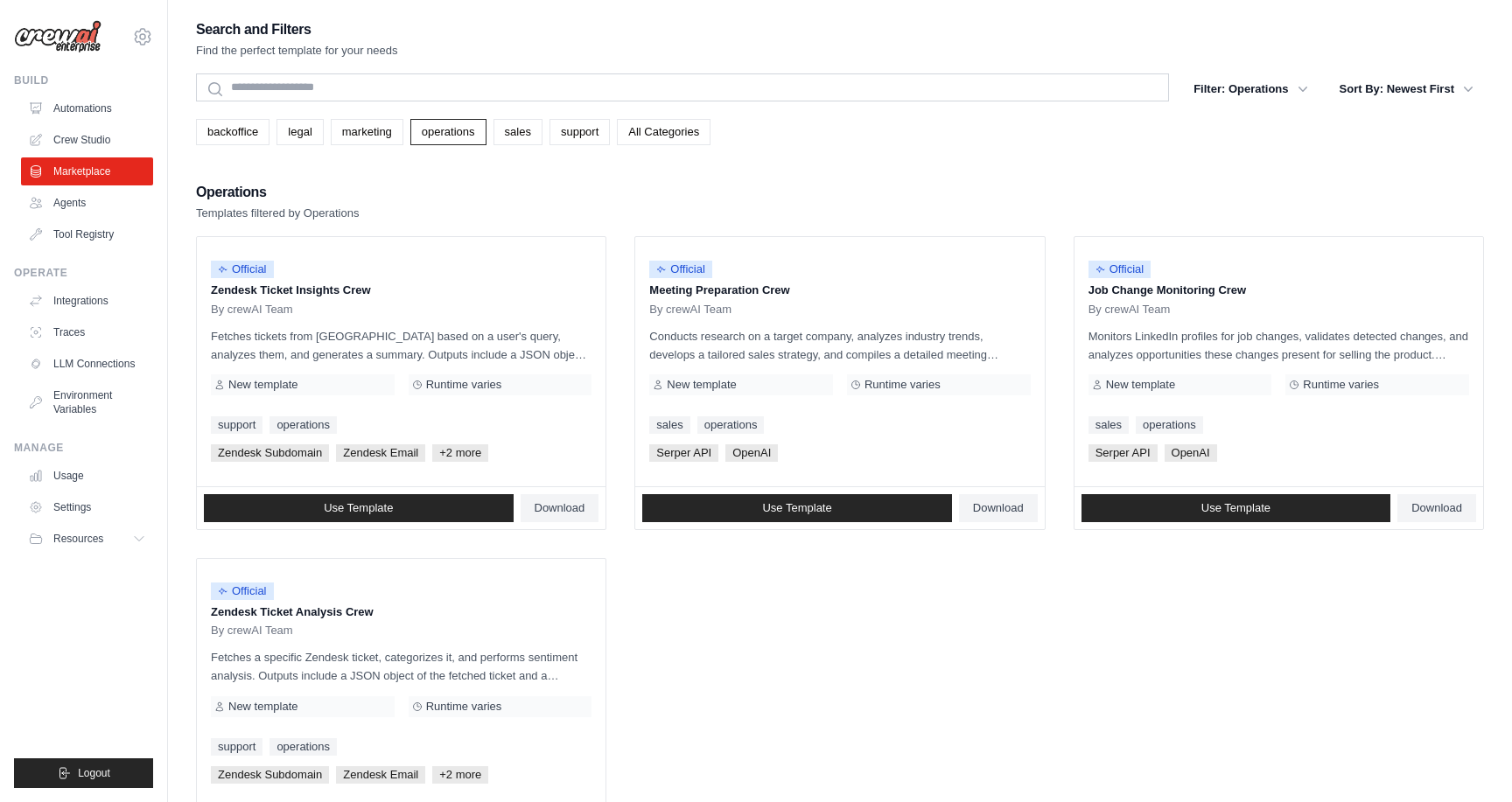
click at [532, 139] on div "backoffice legal marketing operations sales support All Categories" at bounding box center [839, 132] width 1288 height 27
click at [500, 141] on link "sales" at bounding box center [518, 132] width 49 height 27
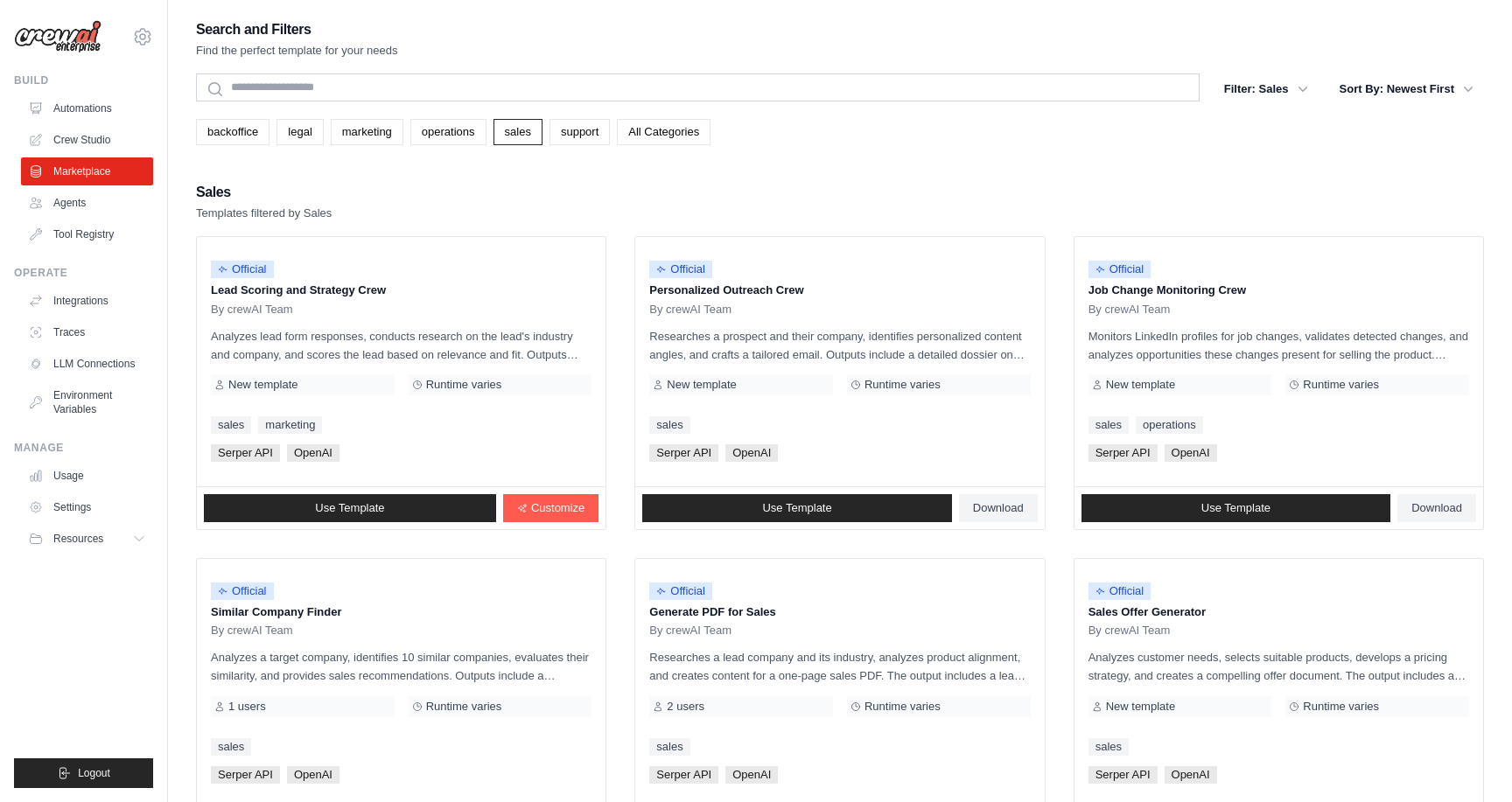
click at [564, 141] on link "support" at bounding box center [580, 132] width 60 height 27
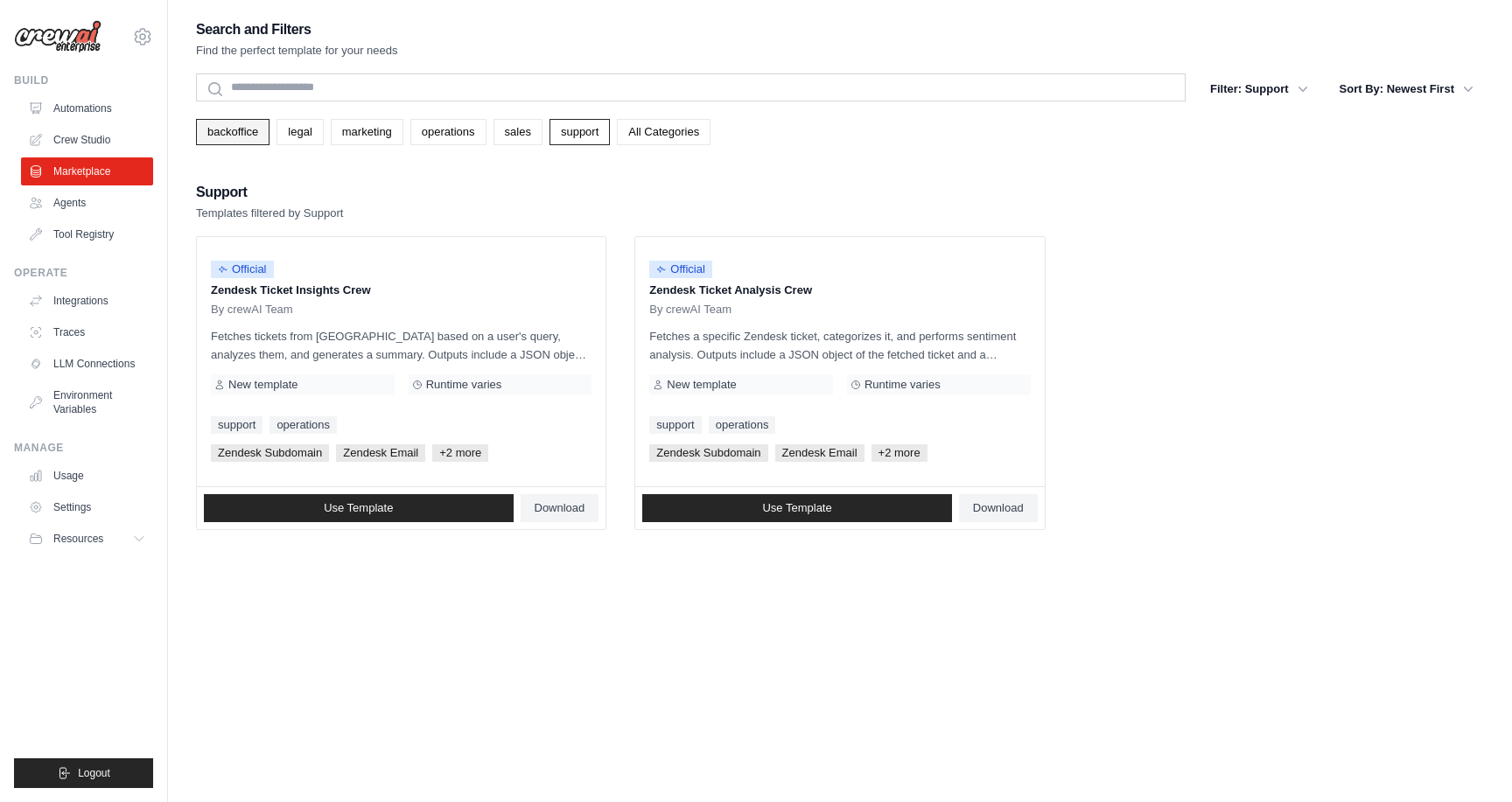
click at [235, 138] on link "backoffice" at bounding box center [232, 132] width 73 height 27
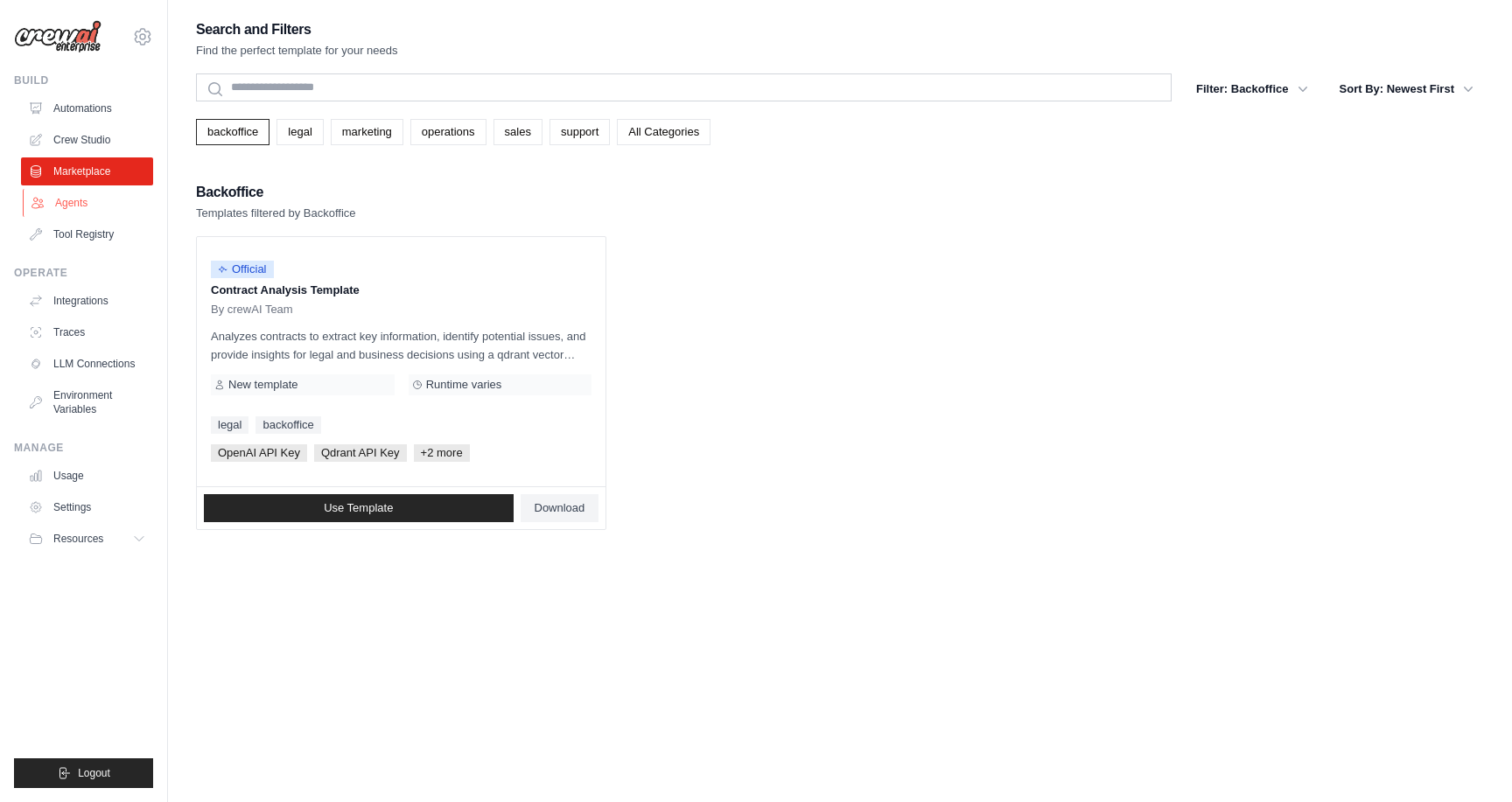
click at [127, 202] on link "Agents" at bounding box center [89, 204] width 132 height 28
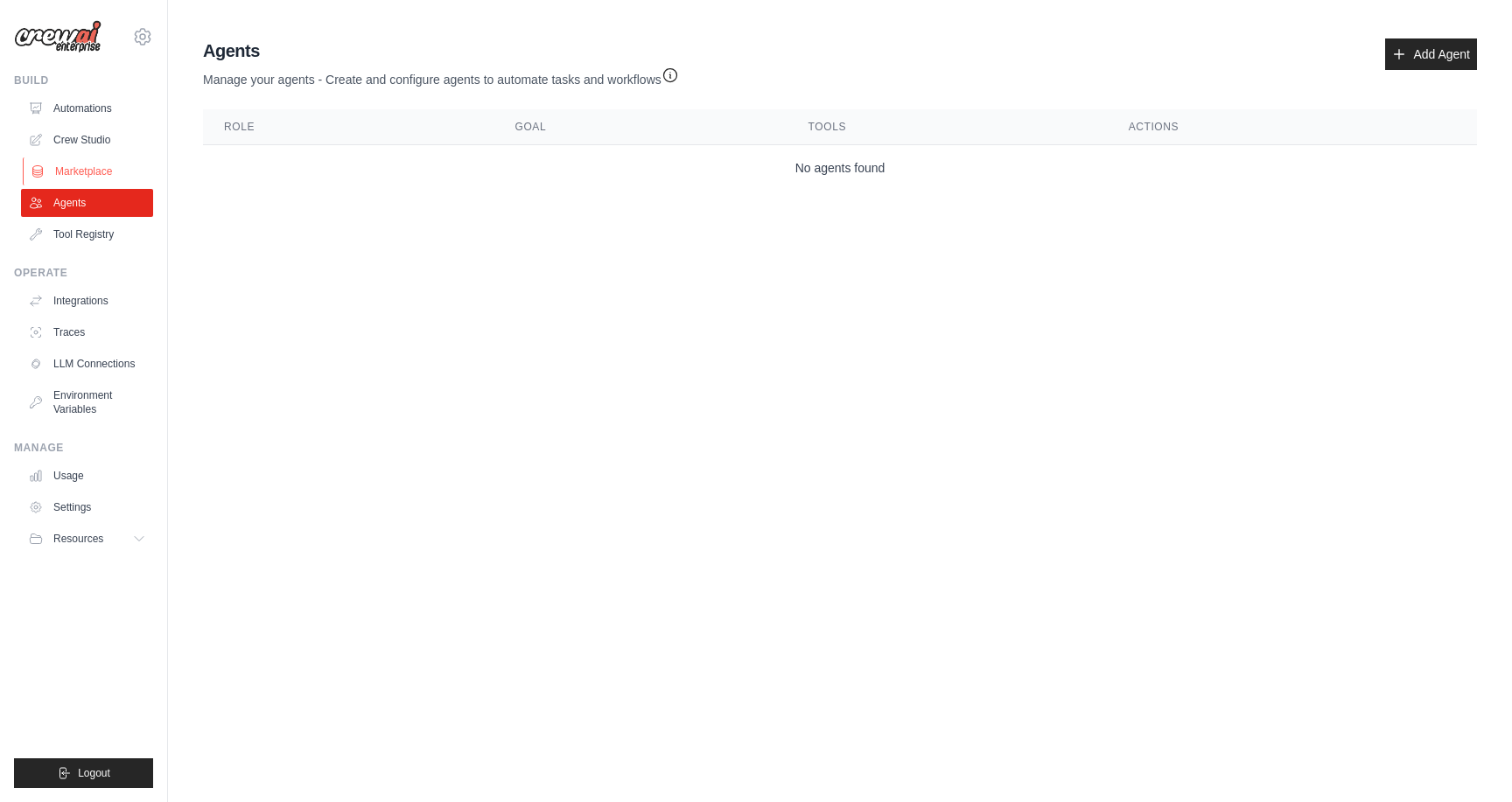
click at [112, 163] on link "Marketplace" at bounding box center [89, 172] width 132 height 28
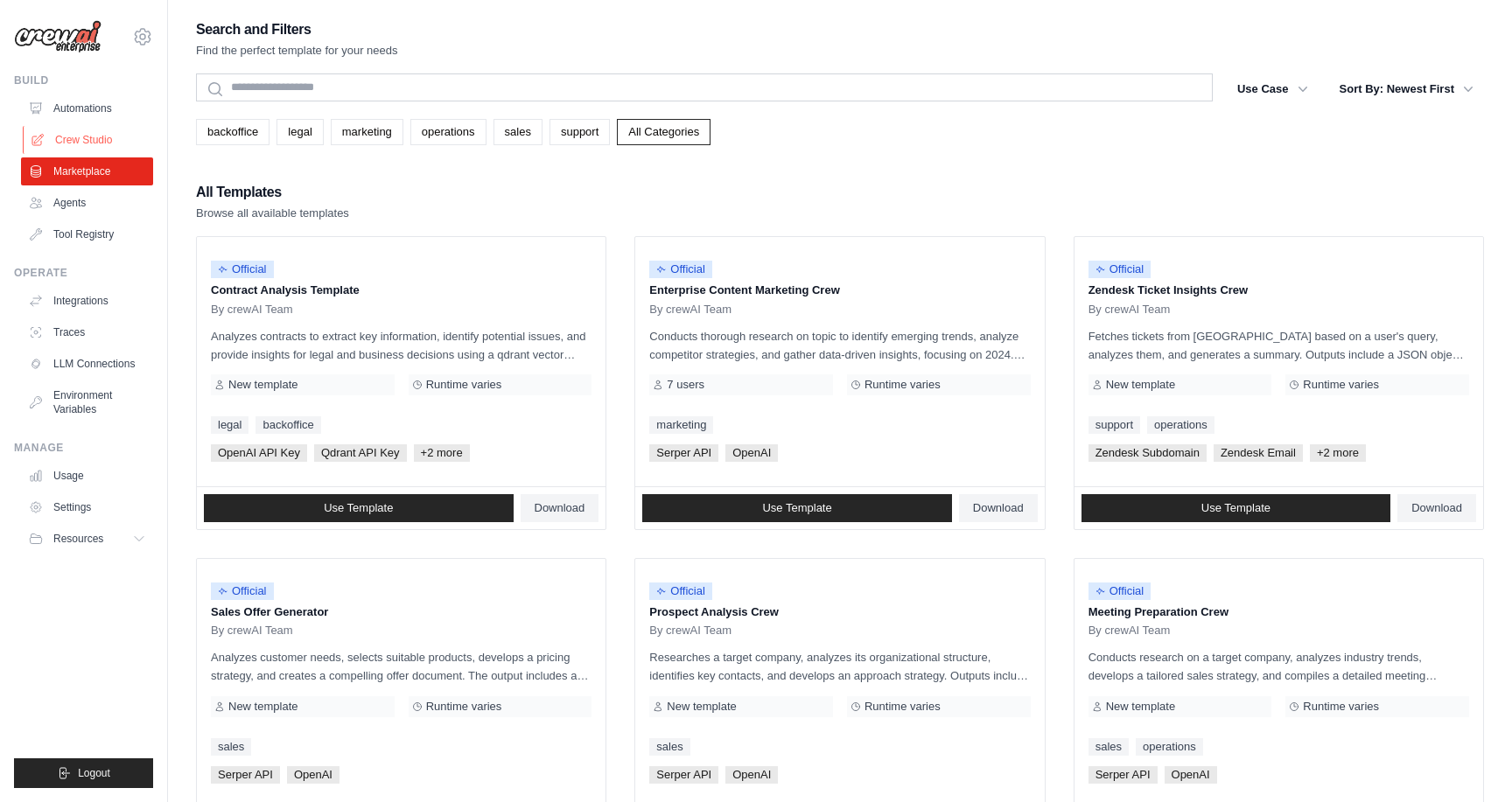
click at [112, 133] on link "Crew Studio" at bounding box center [89, 140] width 132 height 28
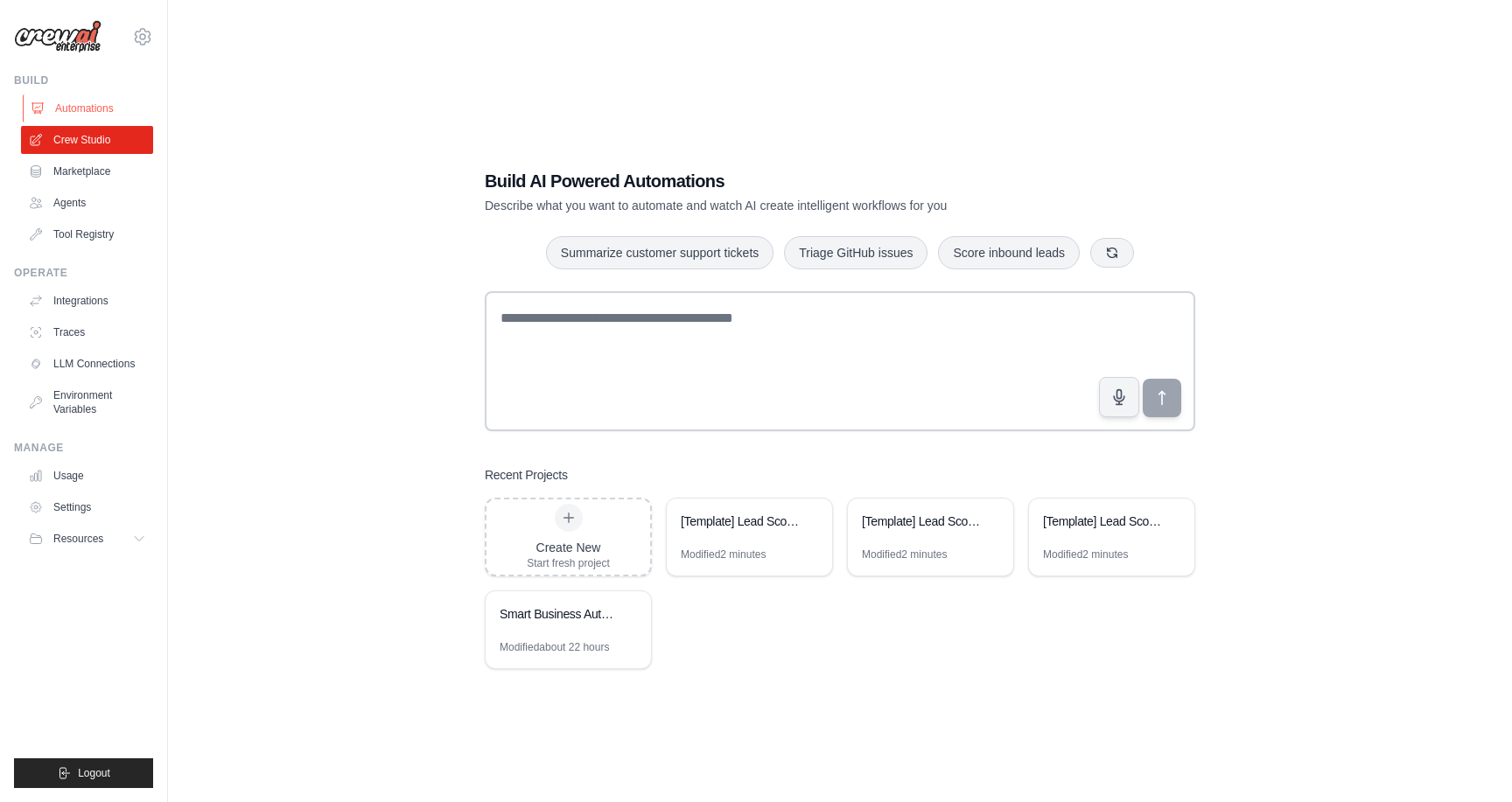
click at [114, 112] on link "Automations" at bounding box center [89, 109] width 132 height 28
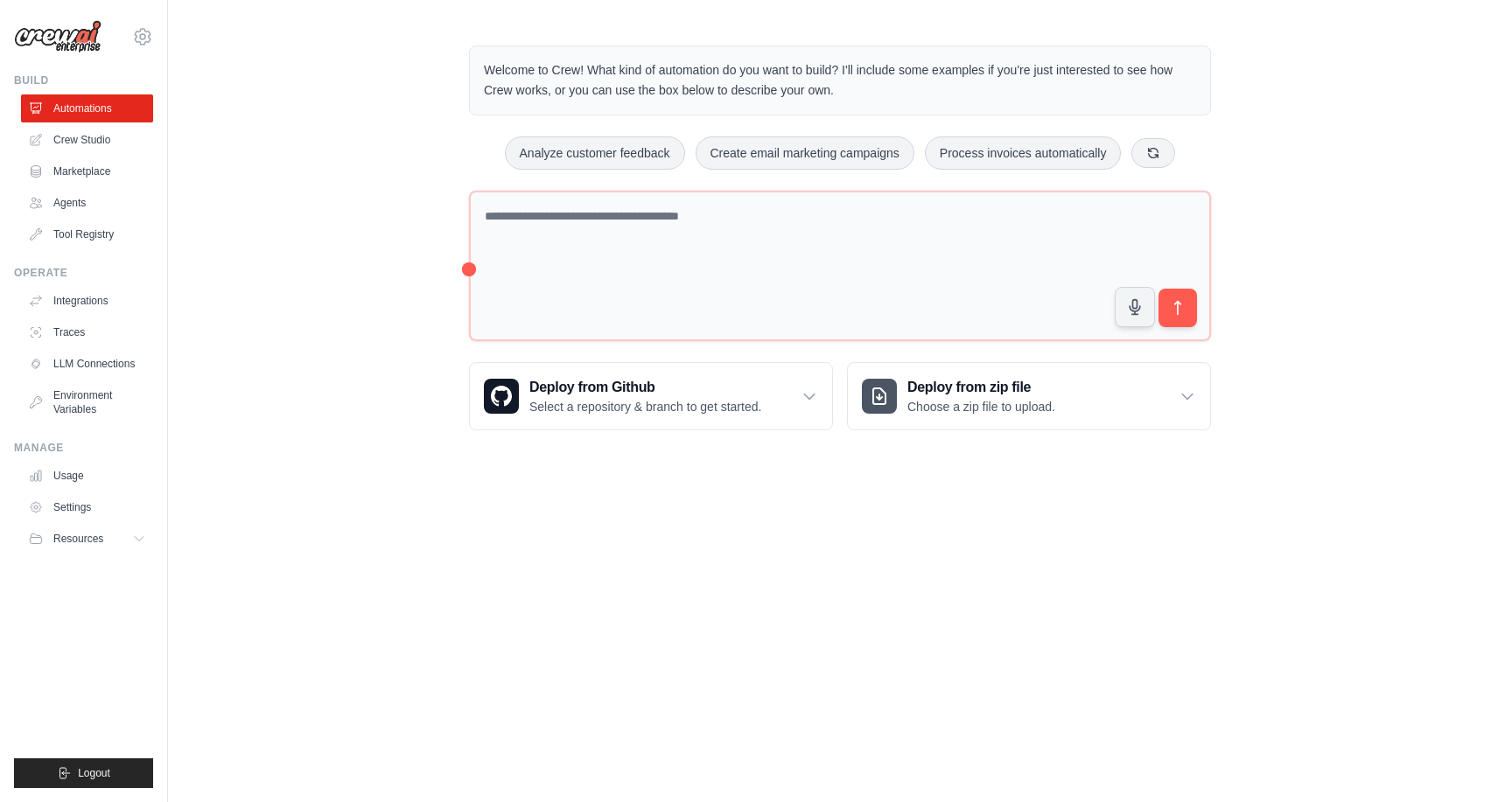
click at [351, 227] on div "Welcome to Crew! What kind of automation do you want to build? I'll include som…" at bounding box center [840, 238] width 1344 height 441
click at [86, 145] on link "Crew Studio" at bounding box center [89, 140] width 132 height 28
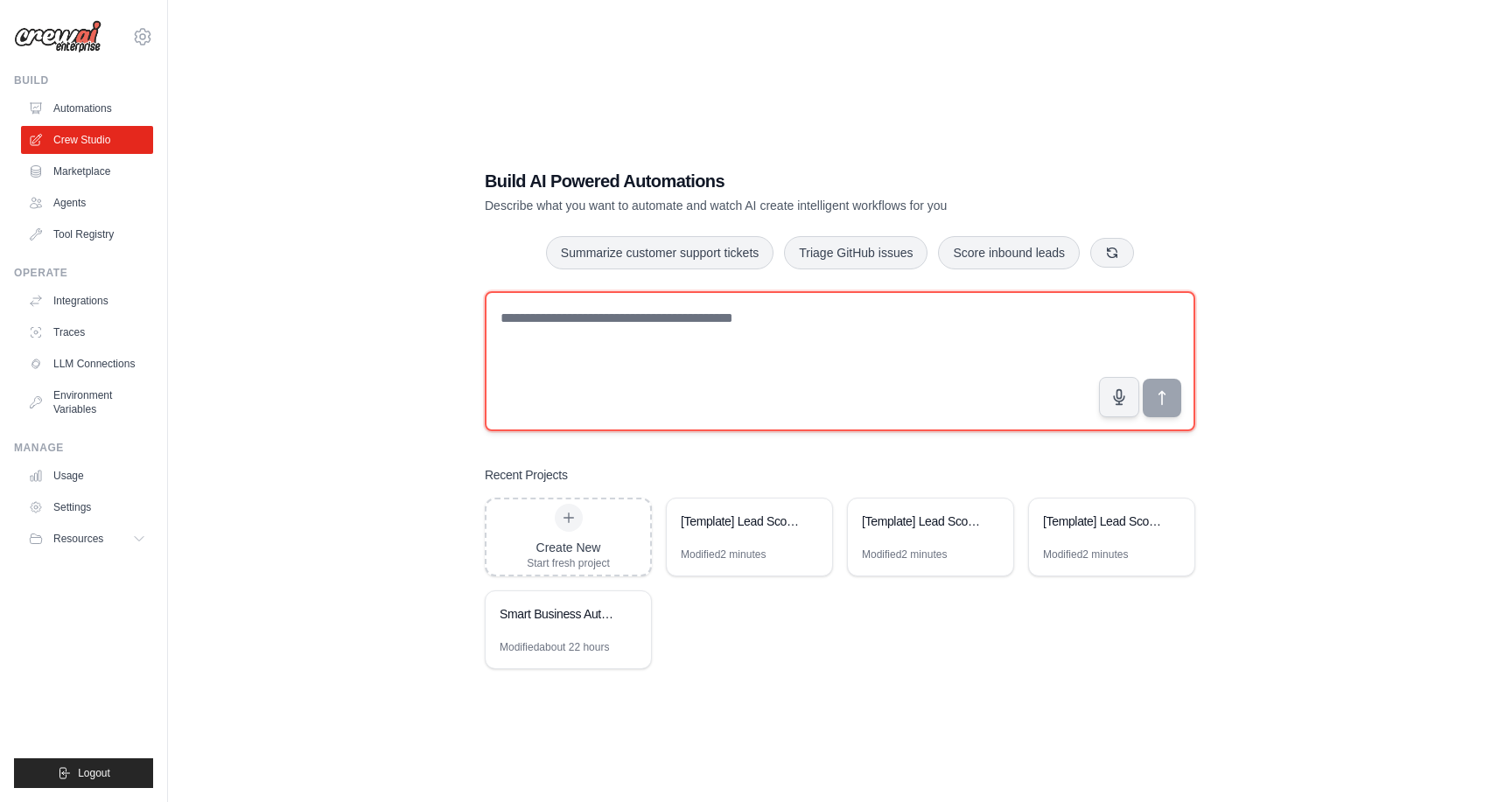
click at [609, 327] on textarea at bounding box center [840, 361] width 711 height 140
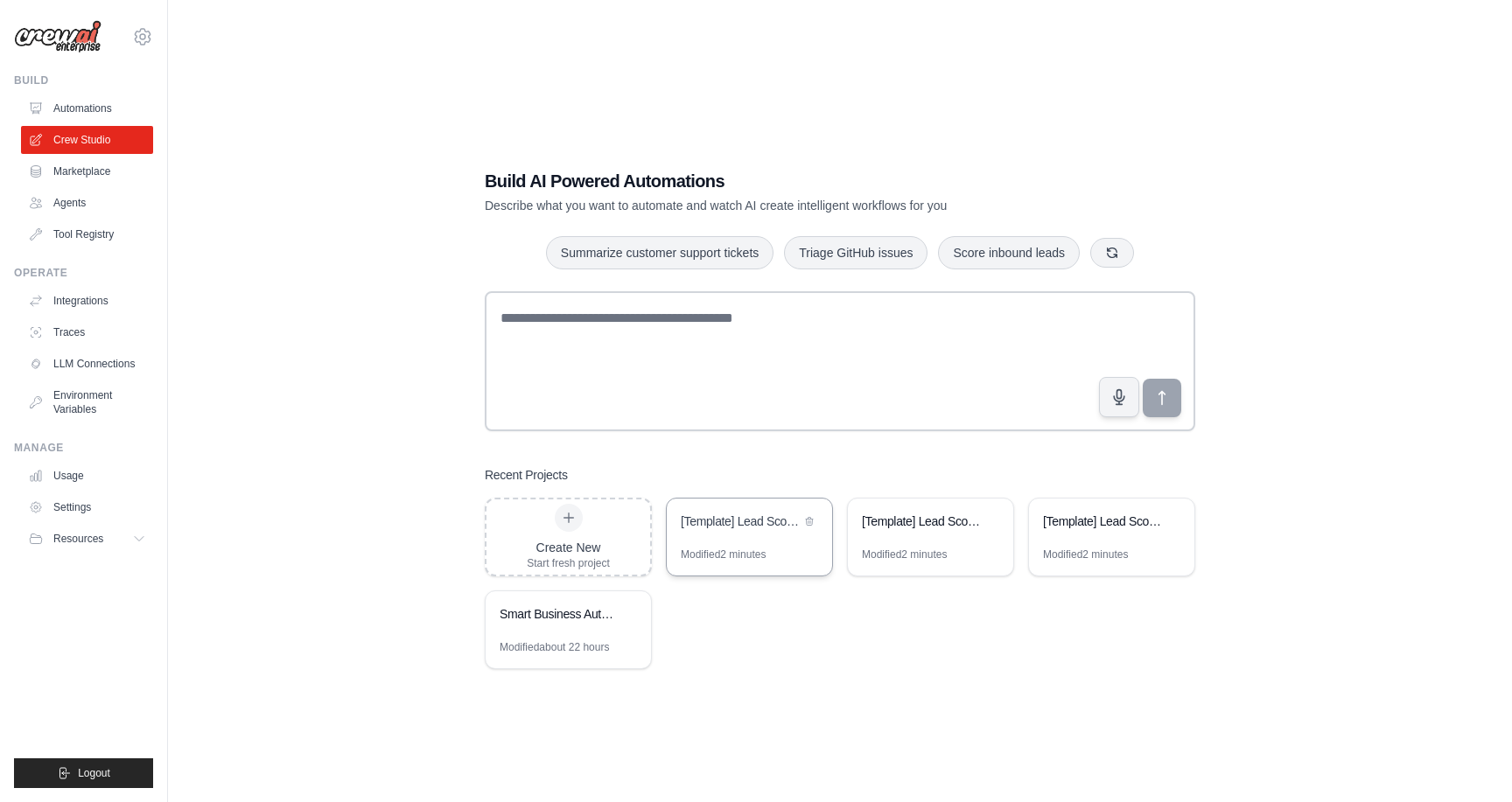
click at [711, 536] on div "[Template] Lead Scoring and Strategy Crew" at bounding box center [749, 522] width 166 height 49
click at [598, 628] on div "Smart Business Automation Suite" at bounding box center [568, 615] width 166 height 49
click at [326, 401] on div "Build AI Powered Automations Describe what you want to automate and watch AI cr…" at bounding box center [839, 419] width 1288 height 802
click at [574, 509] on div at bounding box center [569, 518] width 28 height 28
click at [87, 173] on link "Marketplace" at bounding box center [89, 172] width 132 height 28
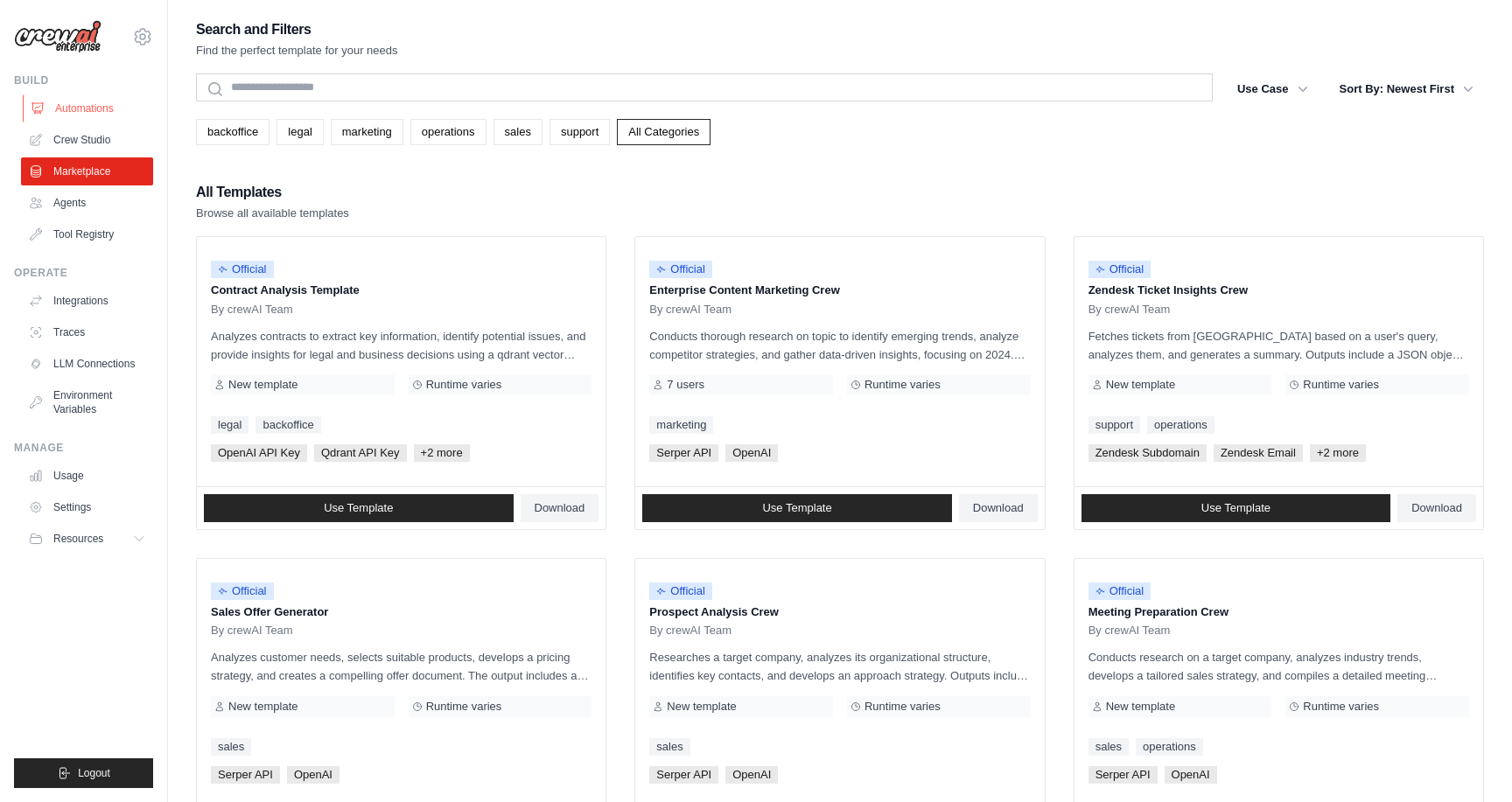
click at [85, 110] on link "Automations" at bounding box center [89, 109] width 132 height 28
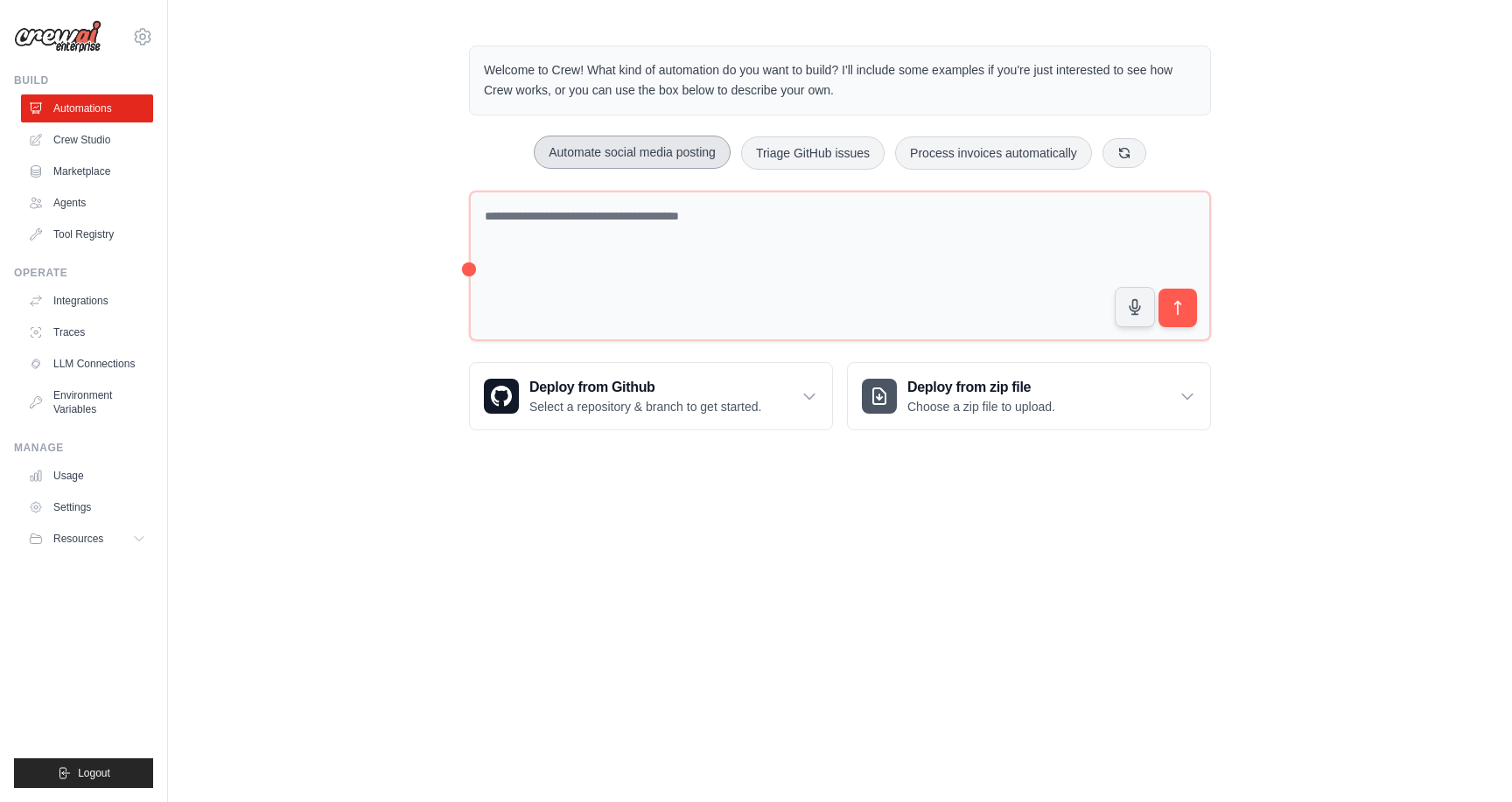
click at [682, 153] on button "Automate social media posting" at bounding box center [632, 152] width 197 height 34
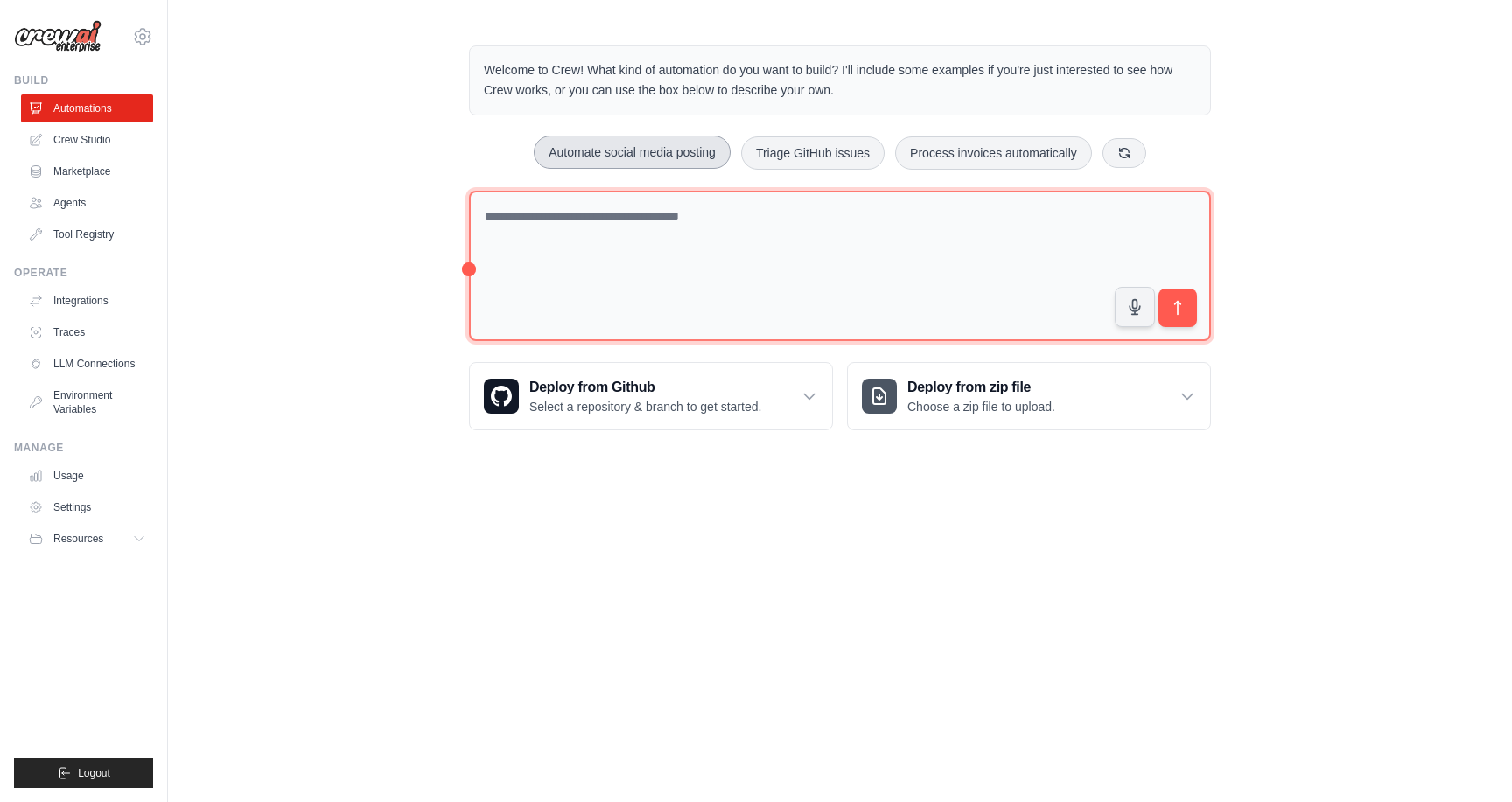
type textarea "**********"
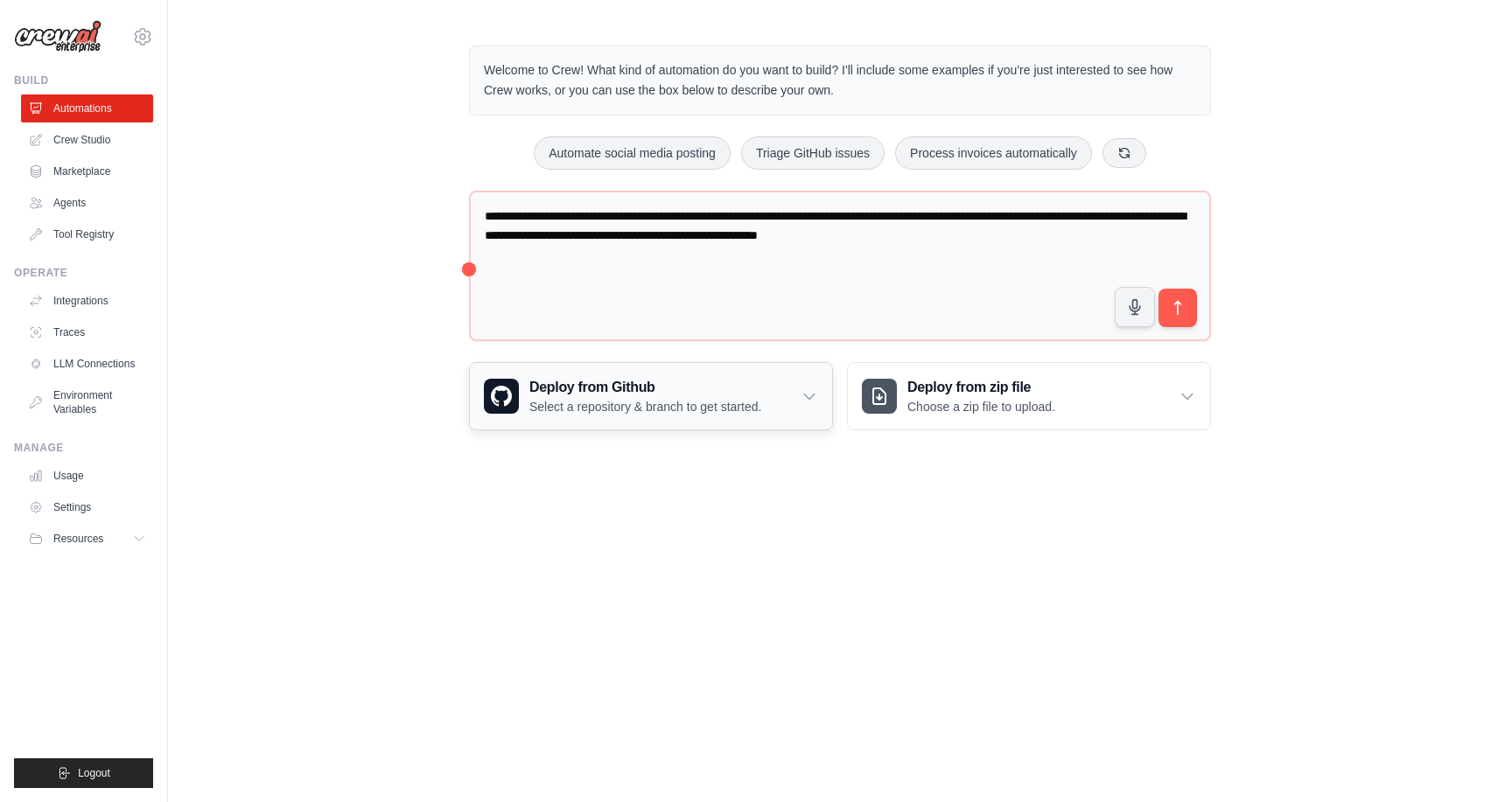
click at [819, 396] on div "Deploy from Github Select a repository & branch to get started." at bounding box center [651, 396] width 362 height 66
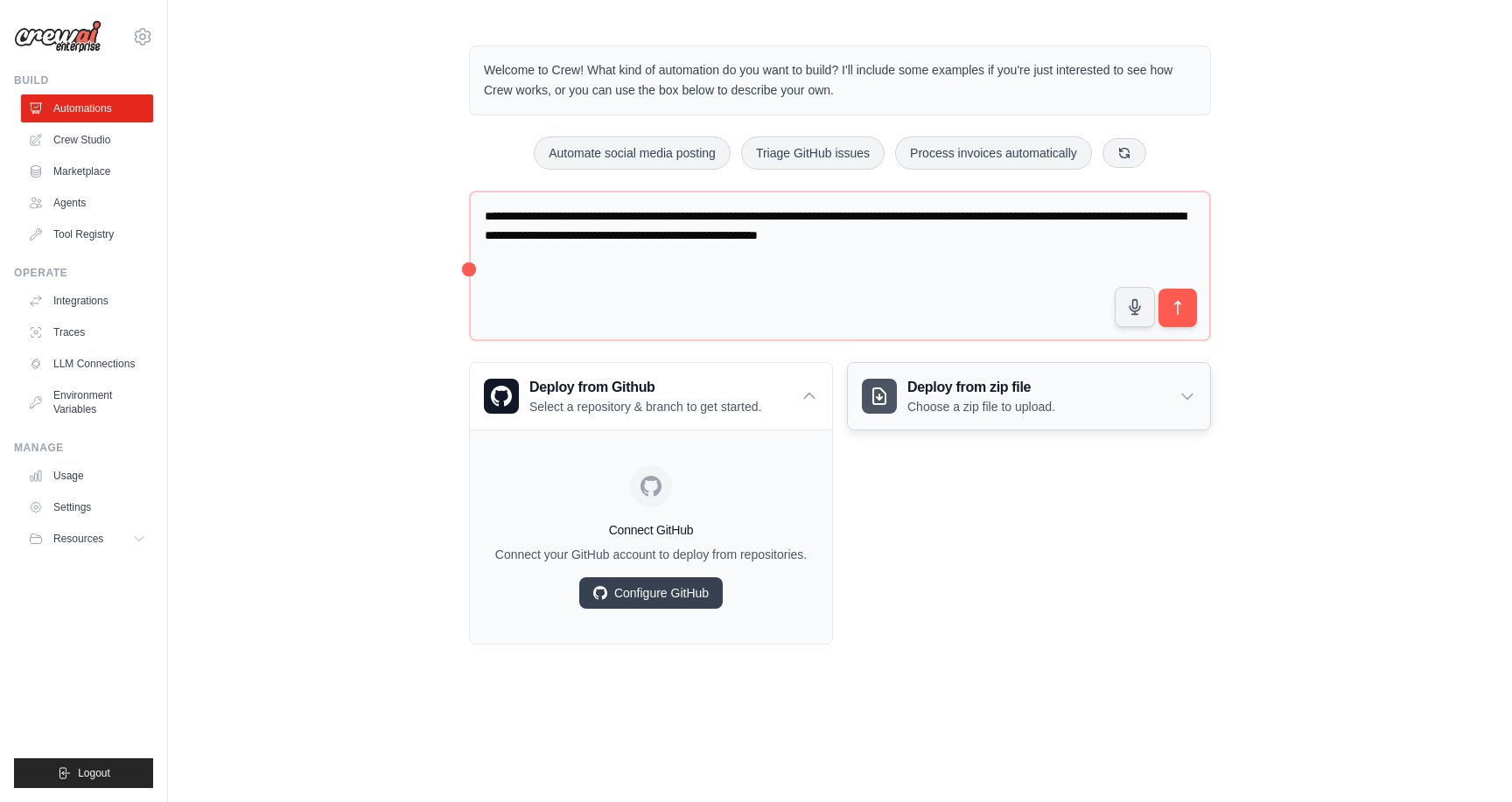
click at [1189, 404] on icon at bounding box center [1188, 397] width 18 height 18
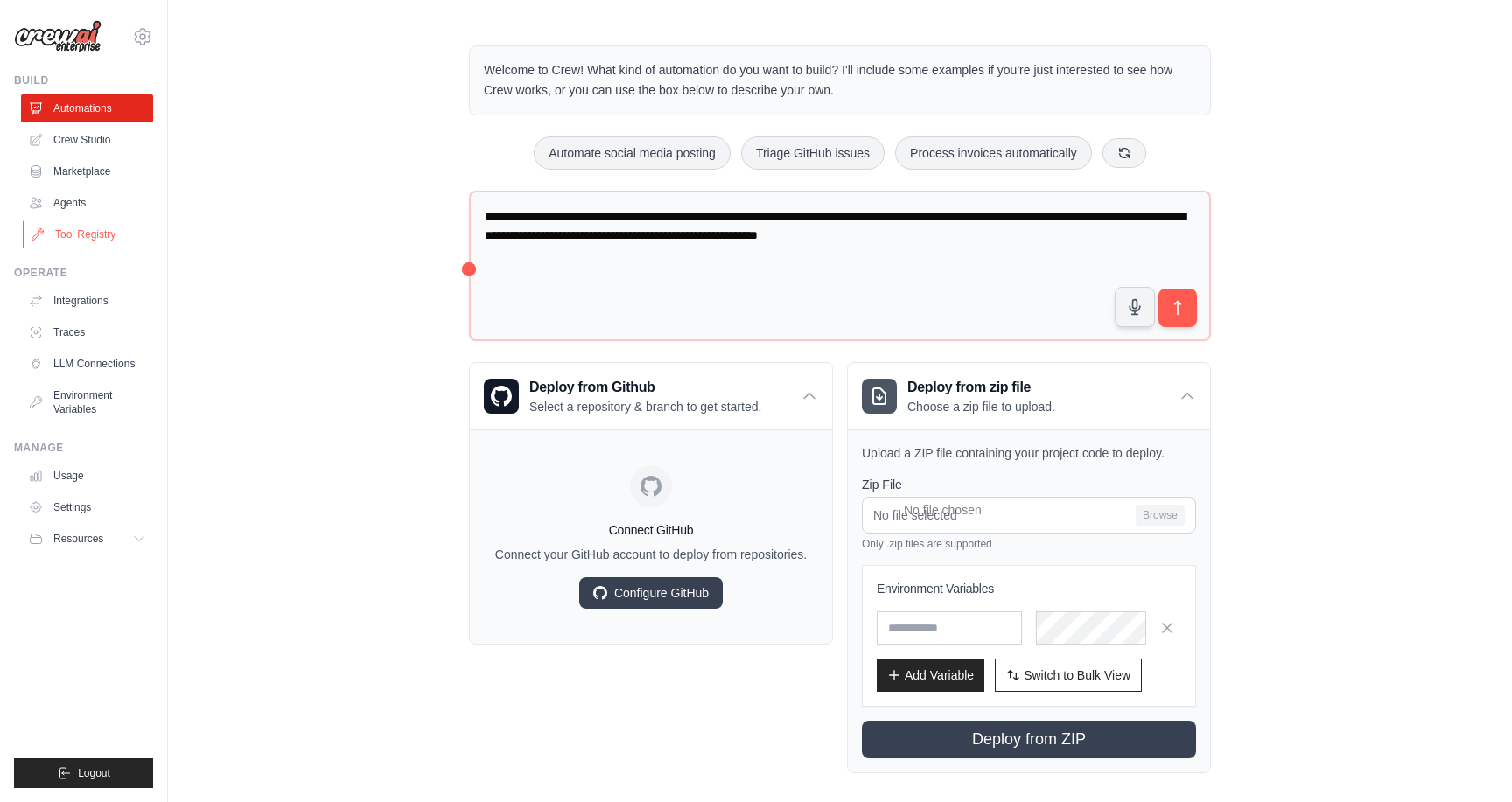
click at [87, 239] on link "Tool Registry" at bounding box center [89, 235] width 132 height 28
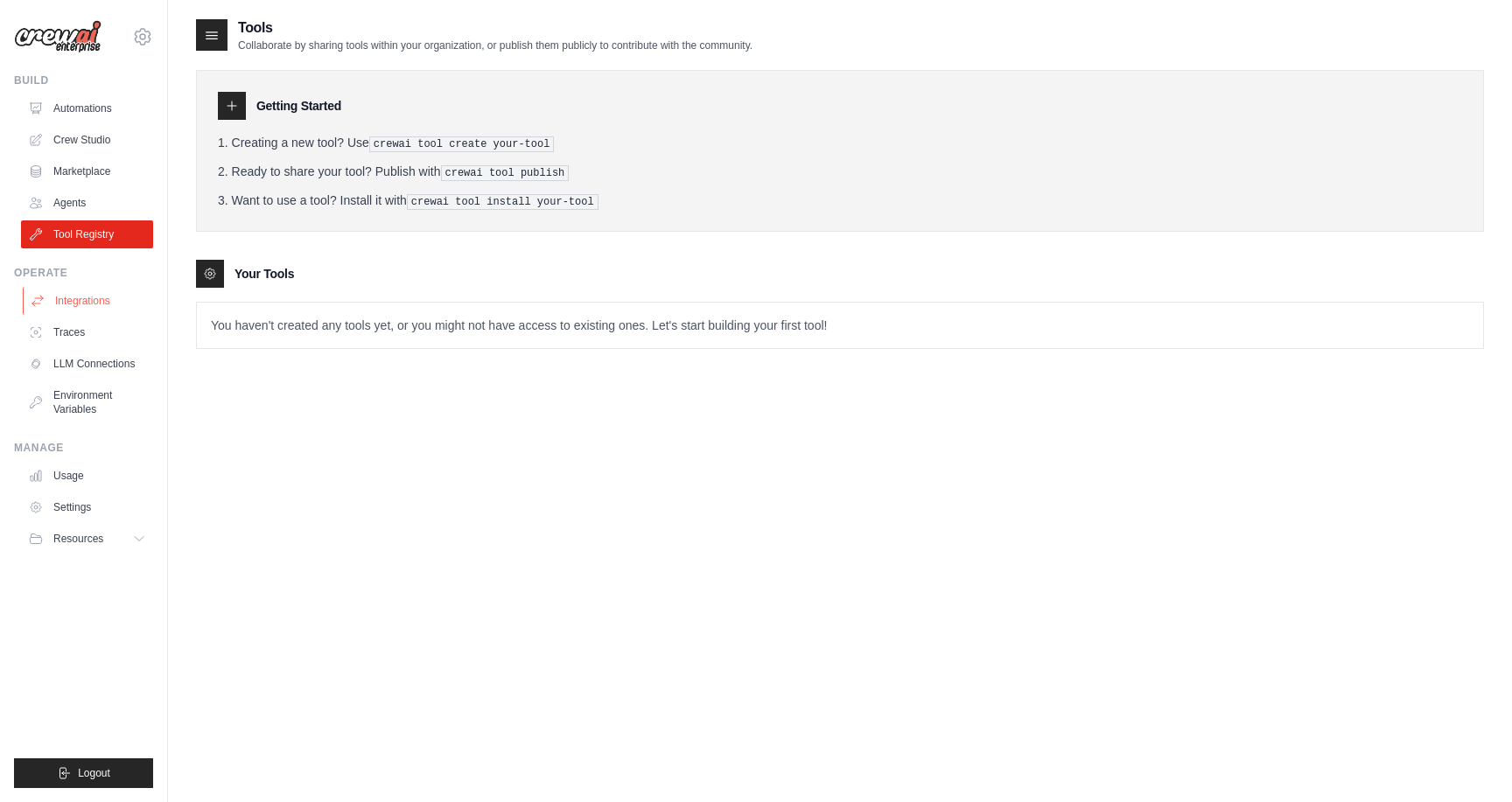
click at [84, 307] on link "Integrations" at bounding box center [89, 301] width 132 height 28
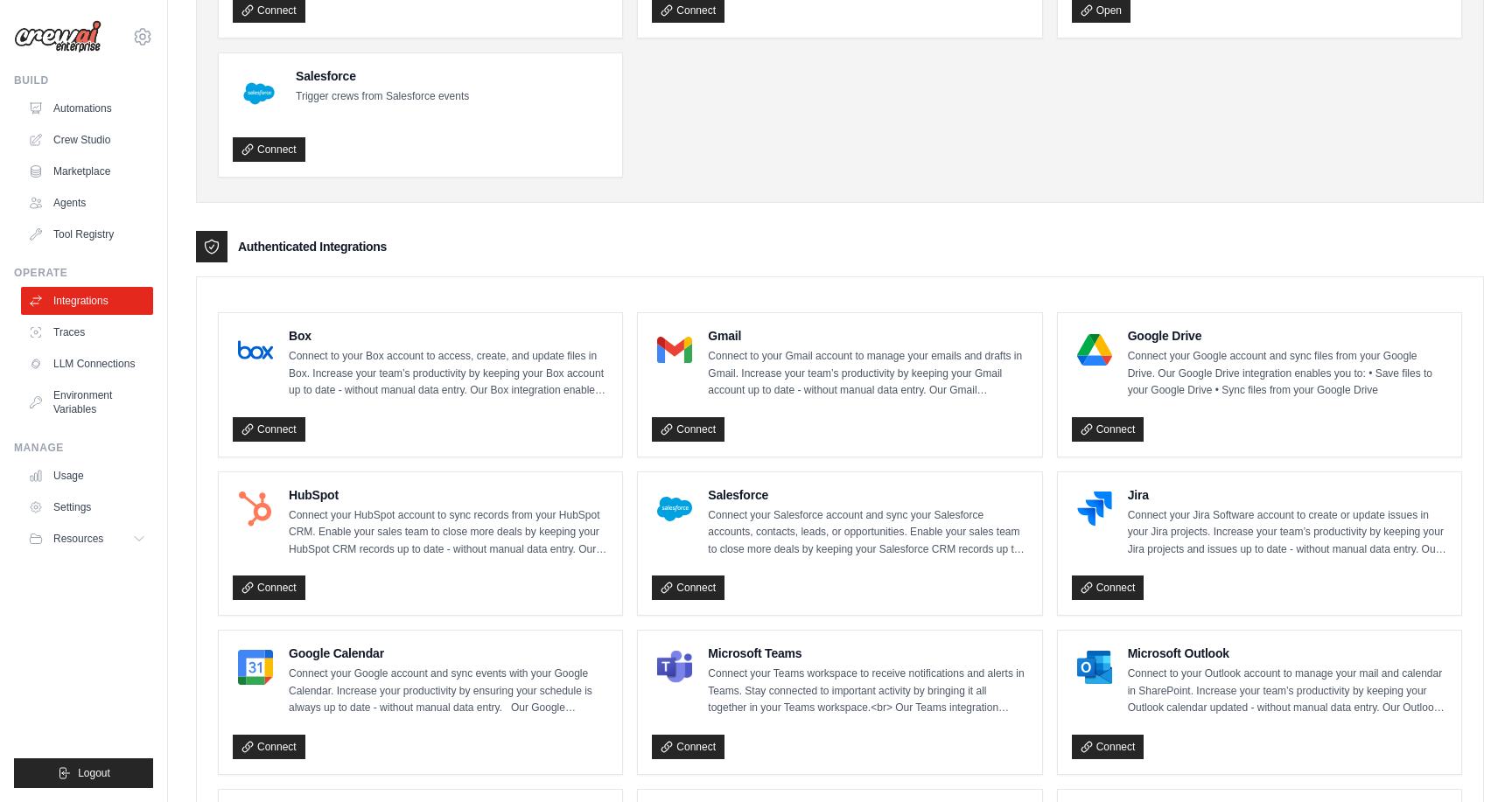
scroll to position [143, 0]
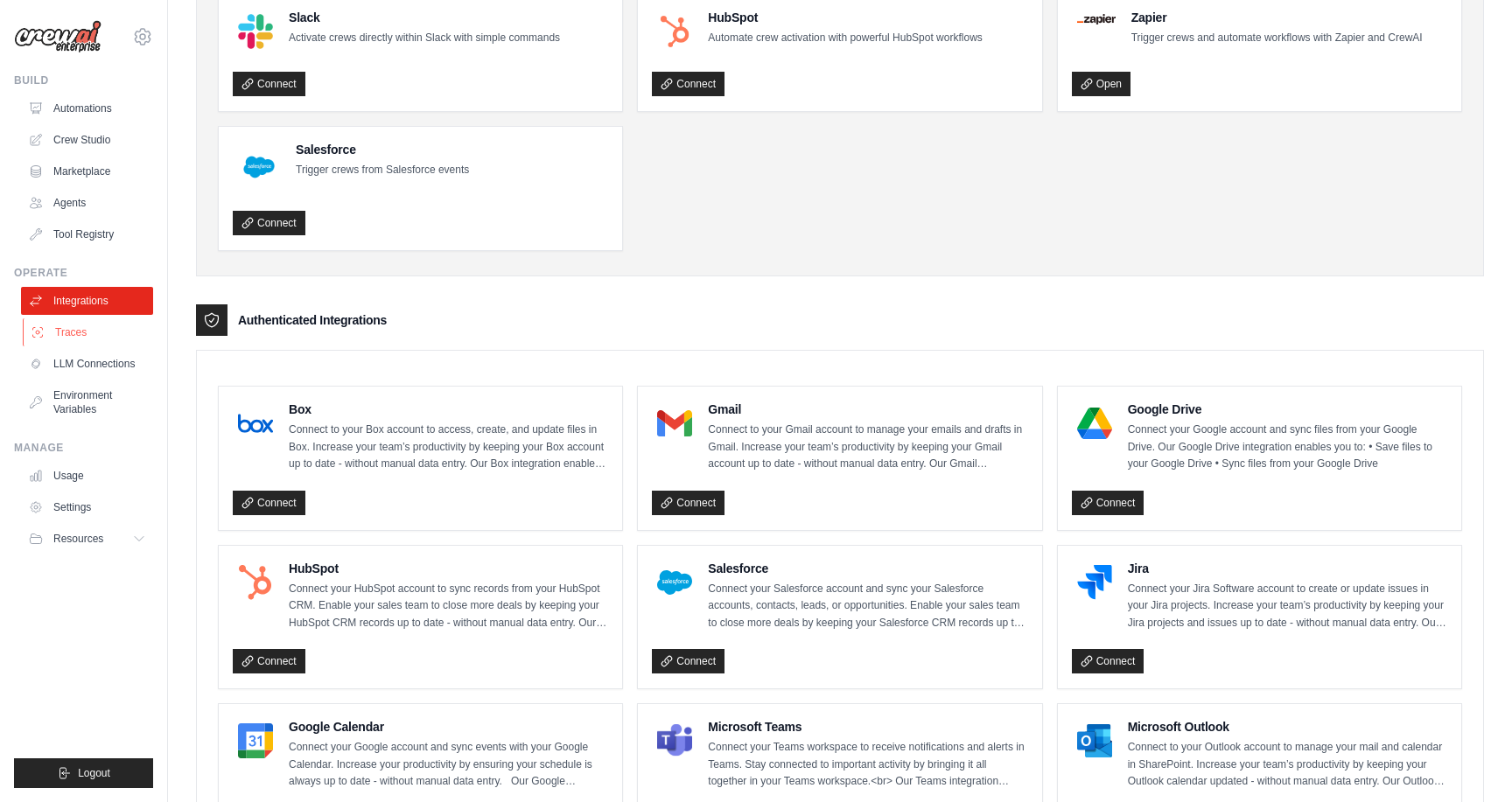
click at [86, 337] on link "Traces" at bounding box center [89, 333] width 132 height 28
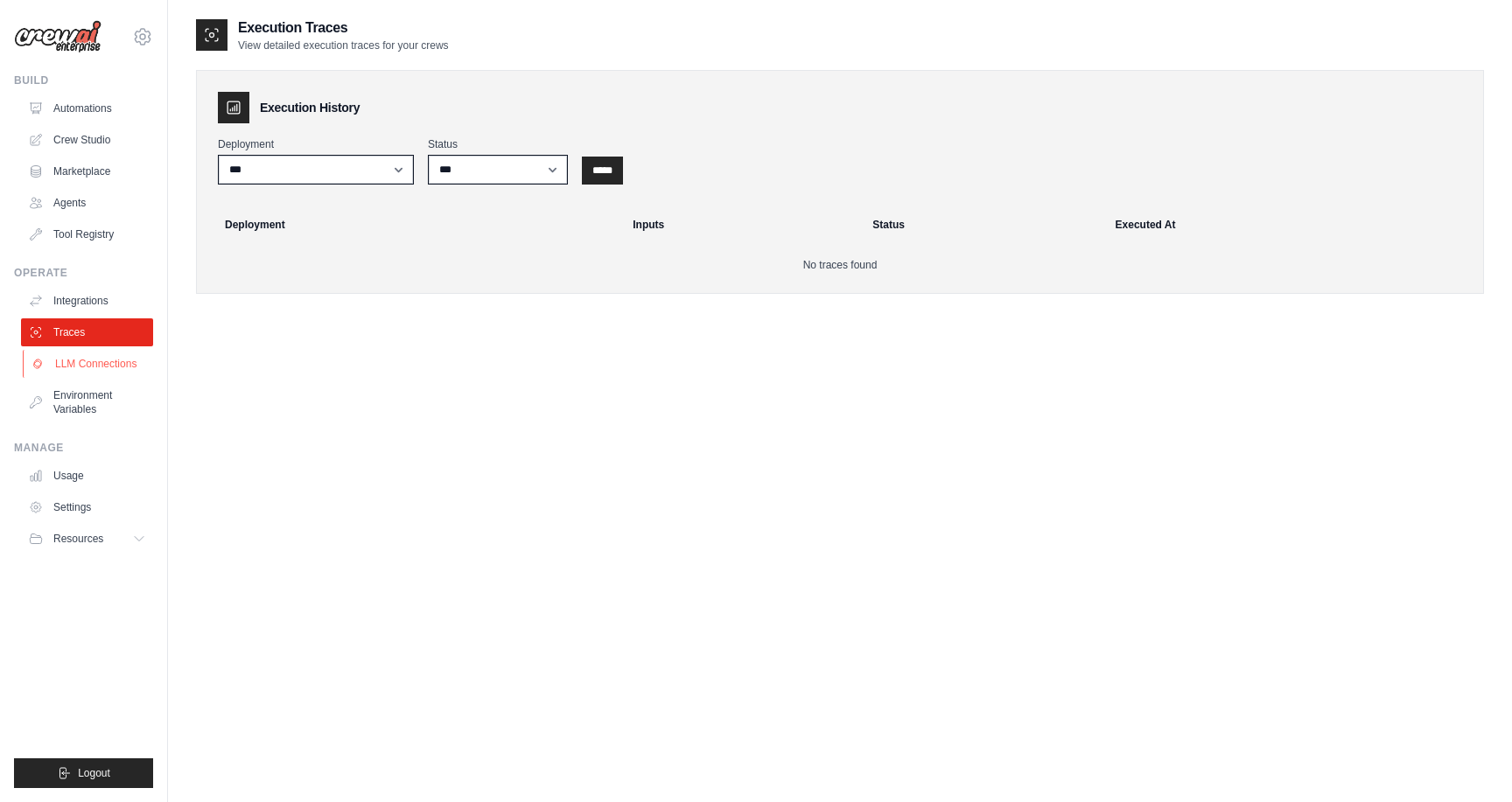
click at [106, 368] on link "LLM Connections" at bounding box center [89, 364] width 132 height 28
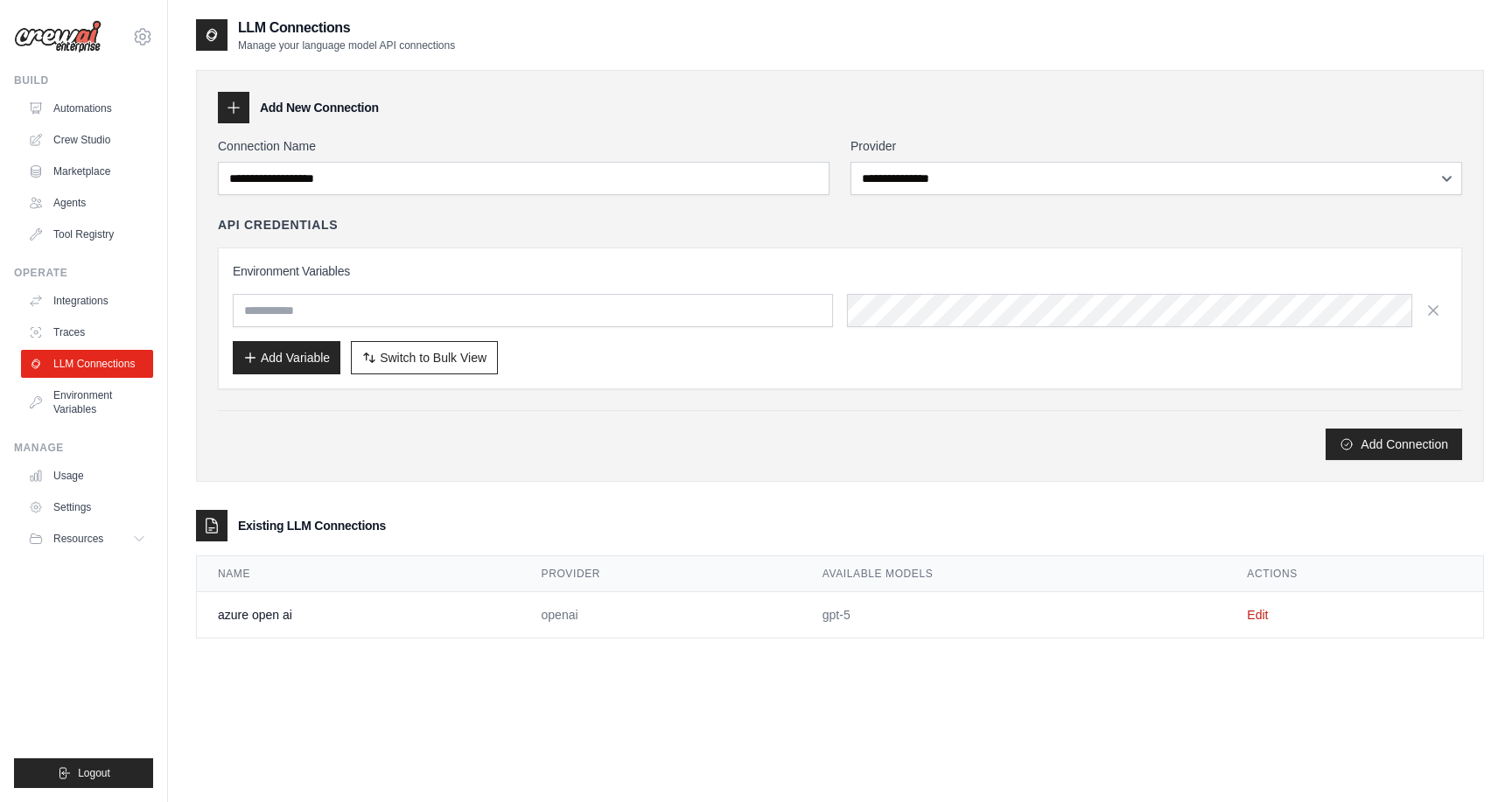
click at [116, 425] on ul "Build Automations Crew Studio Marketplace Agents" at bounding box center [83, 431] width 139 height 715
click at [105, 407] on link "Environment Variables" at bounding box center [89, 402] width 132 height 42
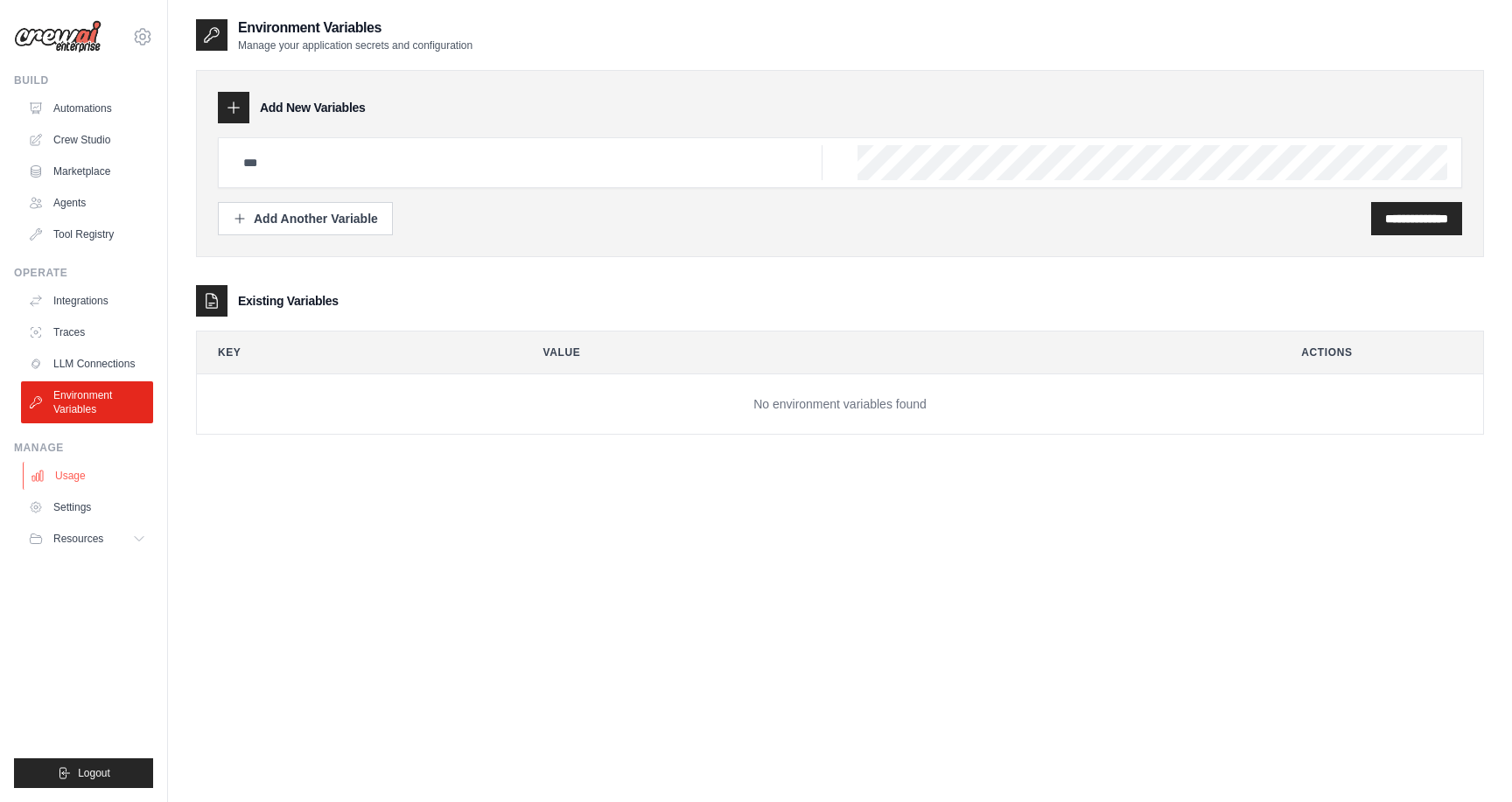
click at [95, 471] on link "Usage" at bounding box center [89, 476] width 132 height 28
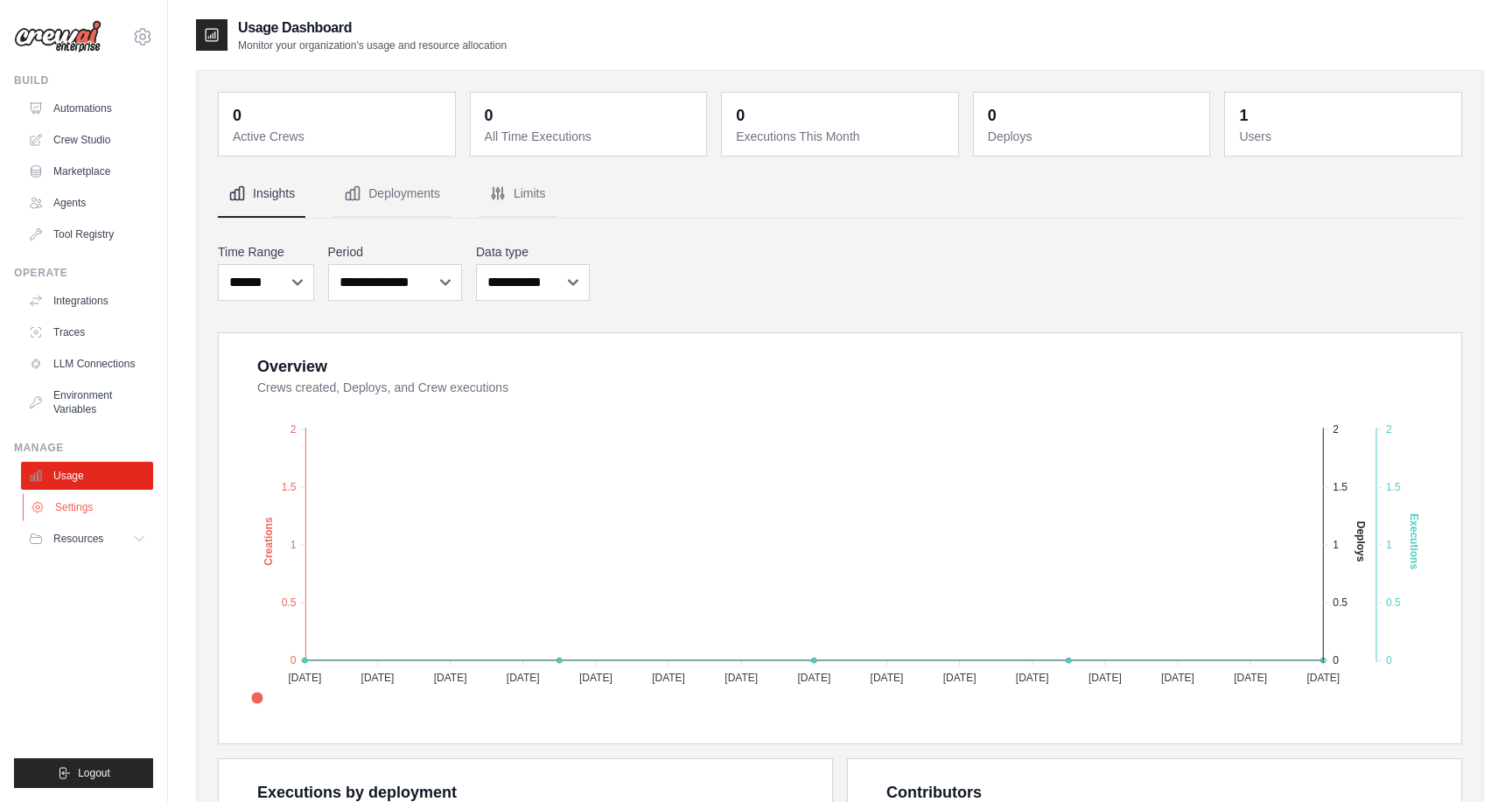
click at [104, 509] on link "Settings" at bounding box center [89, 508] width 132 height 28
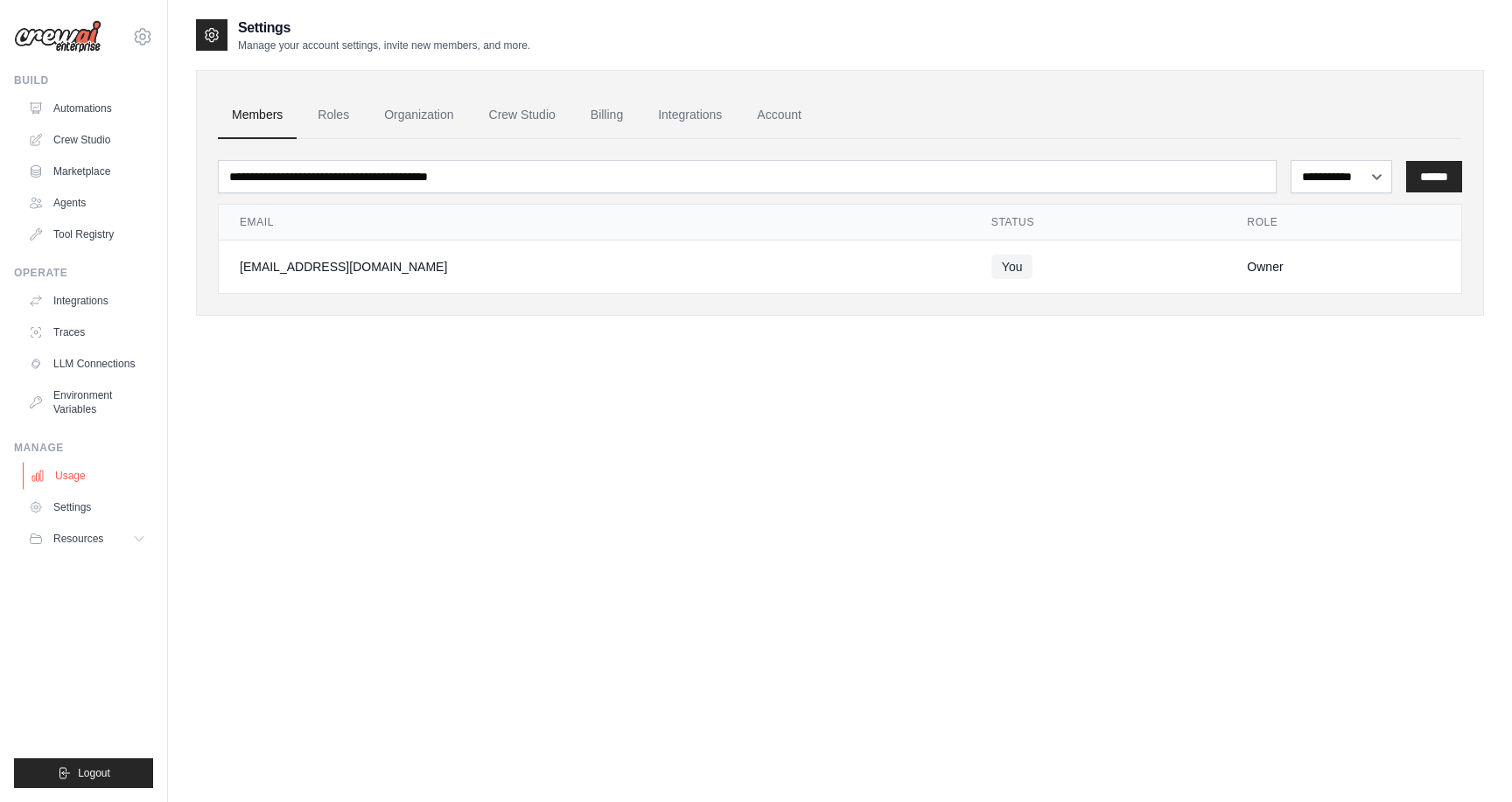
click at [96, 482] on link "Usage" at bounding box center [89, 476] width 132 height 28
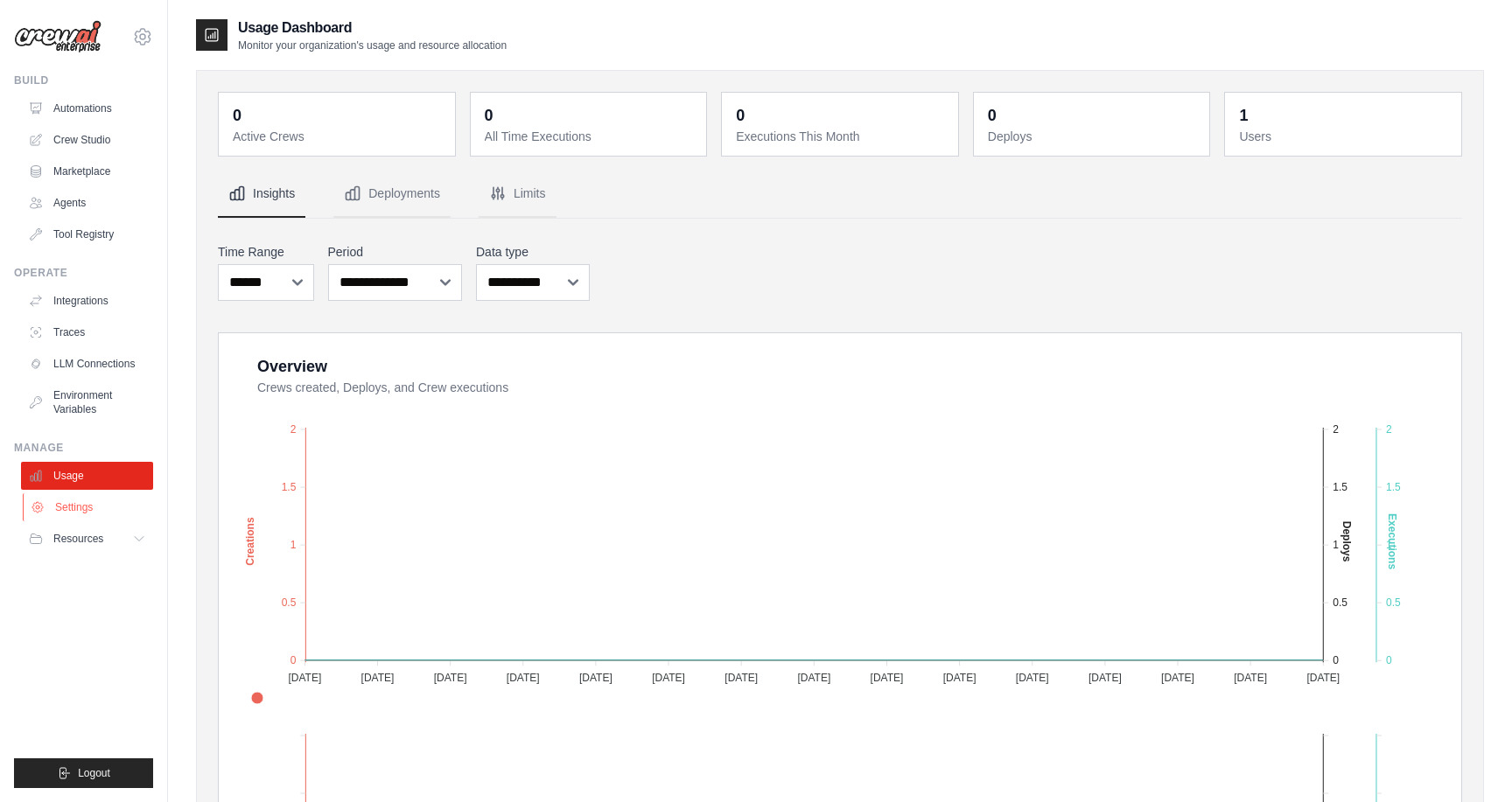
click at [100, 509] on link "Settings" at bounding box center [89, 508] width 132 height 28
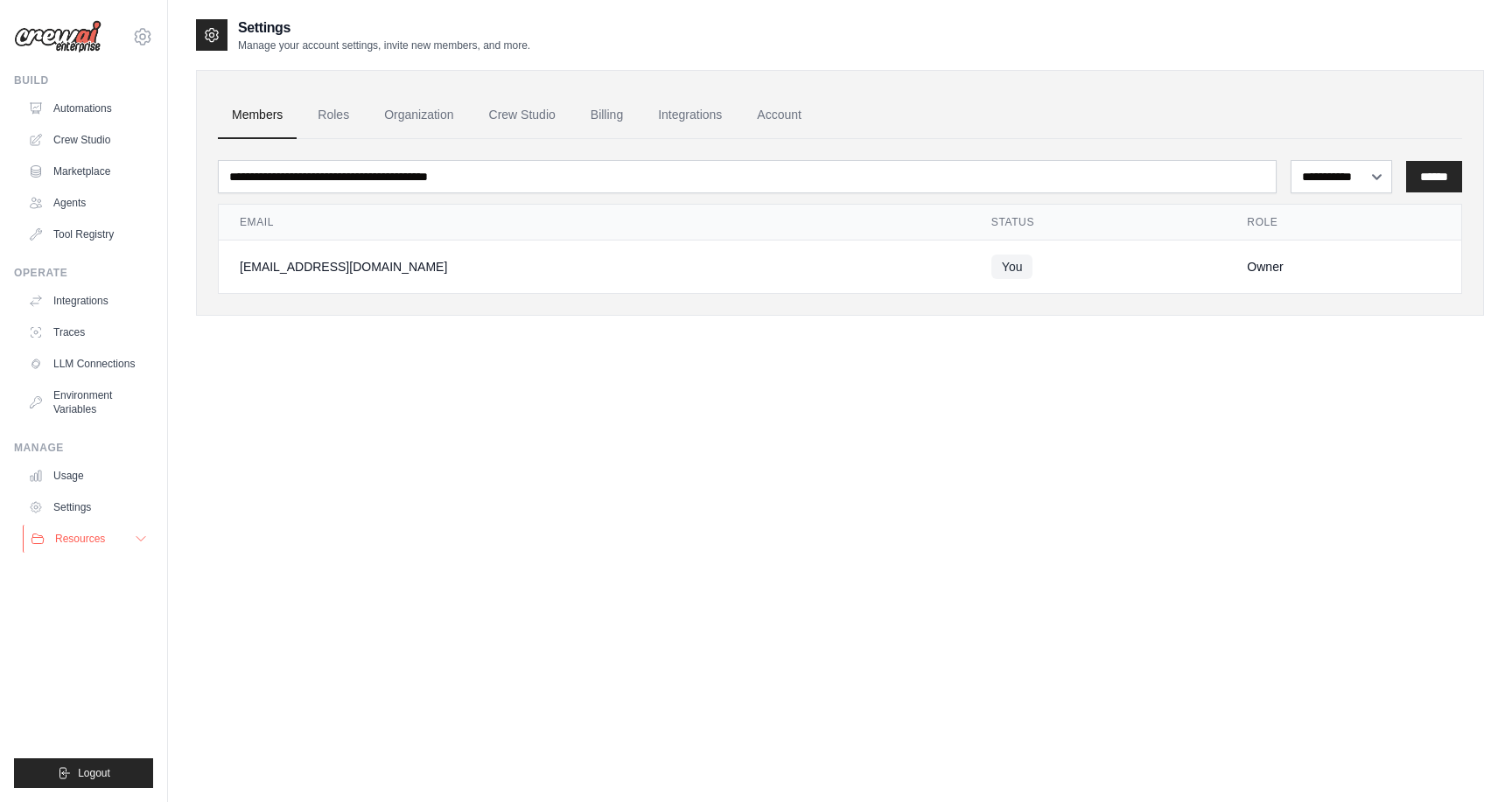
click at [100, 542] on button "Resources" at bounding box center [89, 539] width 132 height 28
click at [127, 570] on span "Documentation" at bounding box center [97, 569] width 71 height 14
click at [84, 594] on span "GitHub" at bounding box center [78, 597] width 33 height 14
click at [67, 625] on span "Blog" at bounding box center [73, 625] width 21 height 14
click at [101, 649] on span "Video Tutorials" at bounding box center [96, 653] width 69 height 14
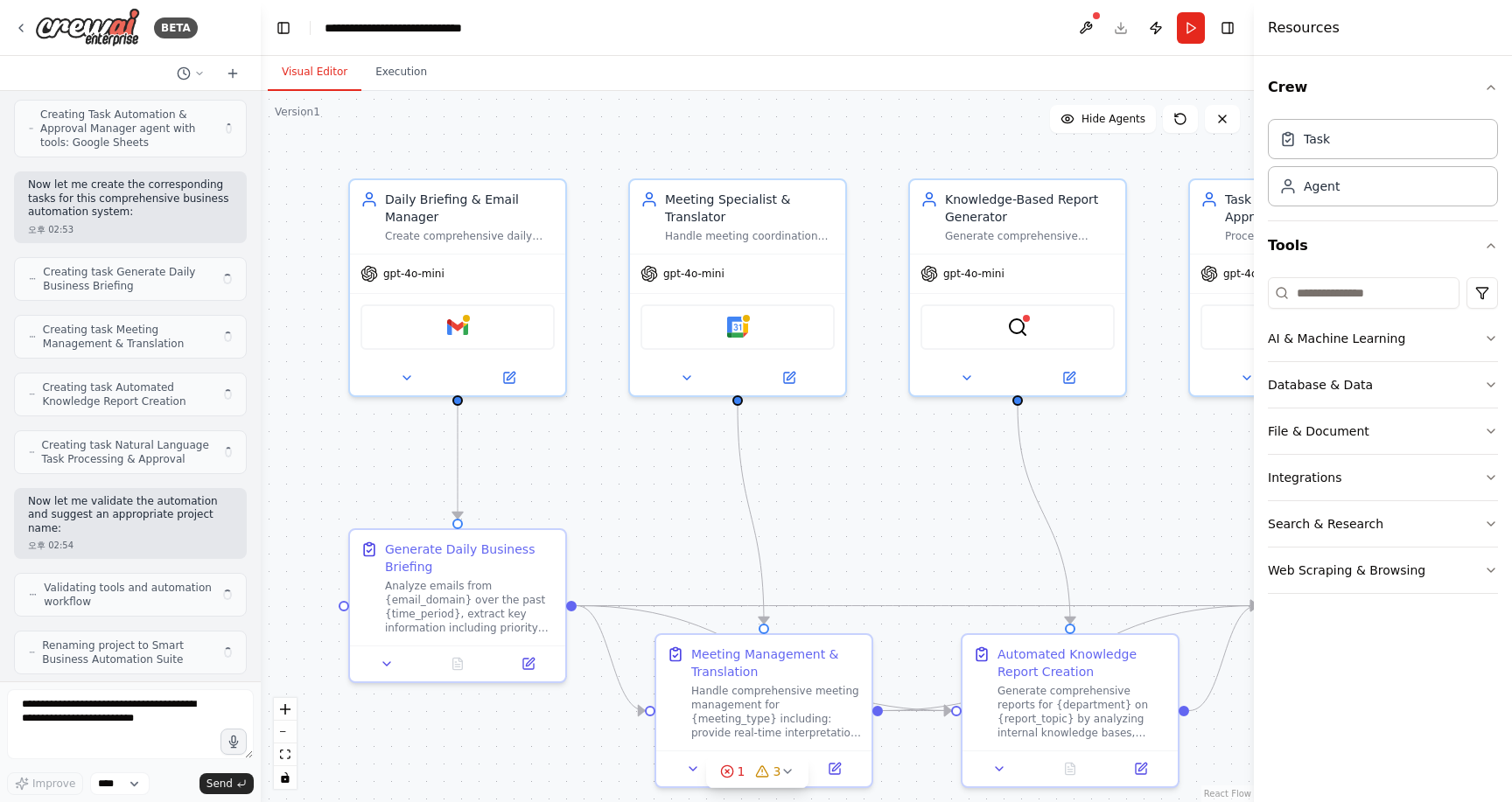
scroll to position [823, 0]
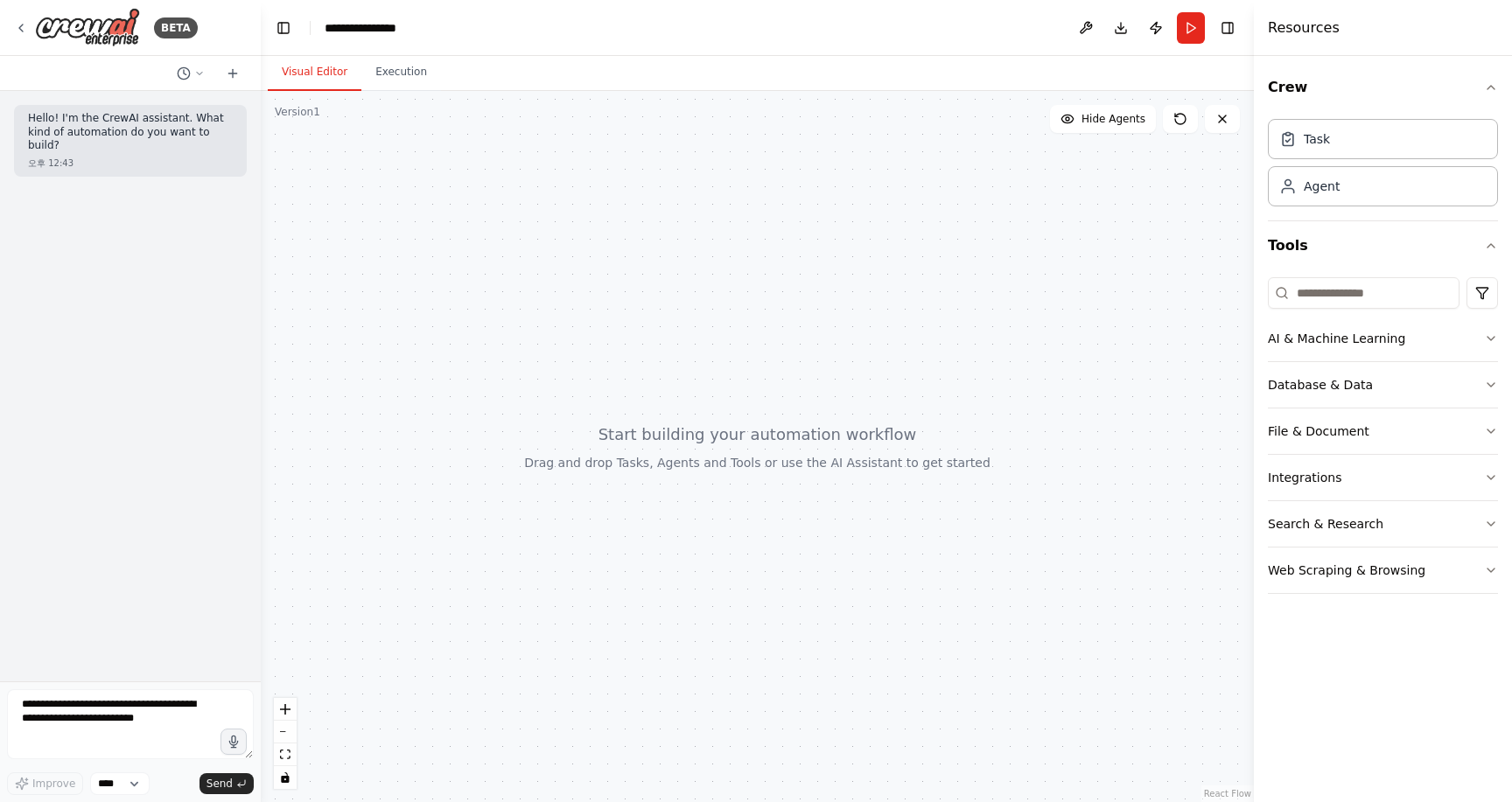
drag, startPoint x: 513, startPoint y: 353, endPoint x: 599, endPoint y: 431, distance: 116.1
click at [600, 431] on div at bounding box center [758, 447] width 993 height 712
click at [1431, 341] on button "AI & Machine Learning" at bounding box center [1383, 338] width 230 height 45
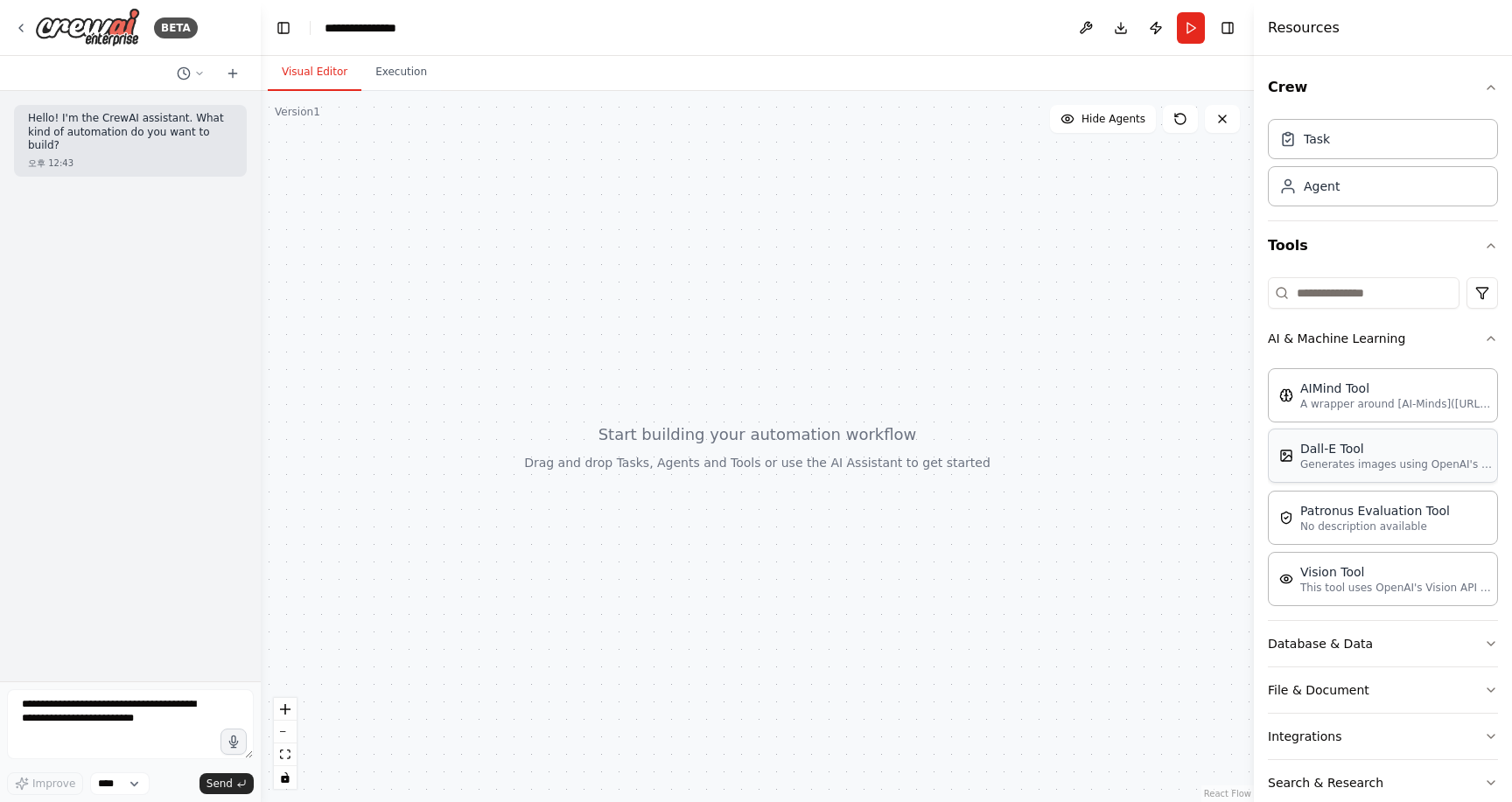
click at [1416, 459] on p "Generates images using OpenAI's Dall-E model." at bounding box center [1396, 465] width 192 height 14
click at [1355, 397] on p "A wrapper around [AI-Minds]([URL][DOMAIN_NAME]). Useful for when you need answe…" at bounding box center [1396, 404] width 192 height 14
click at [1343, 590] on p "This tool uses OpenAI's Vision API to describe the contents of an image." at bounding box center [1396, 587] width 192 height 14
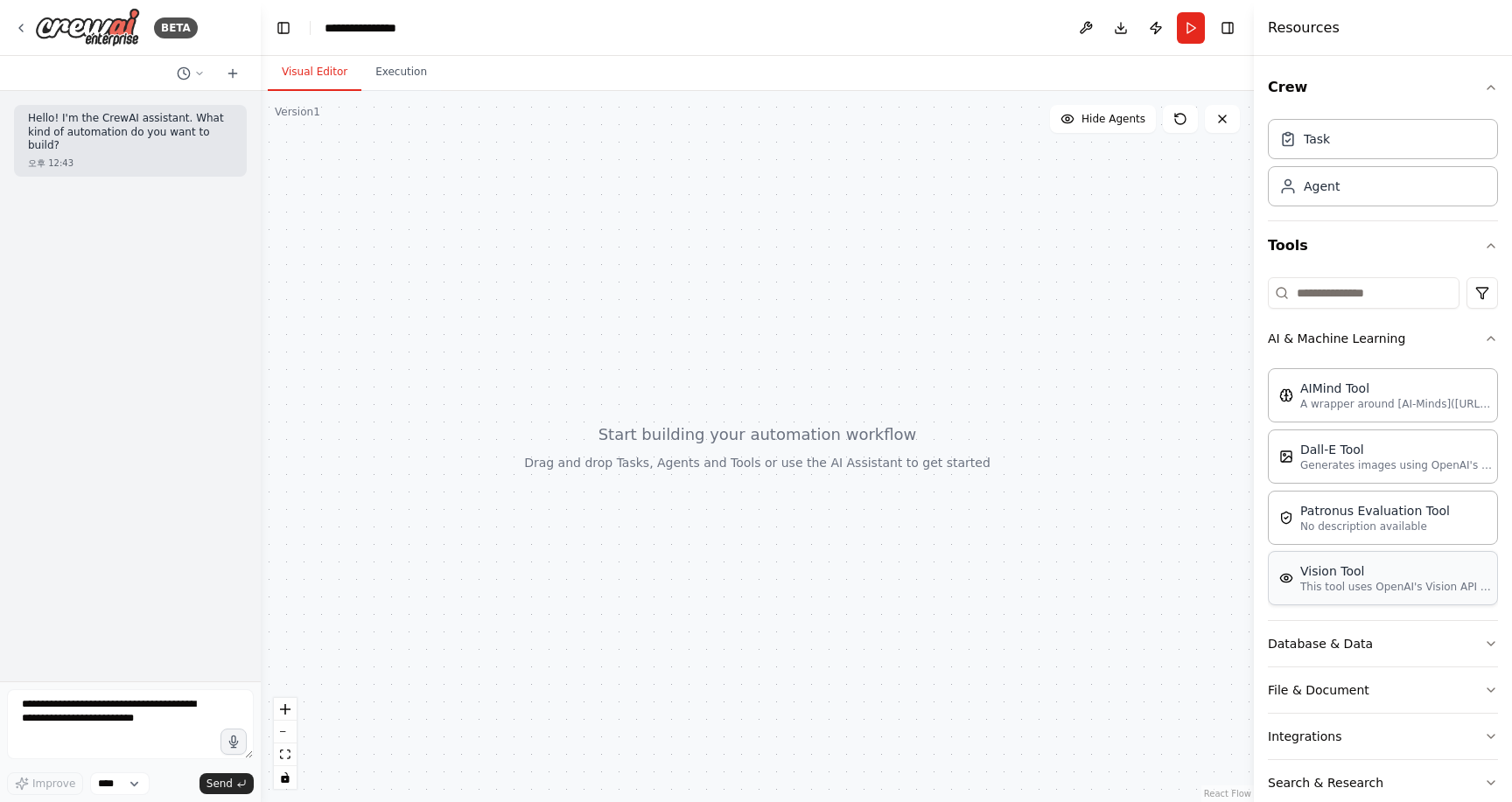
click at [1343, 590] on p "This tool uses OpenAI's Vision API to describe the contents of an image." at bounding box center [1396, 587] width 192 height 14
click at [1346, 657] on button "Database & Data" at bounding box center [1383, 644] width 230 height 45
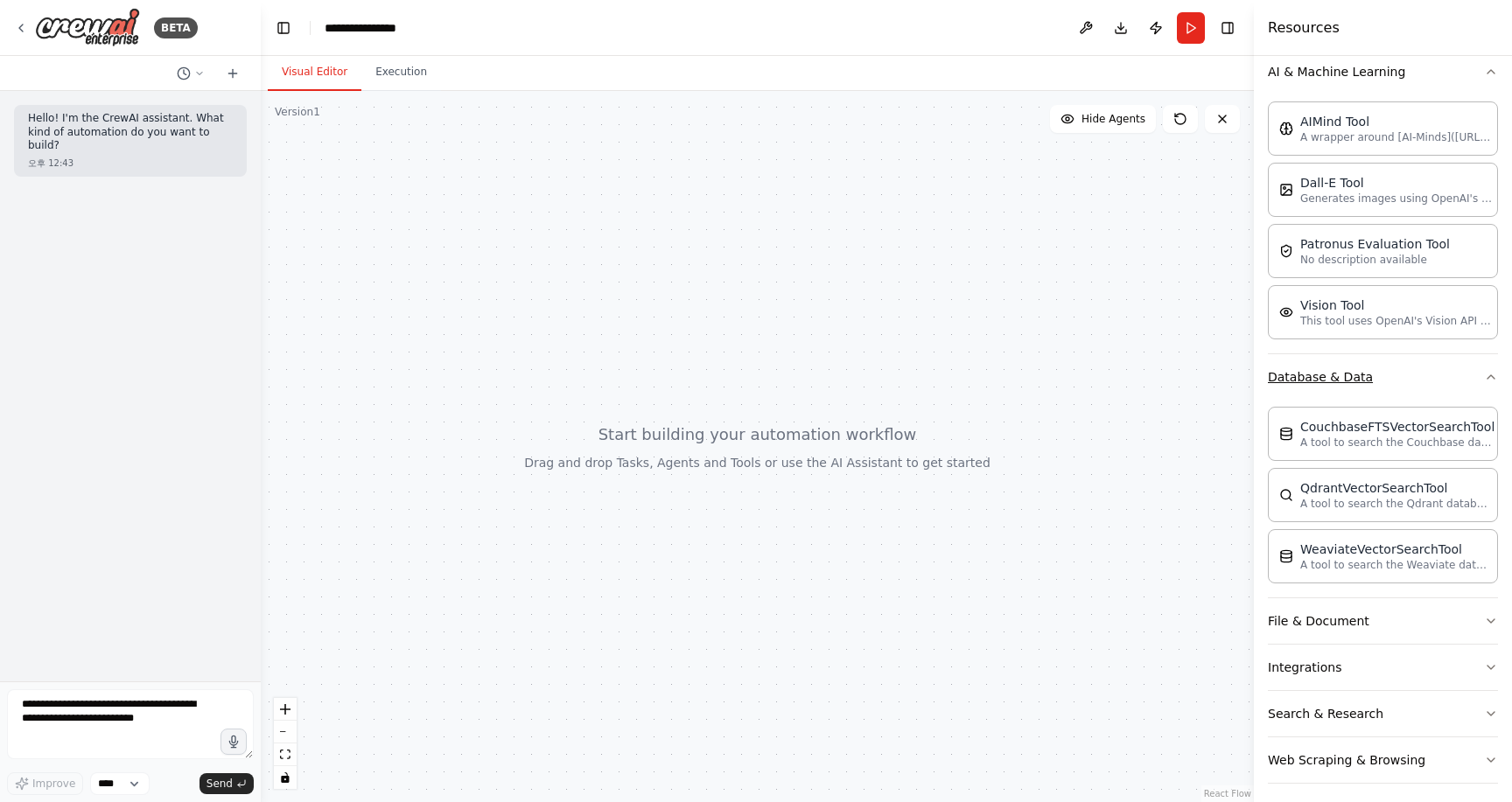
scroll to position [276, 0]
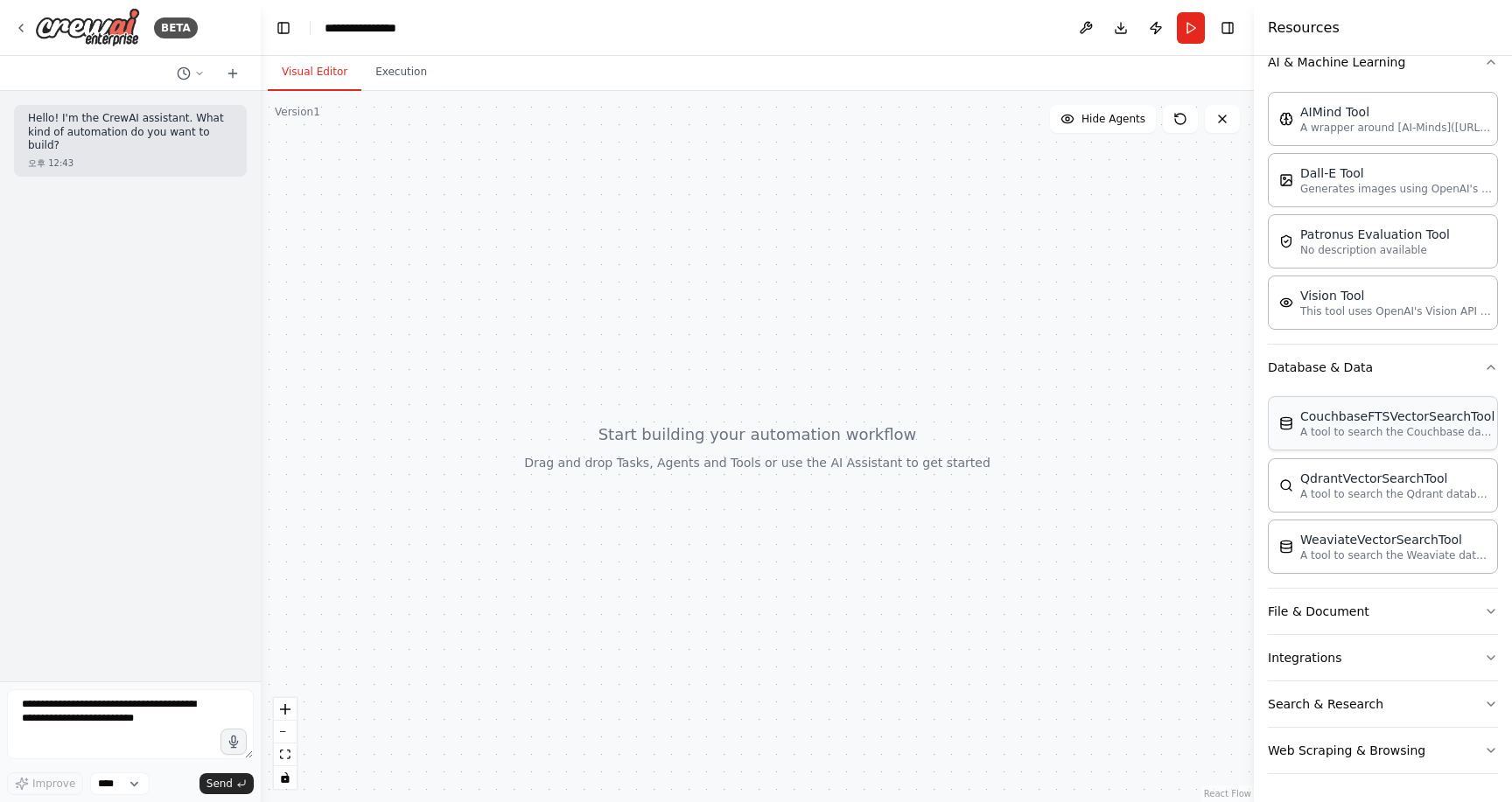
click at [1349, 420] on div "CouchbaseFTSVectorSearchTool" at bounding box center [1397, 417] width 194 height 18
click at [1337, 506] on div "QdrantVectorSearchTool A tool to search the Qdrant database for relevant inform…" at bounding box center [1383, 484] width 230 height 54
click at [1330, 562] on div "WeaviateVectorSearchTool A tool to search the Weaviate database for relevant in…" at bounding box center [1383, 545] width 230 height 54
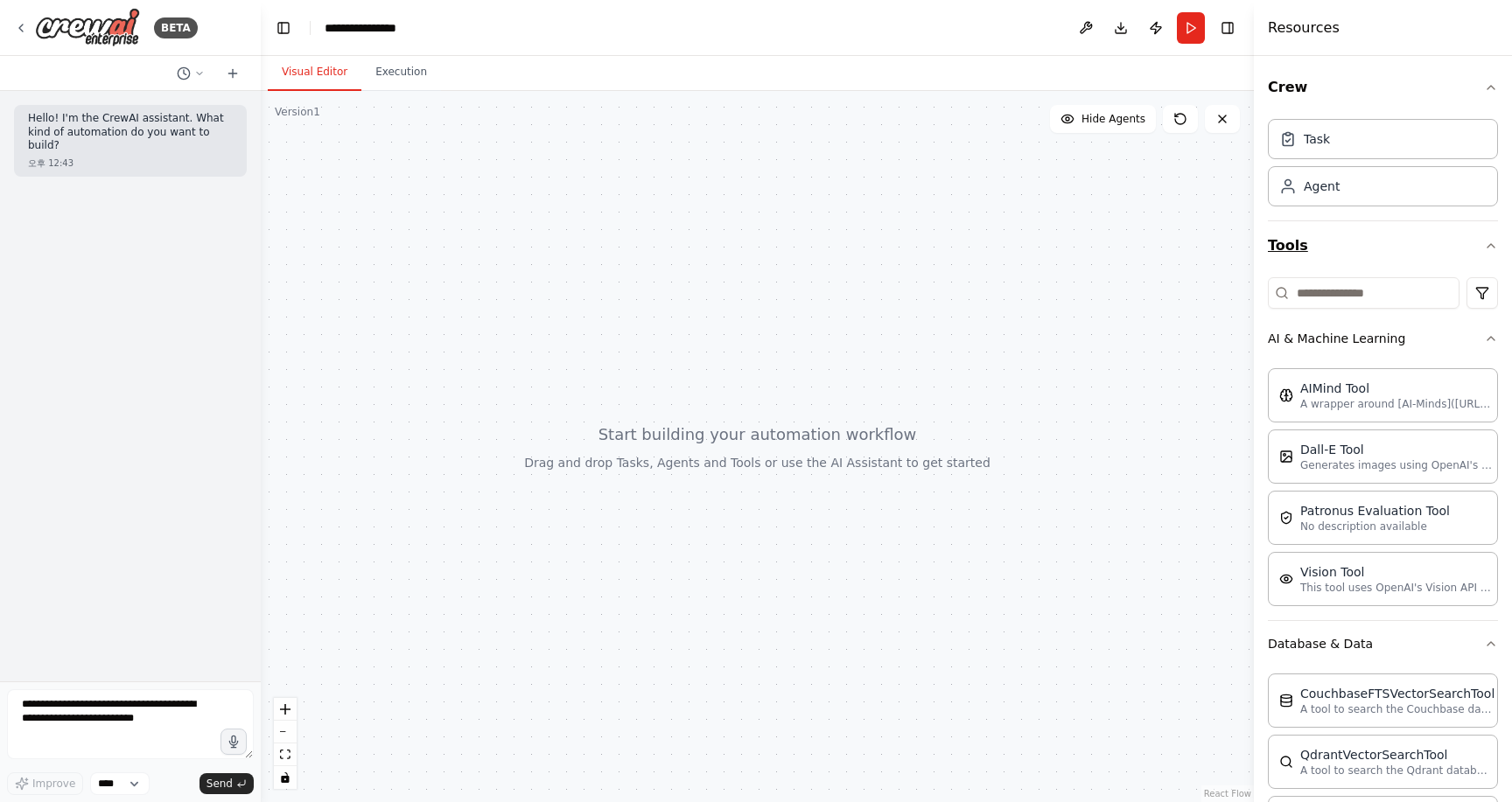
click at [1494, 246] on icon "button" at bounding box center [1492, 246] width 14 height 14
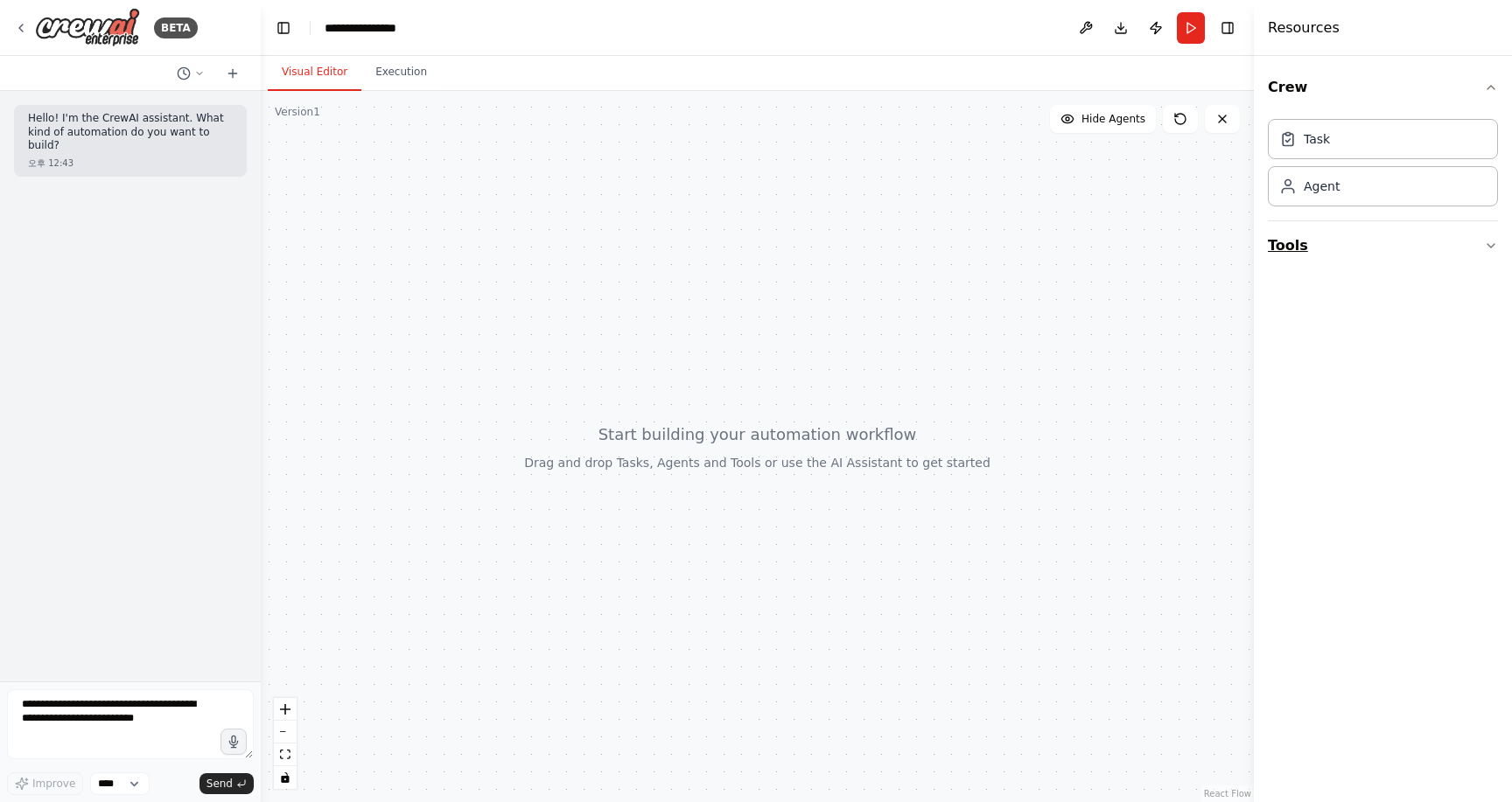
click at [1493, 246] on icon "button" at bounding box center [1492, 246] width 14 height 14
click at [1323, 531] on button "Search & Research" at bounding box center [1383, 523] width 230 height 45
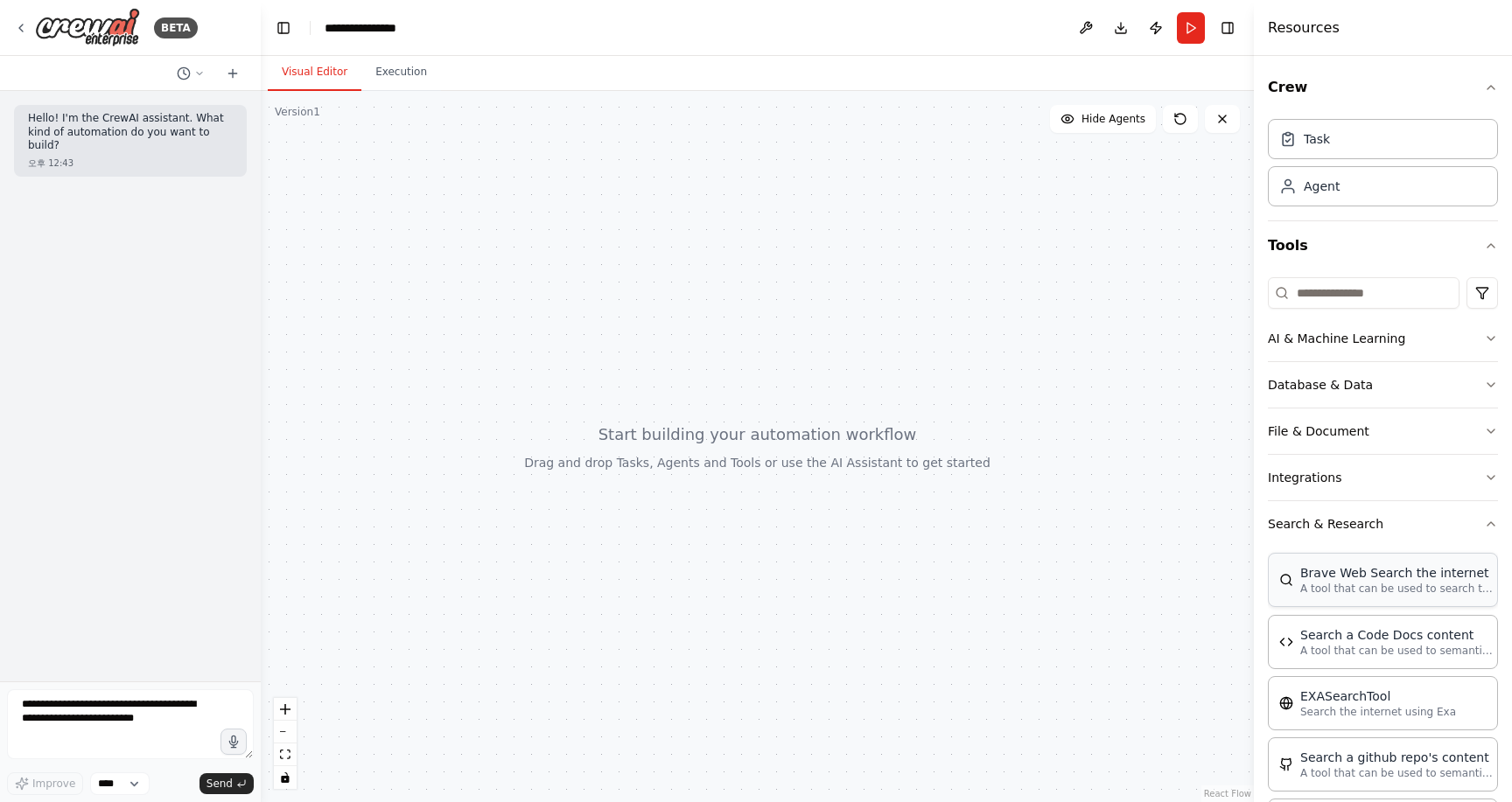
click at [1319, 593] on p "A tool that can be used to search the internet with a search_query." at bounding box center [1396, 589] width 192 height 14
click at [1315, 646] on p "A tool that can be used to semantic search a query from a Code Docs content." at bounding box center [1396, 651] width 192 height 14
click at [1320, 708] on p "Search the internet using Exa" at bounding box center [1378, 712] width 156 height 14
click at [1369, 136] on div "Task" at bounding box center [1383, 137] width 230 height 40
click at [1319, 186] on div "Agent" at bounding box center [1322, 186] width 36 height 18
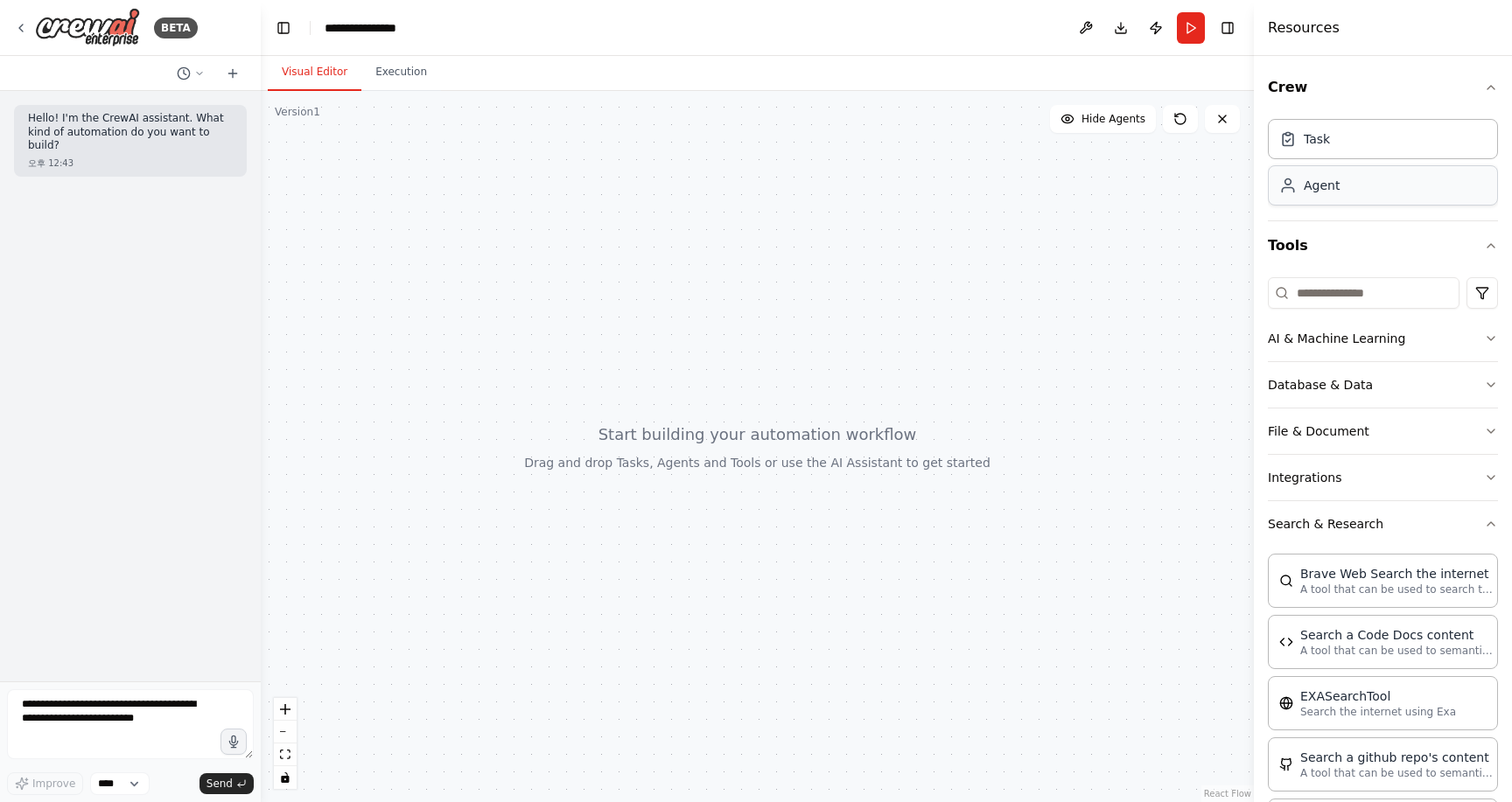
click at [1319, 186] on div "Agent" at bounding box center [1322, 186] width 36 height 18
click at [1321, 146] on div "Task" at bounding box center [1317, 138] width 27 height 18
drag, startPoint x: 1321, startPoint y: 146, endPoint x: 891, endPoint y: 213, distance: 435.2
click at [891, 213] on div "**********" at bounding box center [756, 401] width 1512 height 802
click at [1352, 137] on div "Task" at bounding box center [1383, 137] width 230 height 40
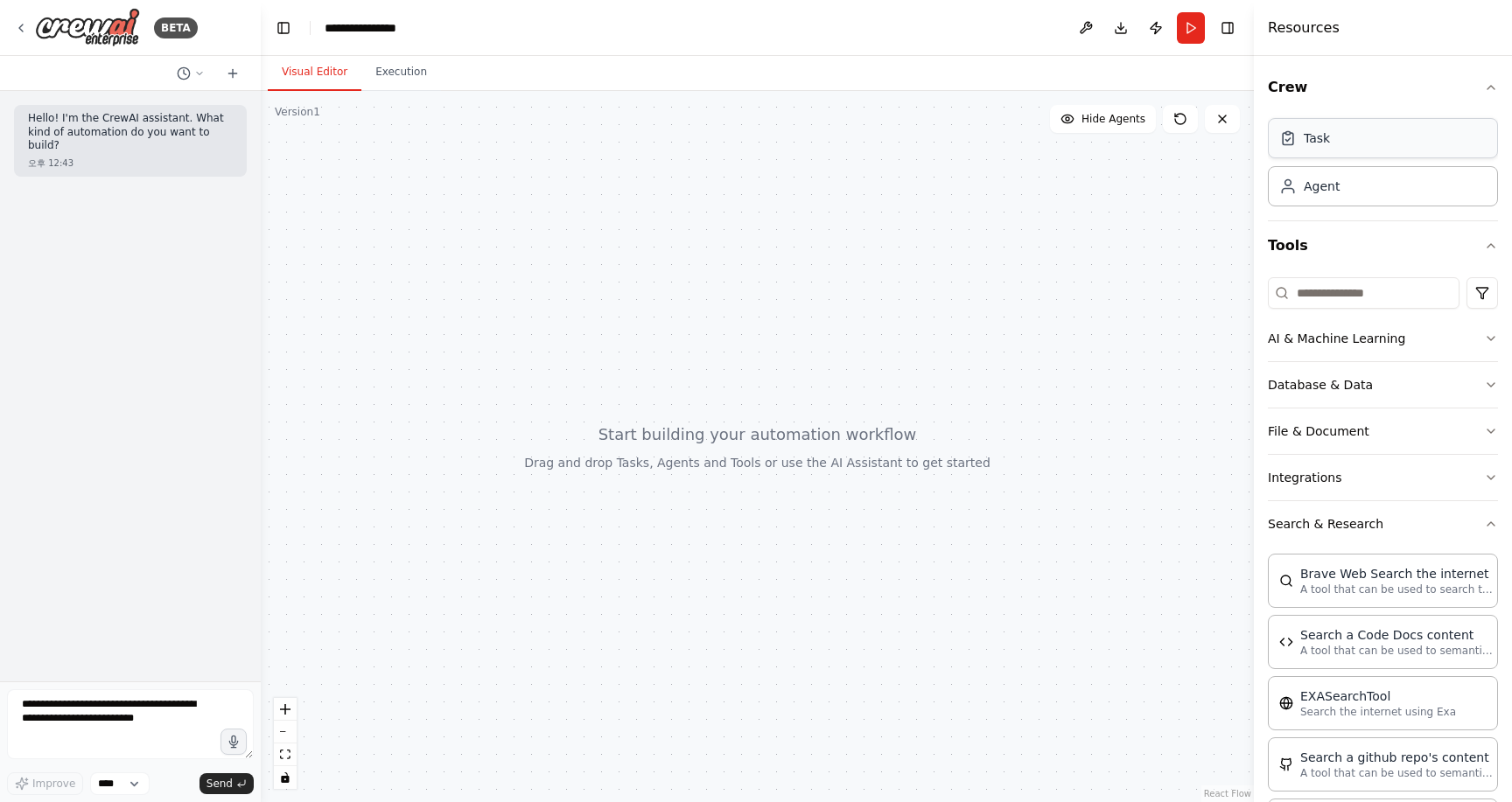
click at [1352, 137] on div "Task" at bounding box center [1383, 137] width 230 height 40
click at [1493, 86] on icon "button" at bounding box center [1492, 88] width 14 height 14
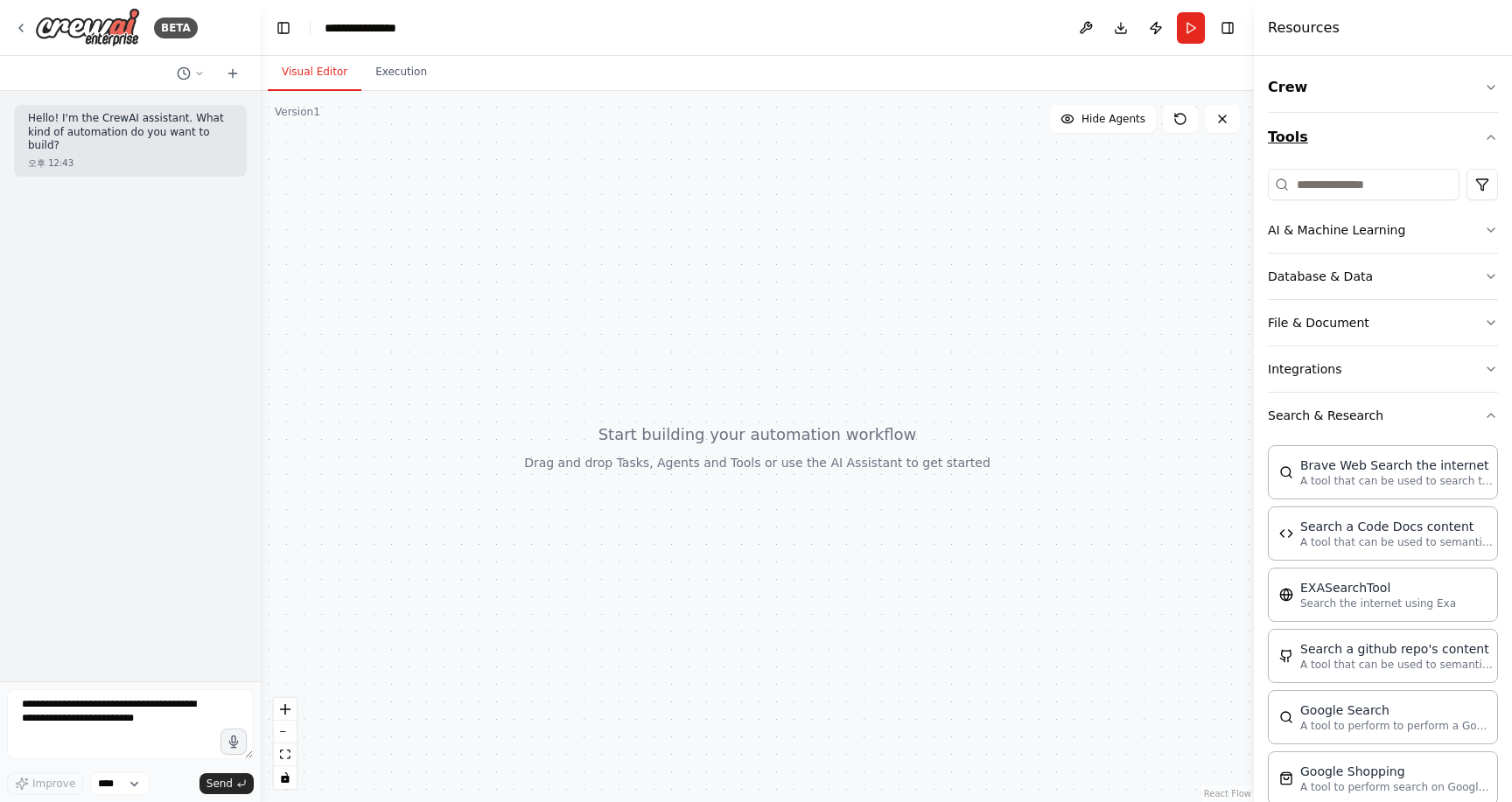
click at [1493, 135] on icon "button" at bounding box center [1492, 137] width 14 height 14
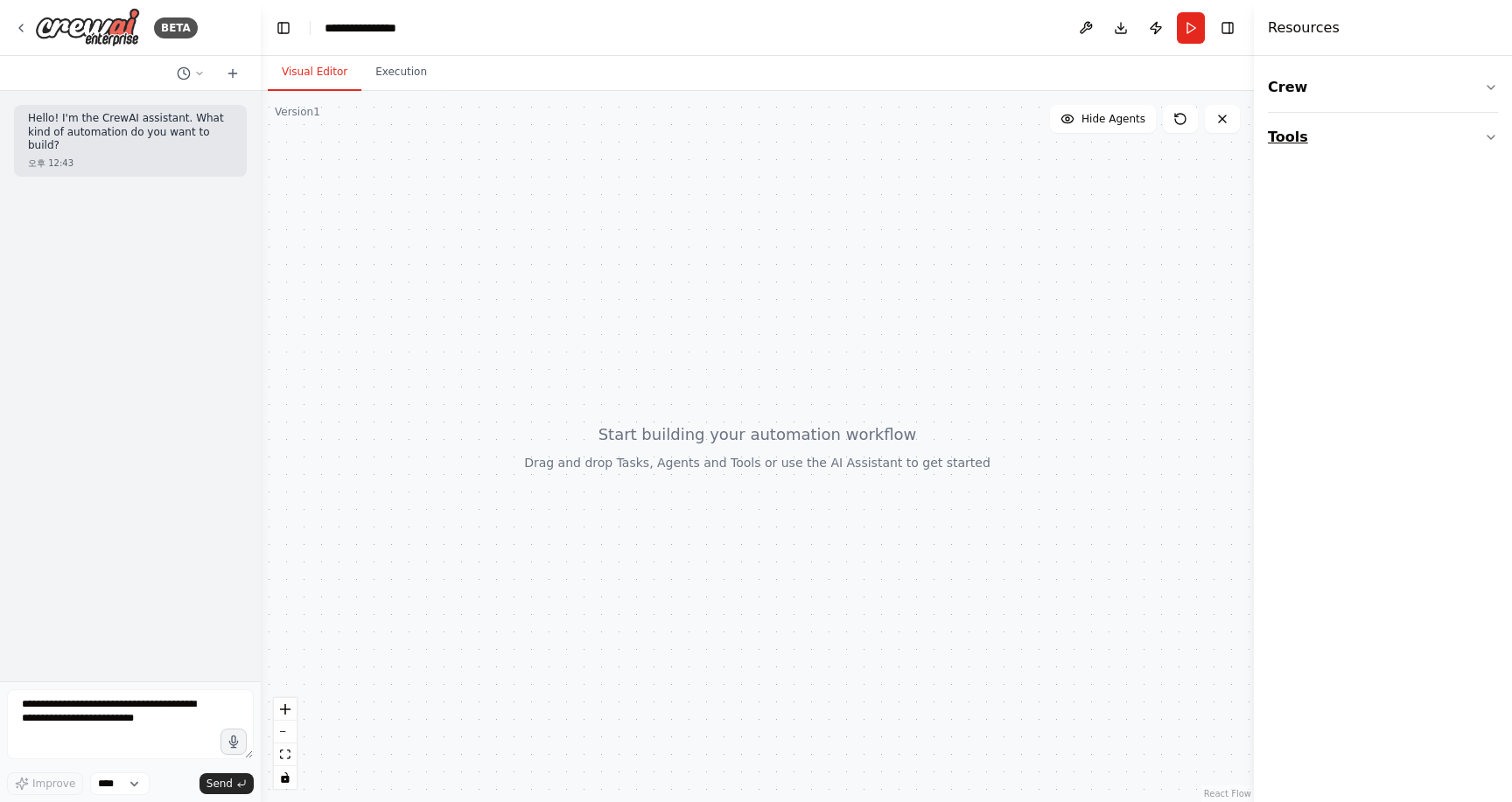
click at [1348, 148] on button "Tools" at bounding box center [1383, 137] width 230 height 49
click at [1324, 233] on button "AI & Machine Learning" at bounding box center [1383, 229] width 230 height 45
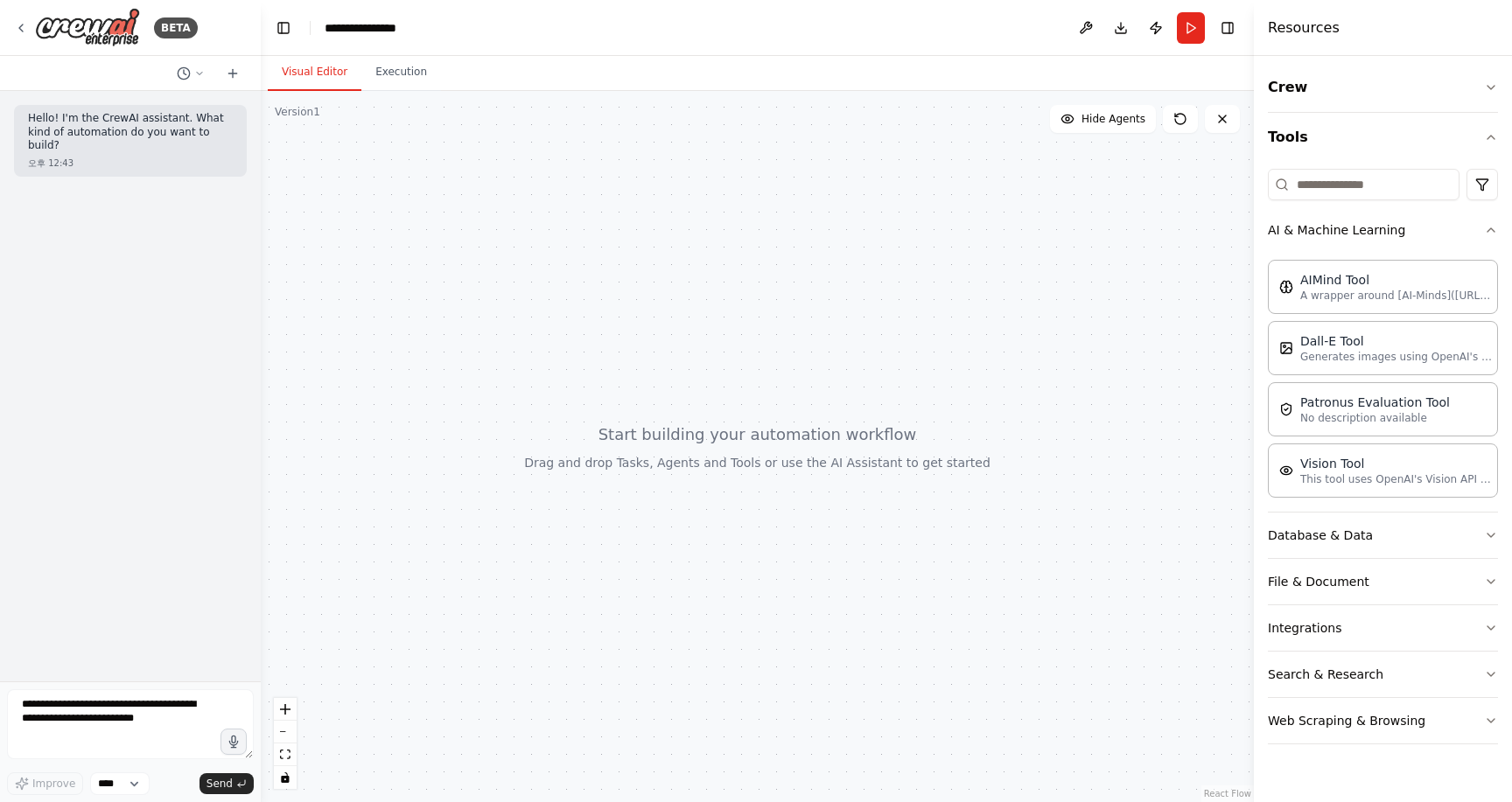
click at [482, 297] on div at bounding box center [758, 447] width 993 height 712
drag, startPoint x: 482, startPoint y: 297, endPoint x: 476, endPoint y: 274, distance: 23.8
click at [477, 278] on div at bounding box center [758, 447] width 993 height 712
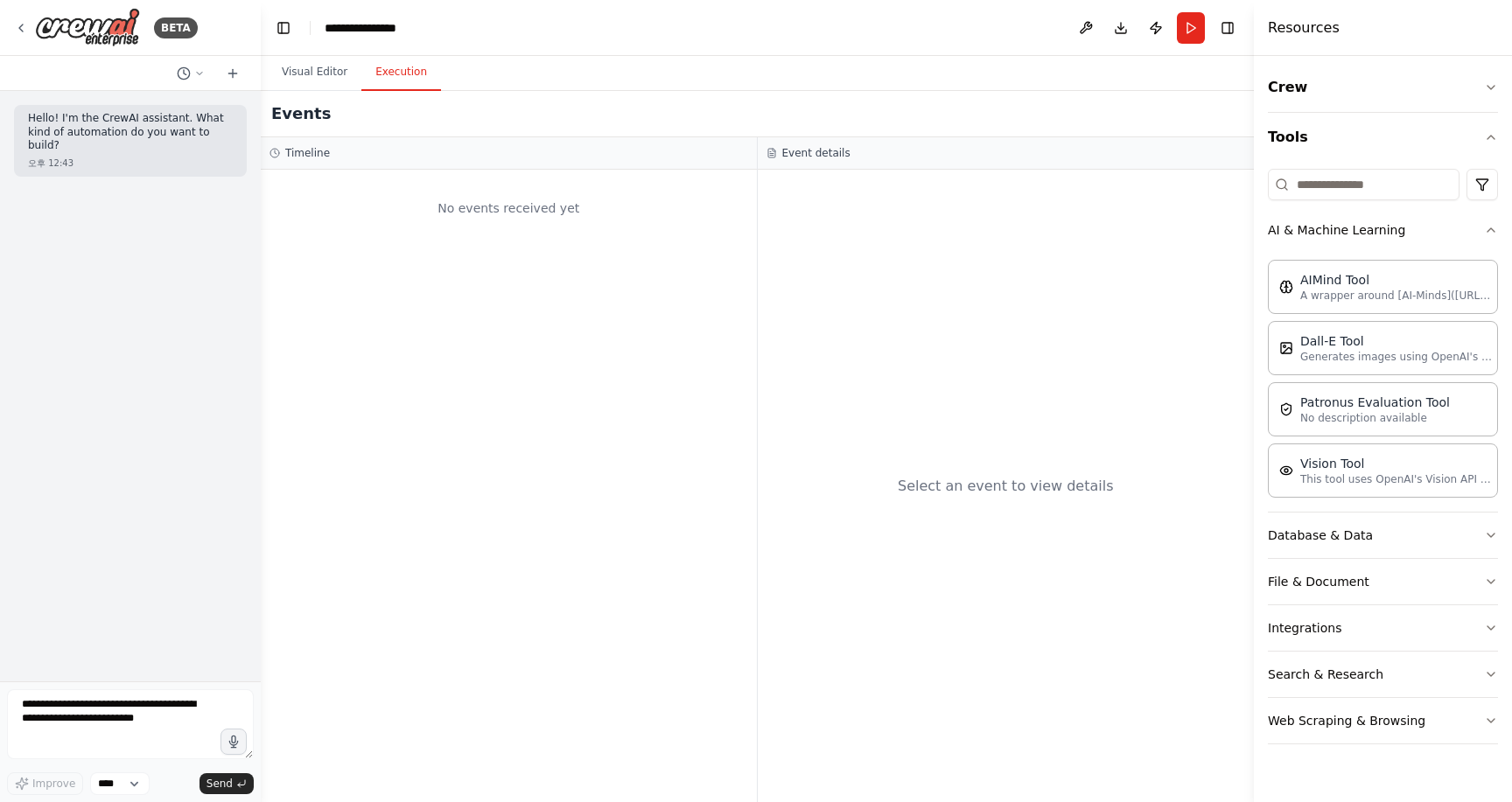
click at [391, 54] on button "Execution" at bounding box center [401, 73] width 80 height 37
click at [307, 66] on button "Visual Editor" at bounding box center [314, 73] width 94 height 37
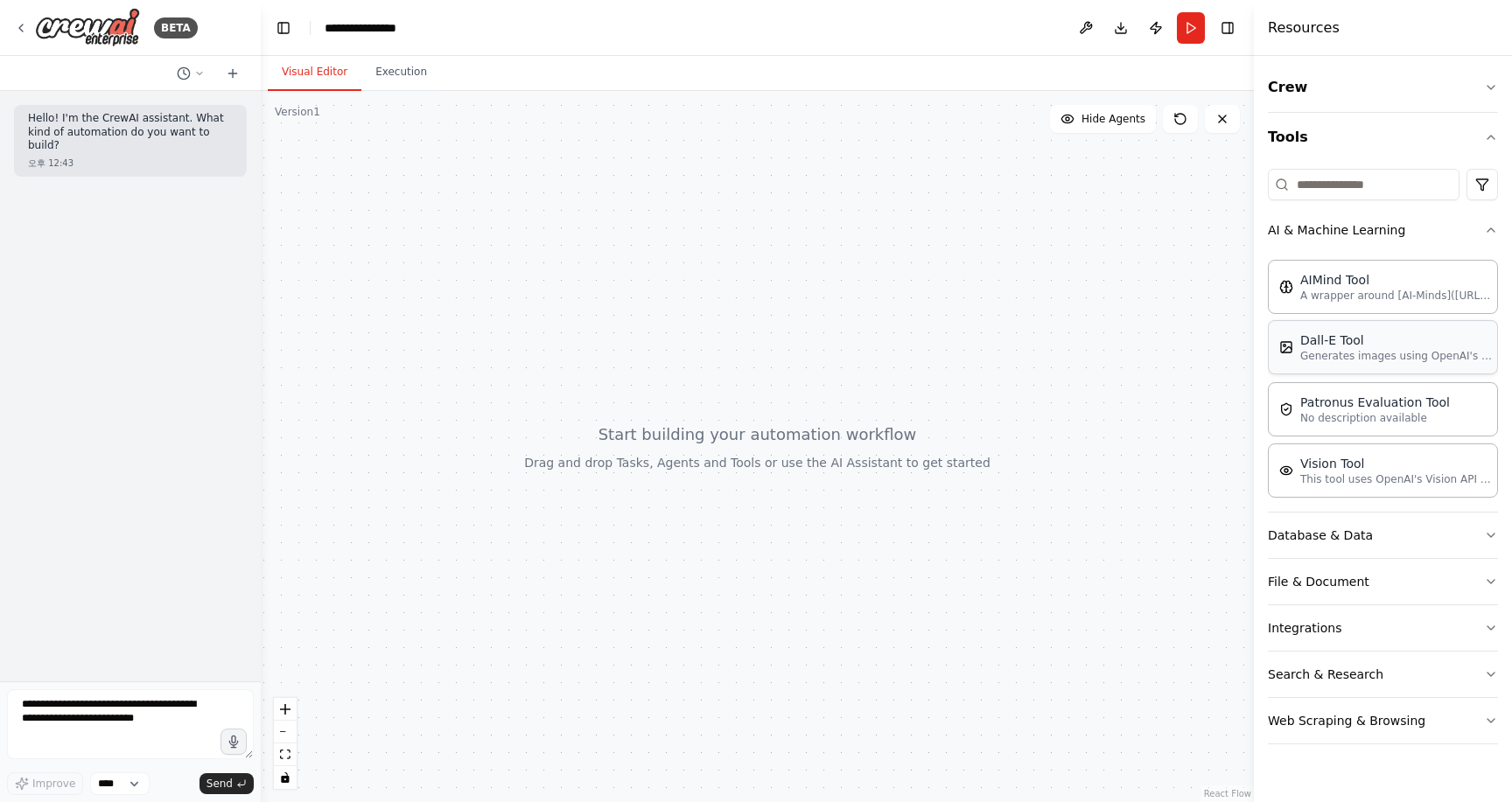
click at [1338, 325] on div "Dall-E Tool Generates images using OpenAI's Dall-E model." at bounding box center [1383, 347] width 230 height 54
click at [1492, 189] on html "**********" at bounding box center [756, 401] width 1512 height 802
click at [1473, 106] on html "**********" at bounding box center [756, 401] width 1512 height 802
click at [1478, 87] on button "Crew" at bounding box center [1383, 87] width 230 height 49
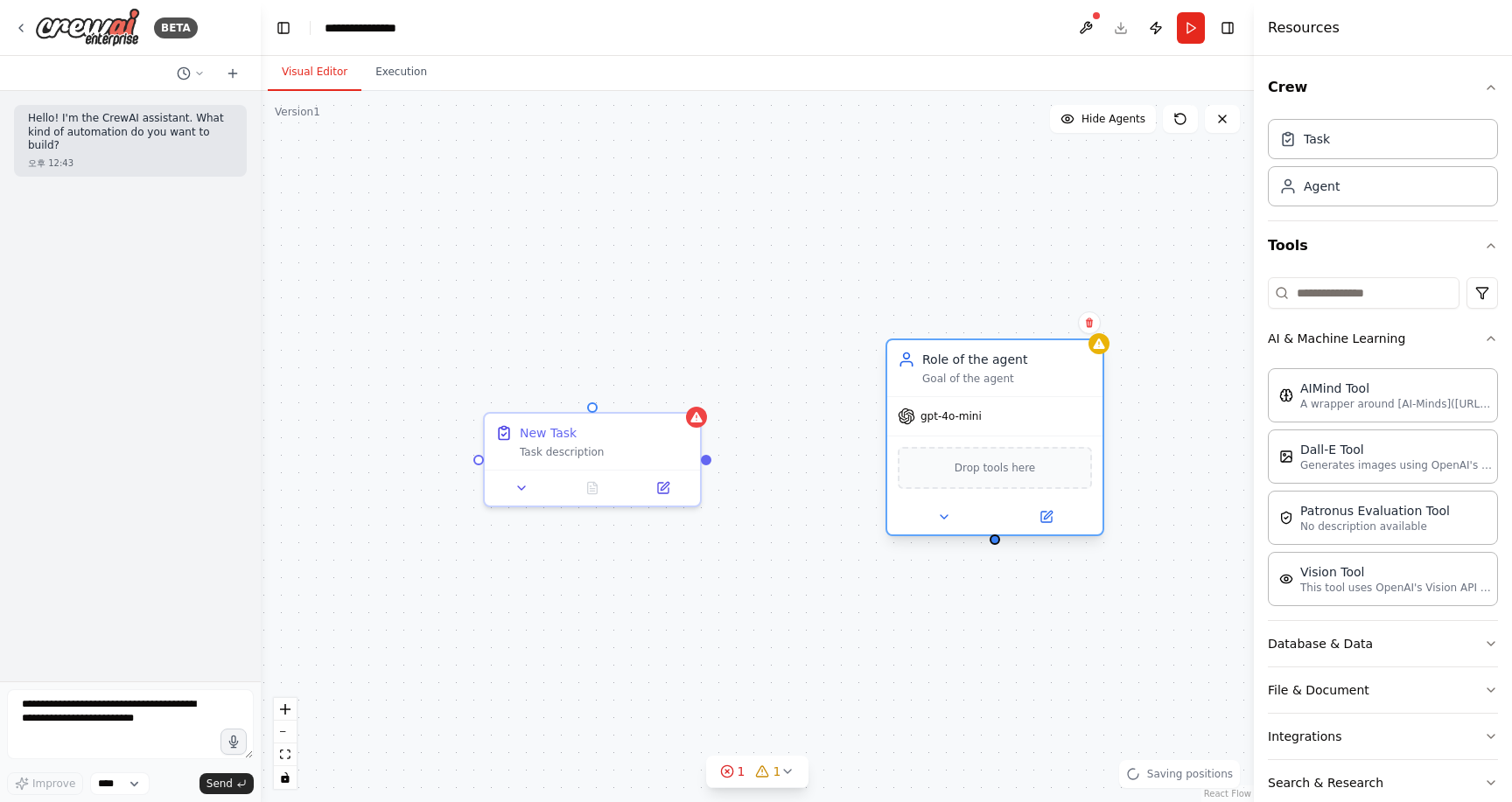
drag, startPoint x: 1039, startPoint y: 501, endPoint x: 990, endPoint y: 308, distance: 199.1
click at [990, 351] on div "Role of the agent" at bounding box center [1007, 359] width 170 height 18
